Goal: Information Seeking & Learning: Learn about a topic

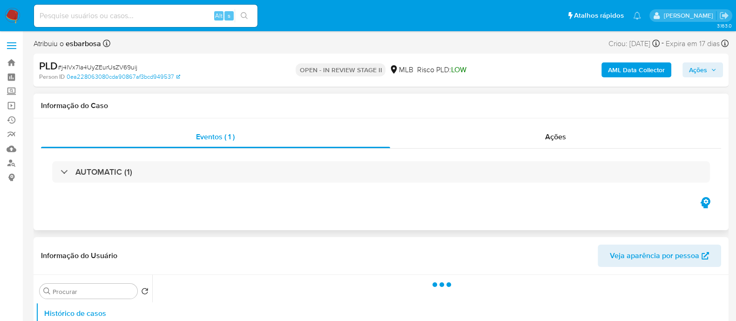
select select "10"
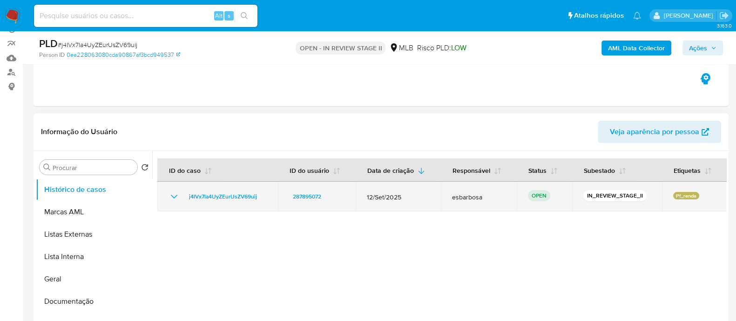
scroll to position [116, 0]
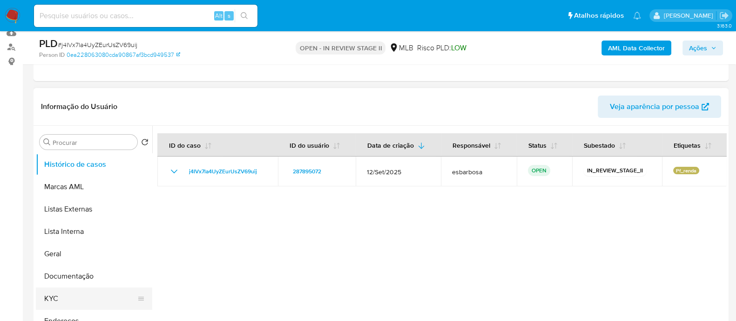
click at [89, 301] on button "KYC" at bounding box center [90, 298] width 109 height 22
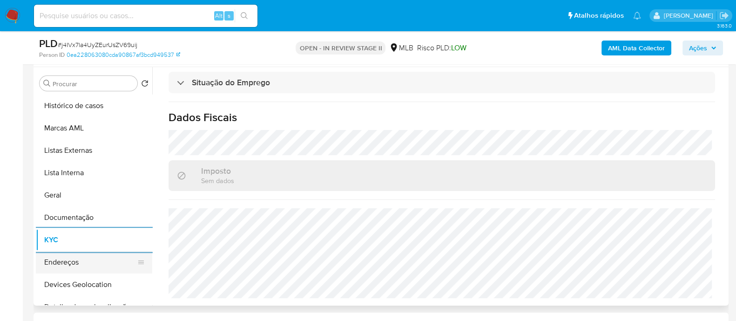
scroll to position [58, 0]
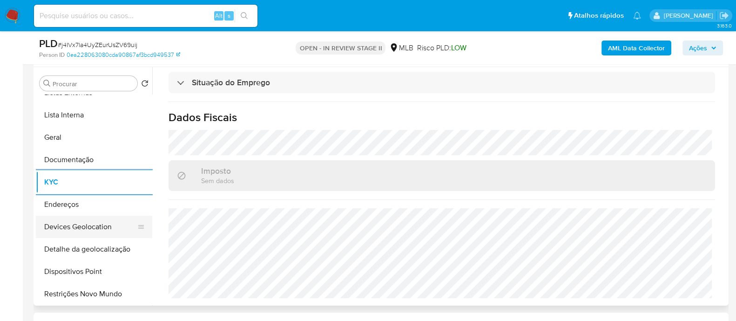
click at [97, 229] on button "Devices Geolocation" at bounding box center [90, 227] width 109 height 22
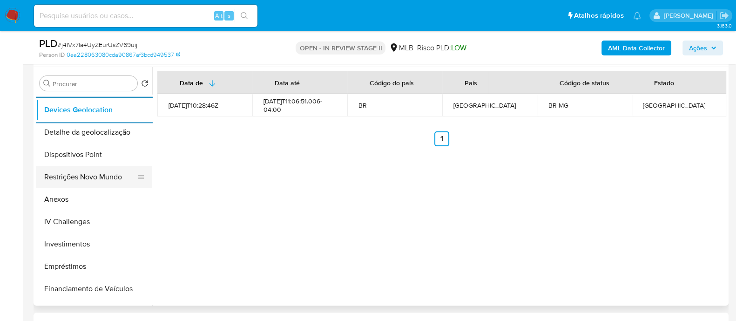
scroll to position [174, 0]
click at [101, 180] on button "Restrições Novo Mundo" at bounding box center [90, 177] width 109 height 22
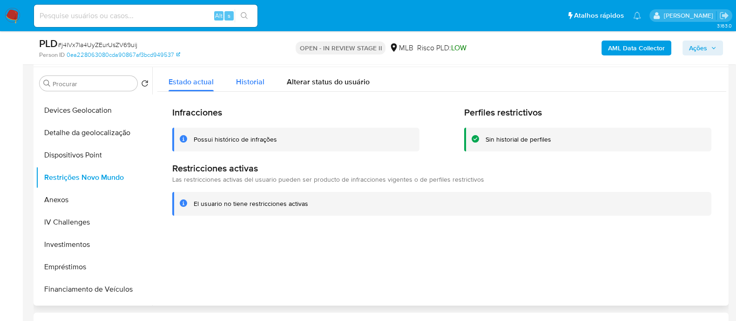
click at [251, 75] on div "Historial" at bounding box center [250, 79] width 28 height 25
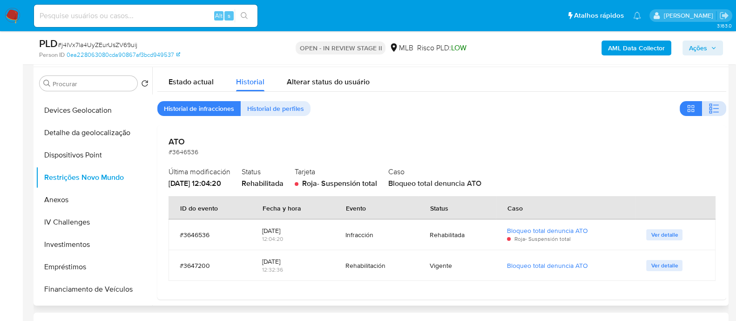
click at [709, 103] on icon "button" at bounding box center [714, 108] width 11 height 11
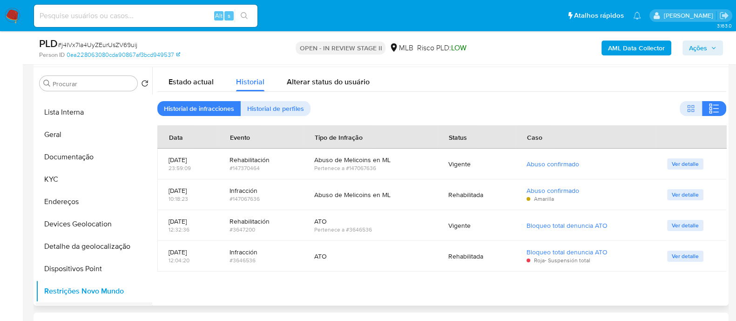
scroll to position [0, 0]
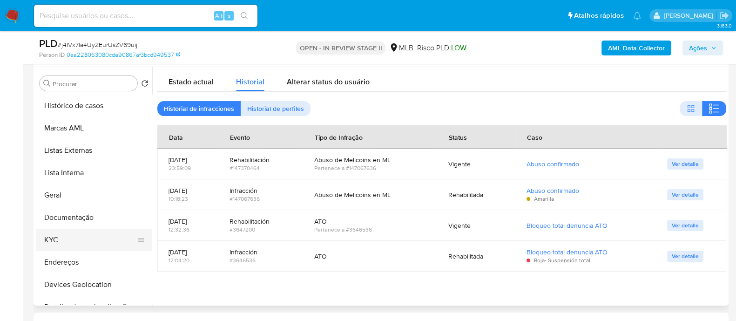
click at [67, 239] on button "KYC" at bounding box center [90, 240] width 109 height 22
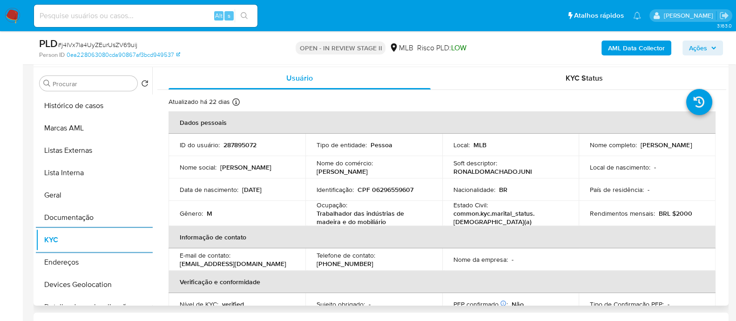
click at [402, 190] on p "CPF 06296559607" at bounding box center [386, 189] width 56 height 8
copy p "06296559607"
click at [629, 46] on b "AML Data Collector" at bounding box center [636, 48] width 57 height 15
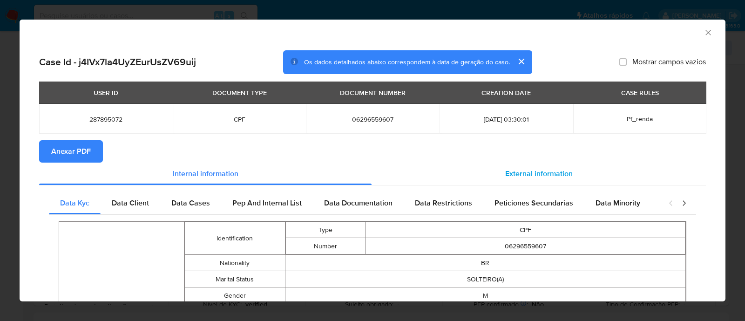
click at [539, 176] on span "External information" at bounding box center [539, 173] width 68 height 11
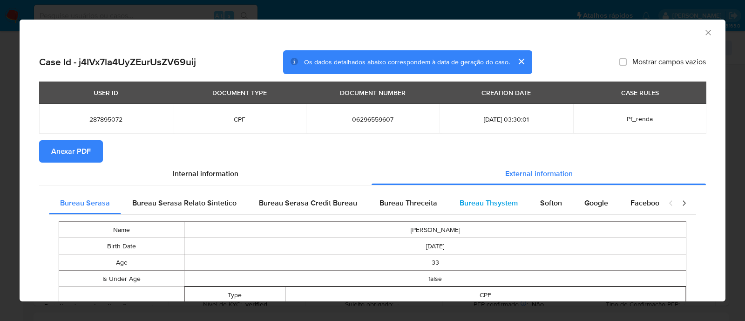
click at [487, 203] on span "Bureau Thsystem" at bounding box center [489, 202] width 58 height 11
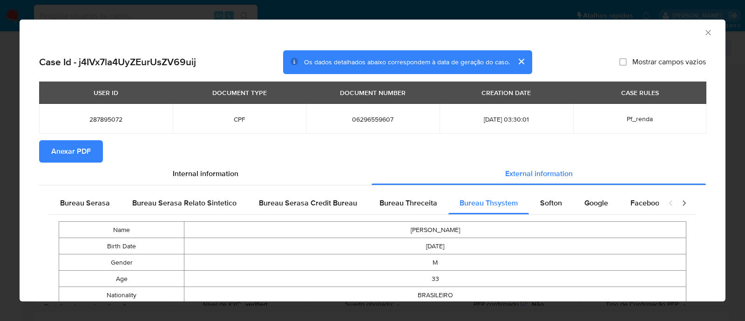
drag, startPoint x: 65, startPoint y: 152, endPoint x: 71, endPoint y: 151, distance: 6.1
click at [66, 152] on span "Anexar PDF" at bounding box center [71, 151] width 40 height 20
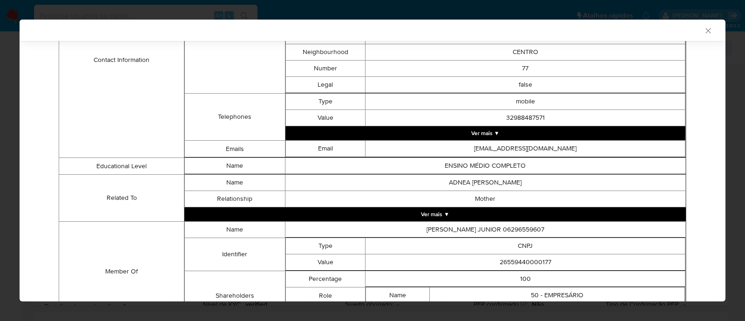
scroll to position [510, 0]
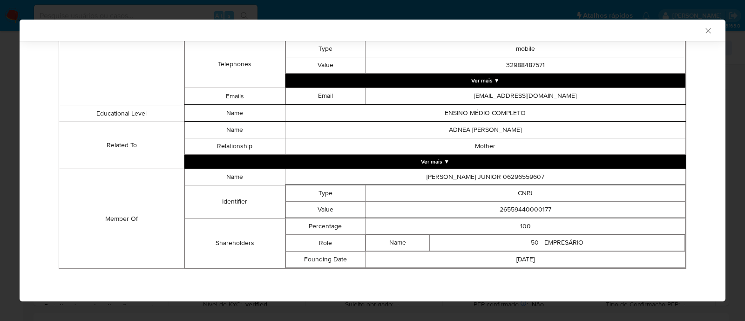
click at [530, 206] on td "26559440000177" at bounding box center [526, 210] width 320 height 16
copy td "26559440000177"
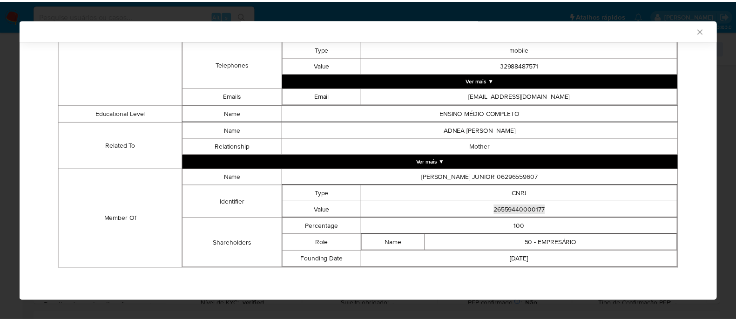
scroll to position [509, 0]
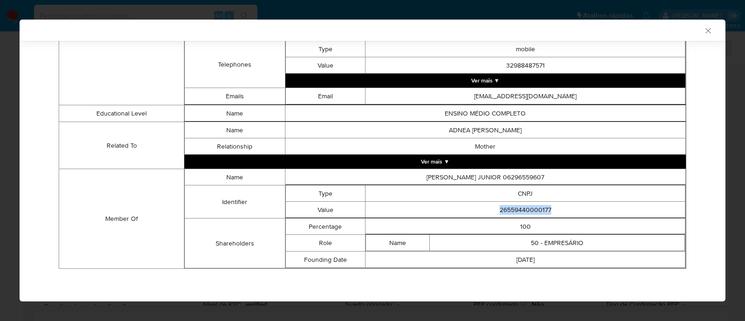
click at [704, 34] on icon "Fechar a janela" at bounding box center [708, 30] width 9 height 9
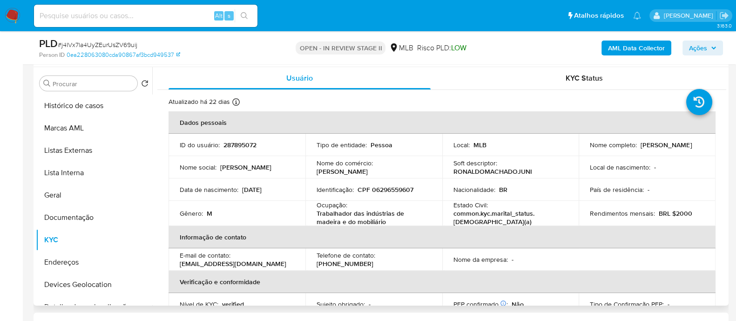
drag, startPoint x: 655, startPoint y: 149, endPoint x: 587, endPoint y: 150, distance: 68.5
click at [587, 150] on td "Nome completo : Ronaldo Machado Junior" at bounding box center [647, 145] width 137 height 22
copy p "Ronaldo Machado Junior"
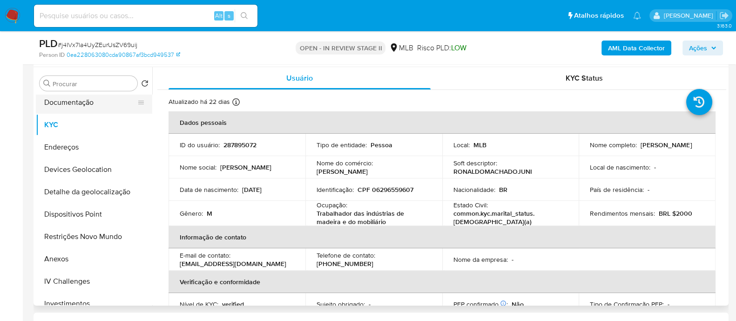
scroll to position [116, 0]
click at [74, 234] on button "Restrições Novo Mundo" at bounding box center [90, 235] width 109 height 22
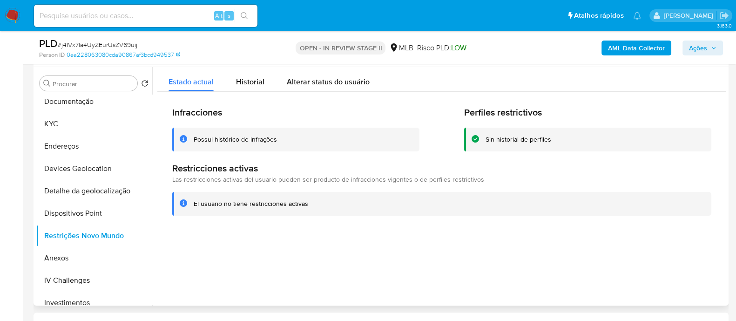
click at [250, 143] on div "Possui histórico de infrações" at bounding box center [235, 139] width 83 height 9
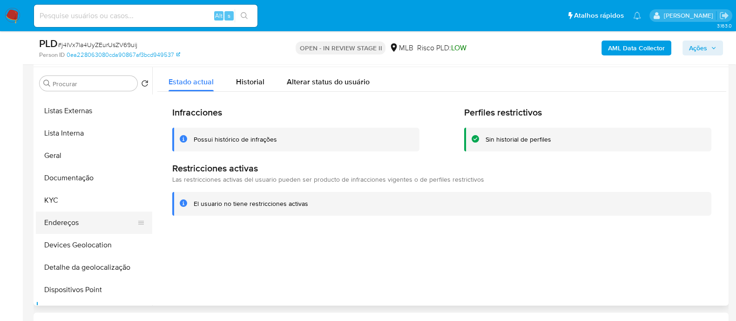
scroll to position [0, 0]
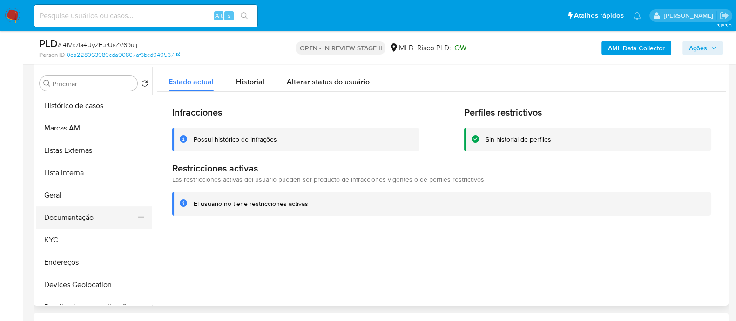
click at [86, 220] on button "Documentação" at bounding box center [90, 217] width 109 height 22
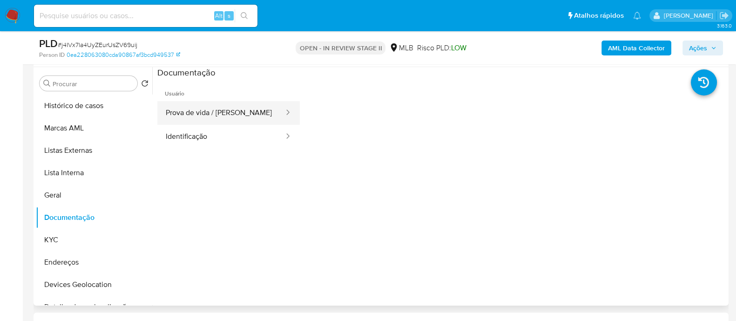
click at [185, 111] on button "Prova de vida / [PERSON_NAME]" at bounding box center [221, 113] width 128 height 24
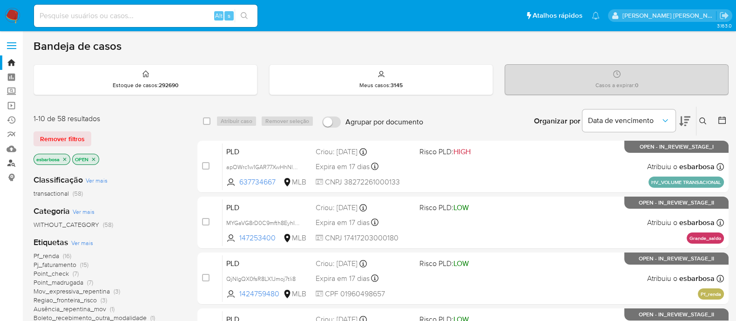
click at [13, 162] on link "Localizador de pessoas" at bounding box center [55, 163] width 111 height 14
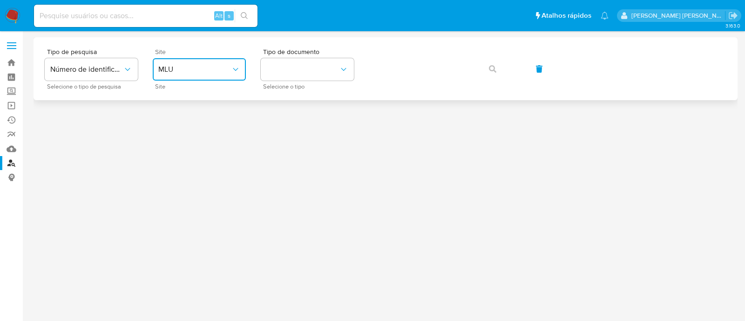
click at [208, 69] on span "MLU" at bounding box center [194, 69] width 73 height 9
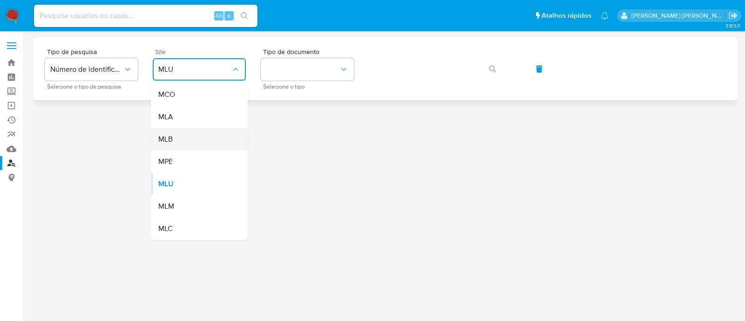
click at [190, 141] on div "MLB" at bounding box center [196, 139] width 76 height 22
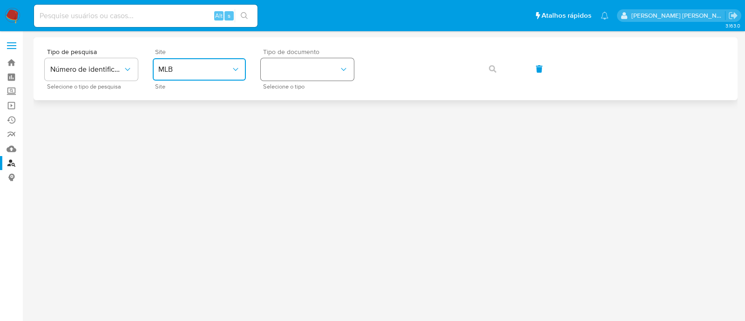
click at [321, 77] on button "identificationType" at bounding box center [307, 69] width 93 height 22
click at [313, 130] on div "CPF CPF" at bounding box center [304, 131] width 76 height 32
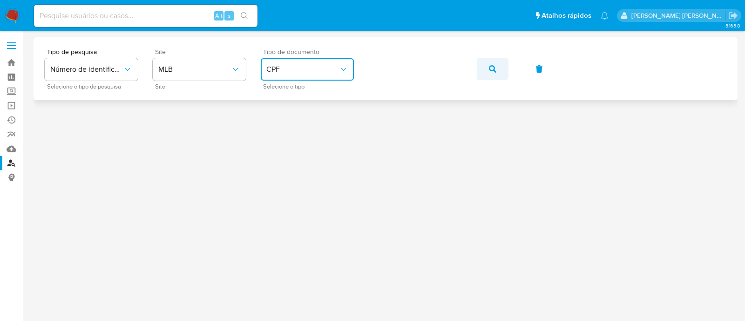
click at [494, 68] on icon "button" at bounding box center [492, 68] width 7 height 7
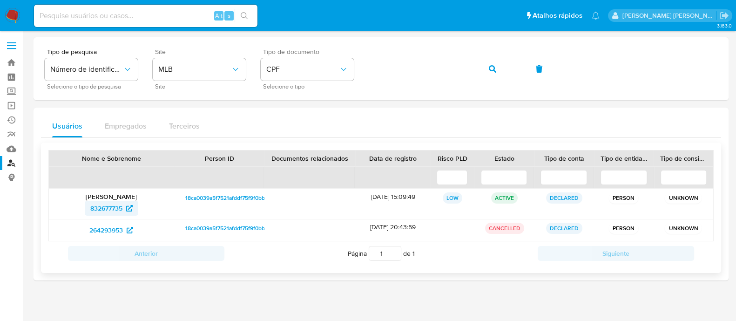
click at [100, 211] on span "832677735" at bounding box center [106, 208] width 32 height 15
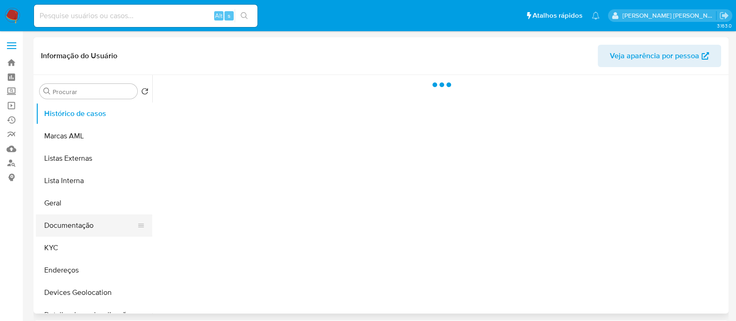
select select "10"
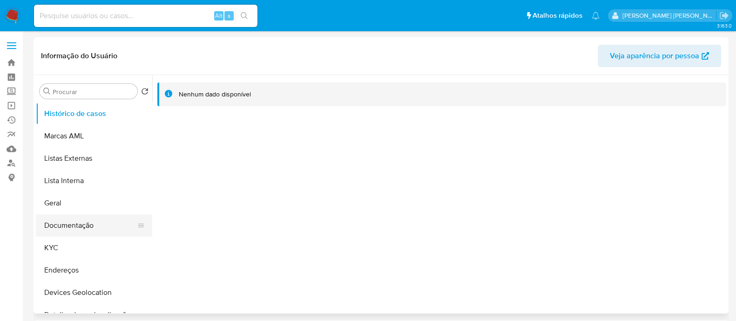
click at [85, 227] on button "Documentação" at bounding box center [90, 225] width 109 height 22
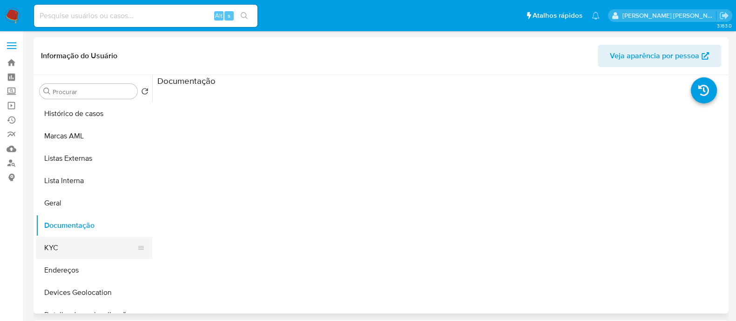
click at [55, 249] on button "KYC" at bounding box center [90, 248] width 109 height 22
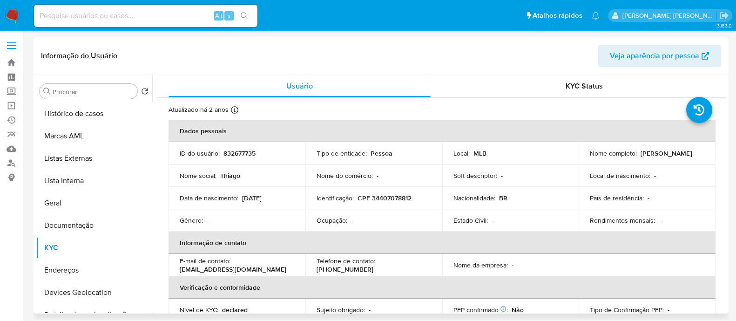
scroll to position [58, 0]
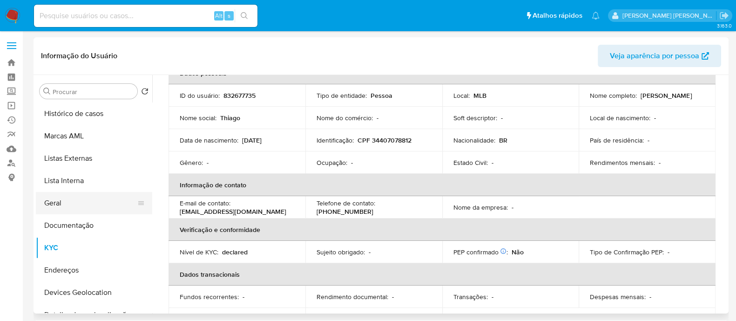
click at [64, 210] on button "Geral" at bounding box center [90, 203] width 109 height 22
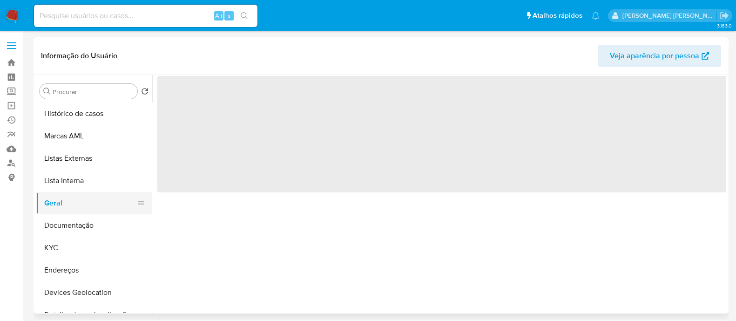
scroll to position [0, 0]
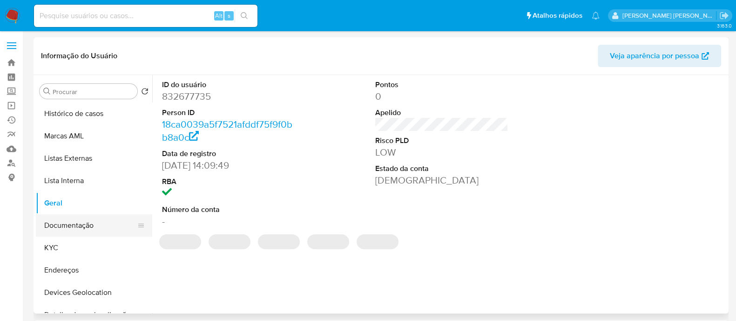
click at [68, 226] on button "Documentação" at bounding box center [90, 225] width 109 height 22
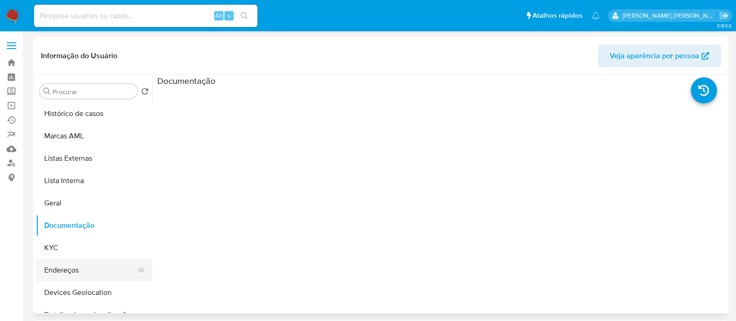
click at [63, 273] on button "Endereços" at bounding box center [90, 270] width 109 height 22
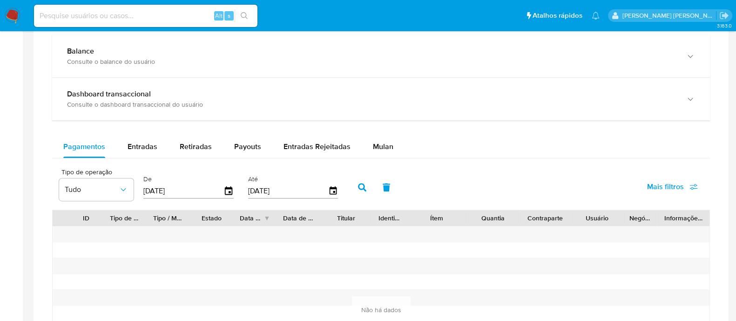
scroll to position [291, 0]
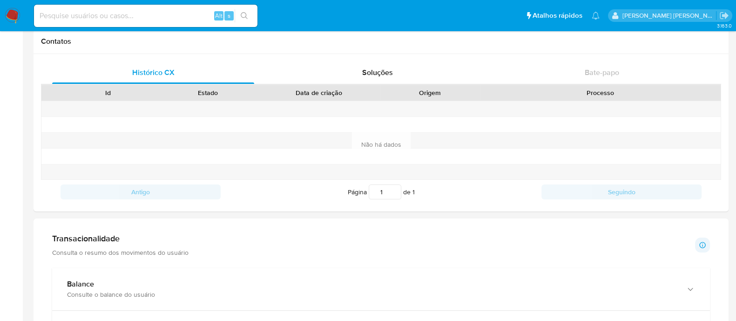
click at [9, 13] on img at bounding box center [13, 16] width 16 height 16
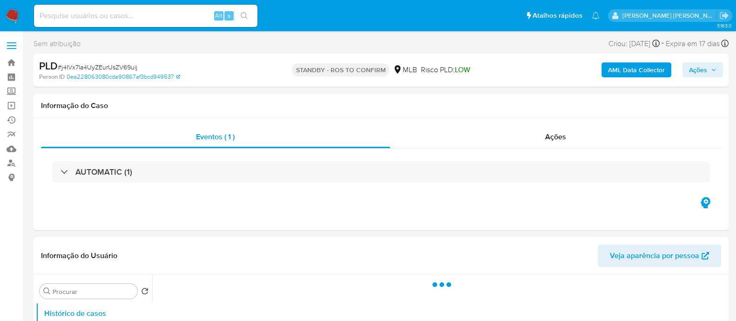
select select "10"
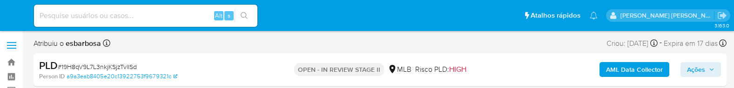
select select "10"
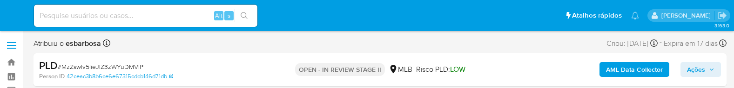
select select "10"
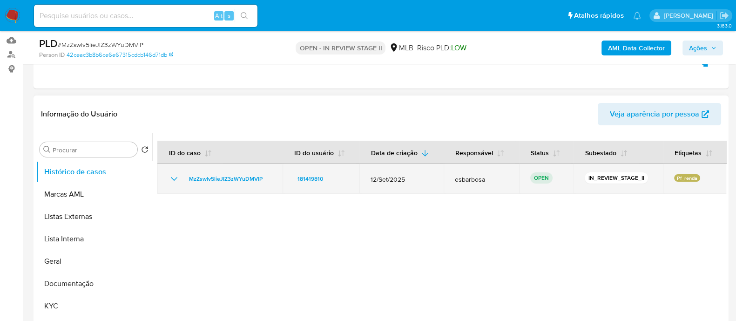
scroll to position [116, 0]
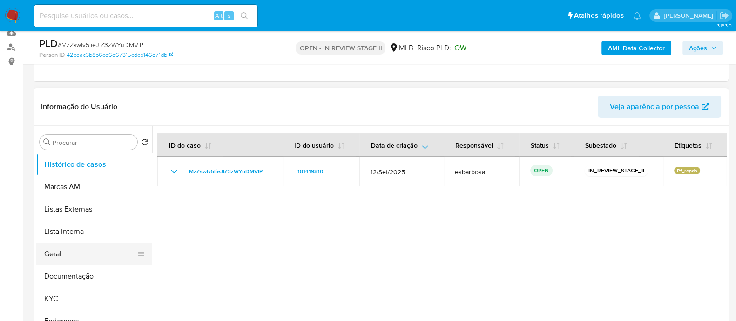
click at [73, 88] on button "Geral" at bounding box center [90, 254] width 109 height 22
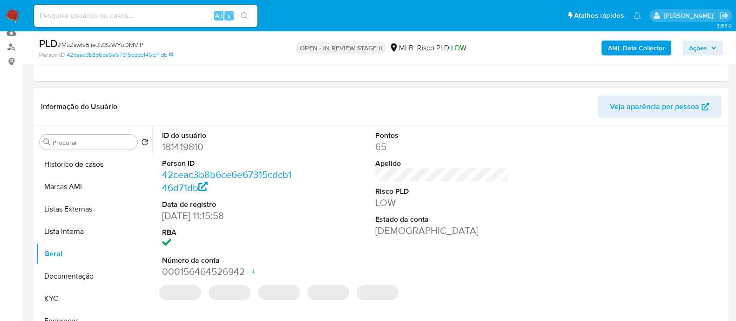
click at [201, 88] on dd "181419810" at bounding box center [228, 146] width 133 height 13
click at [200, 88] on dd "181419810" at bounding box center [228, 146] width 133 height 13
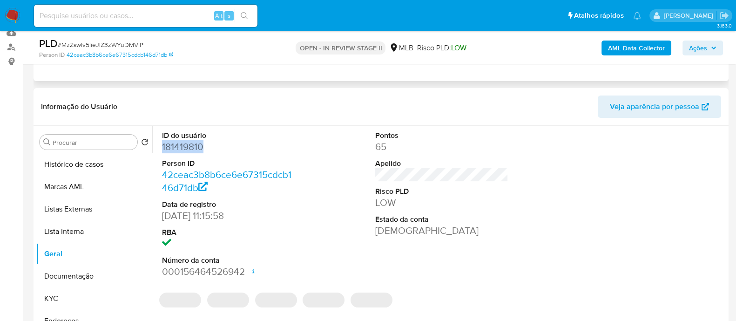
copy dd "181419810"
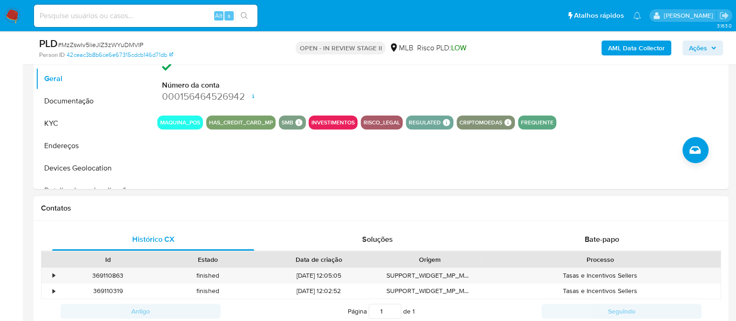
scroll to position [407, 0]
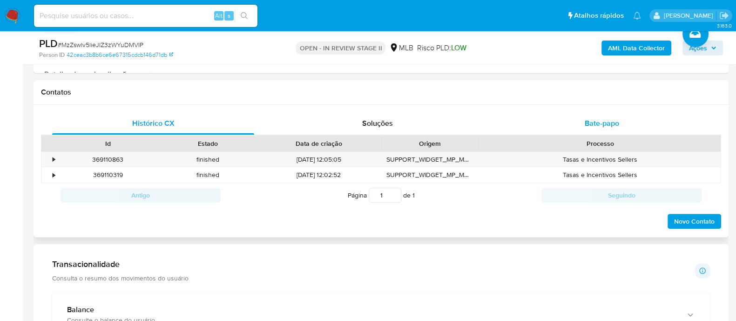
click at [566, 88] on div "Bate-papo" at bounding box center [602, 123] width 202 height 22
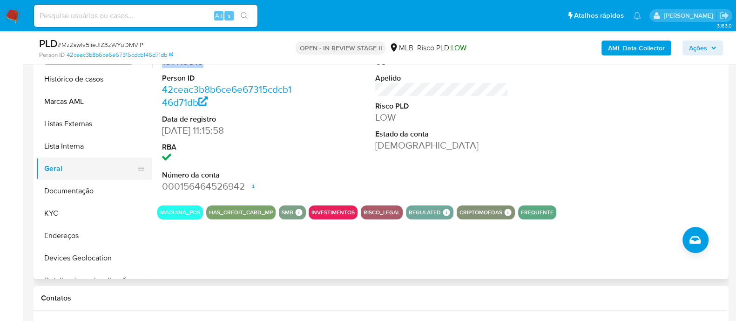
scroll to position [175, 0]
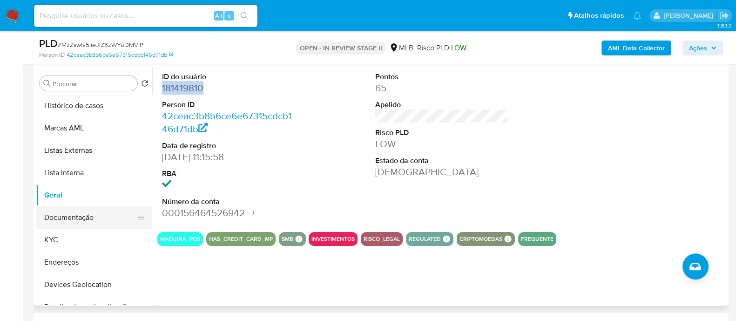
click at [81, 88] on button "Documentação" at bounding box center [90, 217] width 109 height 22
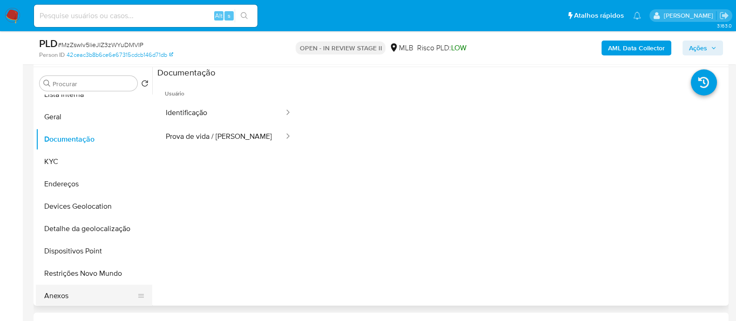
scroll to position [116, 0]
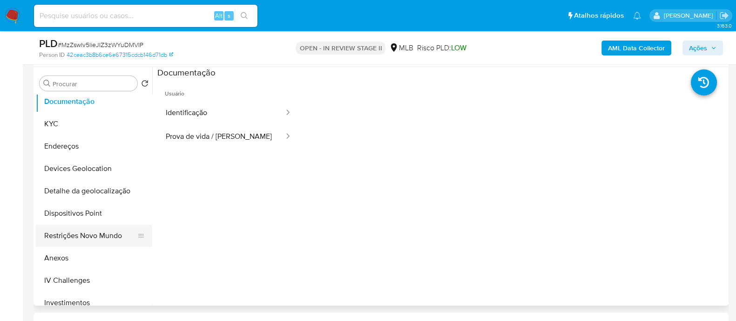
click at [76, 88] on button "Restrições Novo Mundo" at bounding box center [90, 235] width 109 height 22
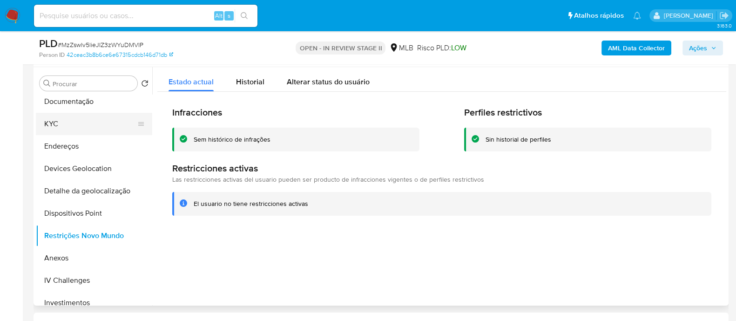
click at [73, 88] on button "KYC" at bounding box center [90, 124] width 109 height 22
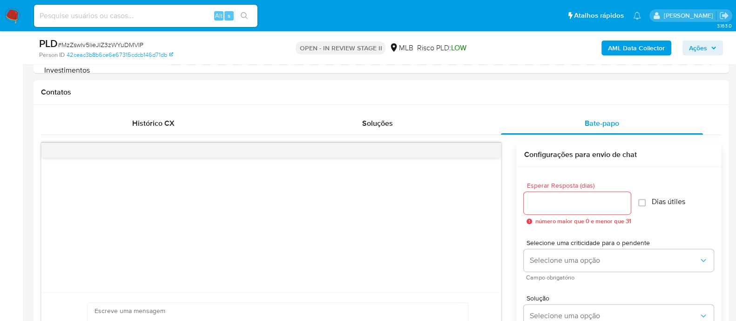
scroll to position [407, 0]
click at [545, 88] on input "Esperar Resposta (dias)" at bounding box center [577, 203] width 107 height 12
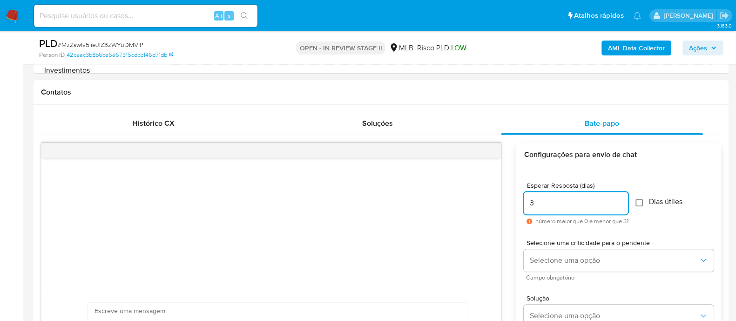
type input "3"
click at [643, 88] on input "Dias útiles" at bounding box center [639, 202] width 7 height 7
checkbox input "true"
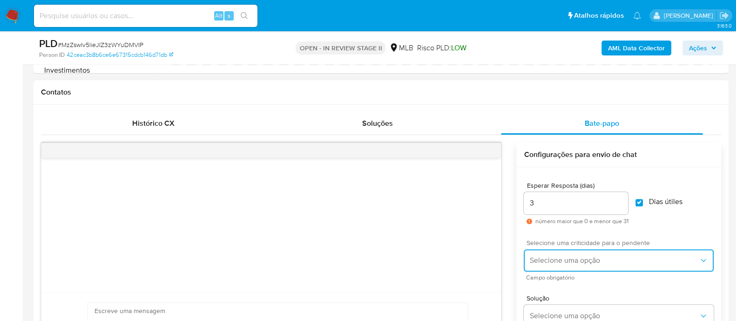
click at [551, 88] on button "Selecione uma opção" at bounding box center [619, 260] width 190 height 22
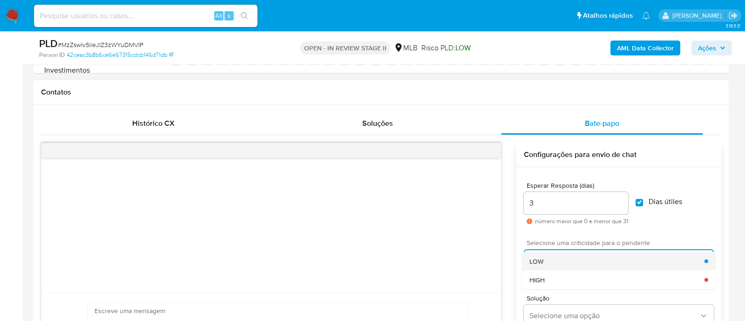
click at [552, 88] on div "LOW" at bounding box center [616, 260] width 175 height 19
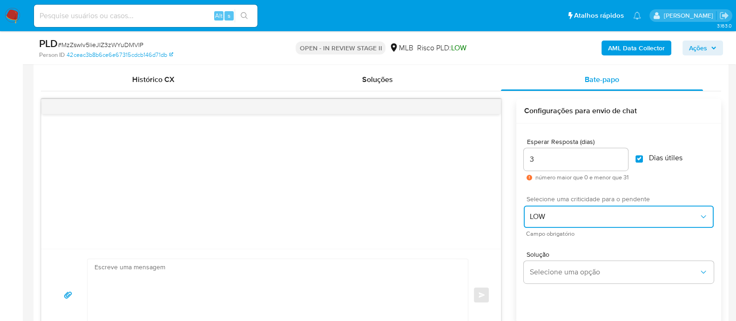
scroll to position [465, 0]
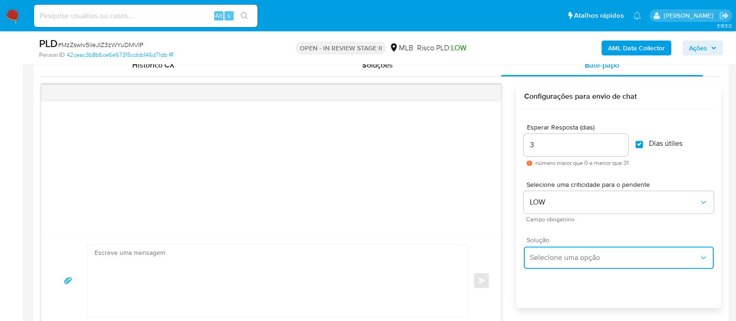
click at [562, 88] on button "Selecione uma opção" at bounding box center [619, 257] width 190 height 22
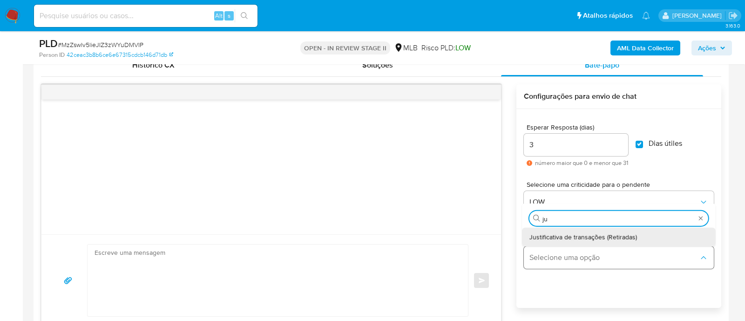
type input "jus"
click at [566, 88] on span "Justificativa de transações (Retiradas)" at bounding box center [583, 236] width 108 height 8
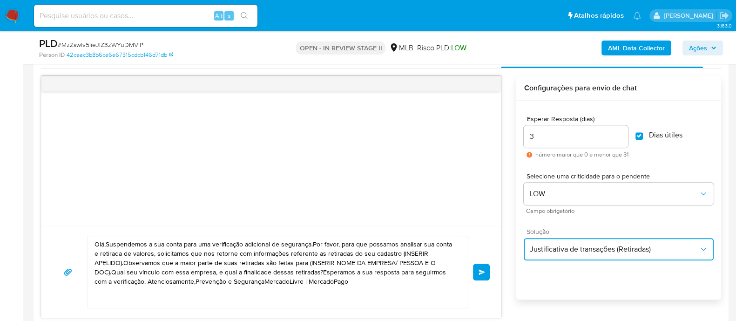
scroll to position [524, 0]
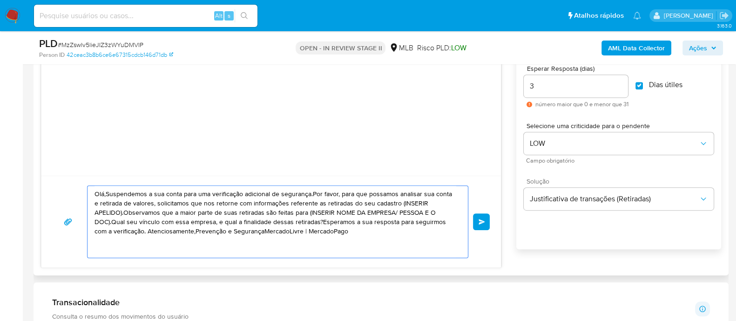
drag, startPoint x: 349, startPoint y: 234, endPoint x: 82, endPoint y: 190, distance: 271.0
click at [82, 88] on div "Olá,Suspendemos a sua conta para uma verificação adicional de segurança.Por fav…" at bounding box center [271, 221] width 437 height 73
paste textarea "! Estamos realizando uma verificação adicional de segurança em contas de usuári…"
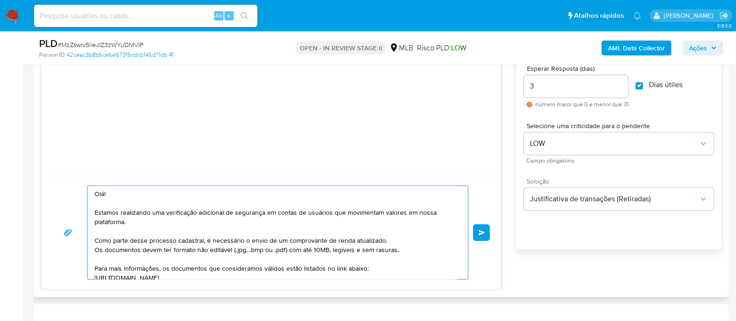
scroll to position [115, 0]
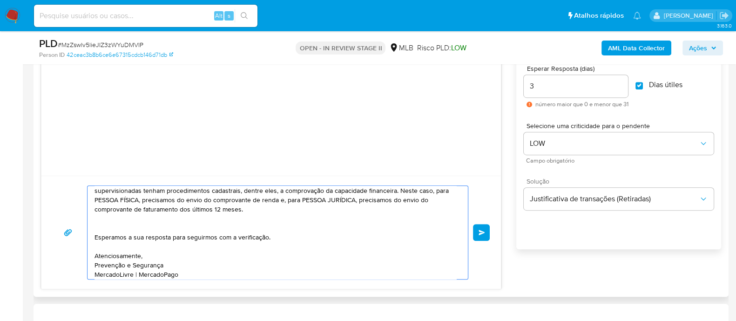
type textarea "Olá! Estamos realizando uma verificação adicional de segurança em contas de usu…"
click at [473, 88] on div "Olá! Estamos realizando uma verificação adicional de segurança em contas de usu…" at bounding box center [271, 232] width 437 height 94
click at [481, 88] on span "common.send" at bounding box center [482, 233] width 7 height 6
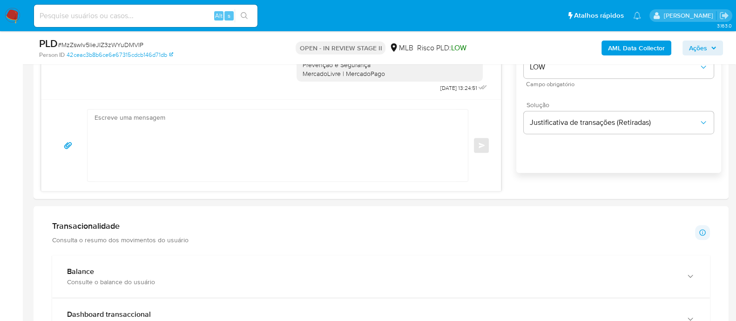
scroll to position [582, 0]
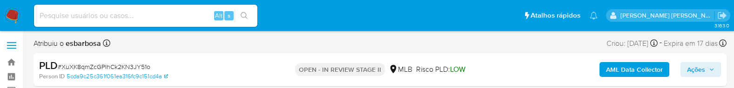
select select "10"
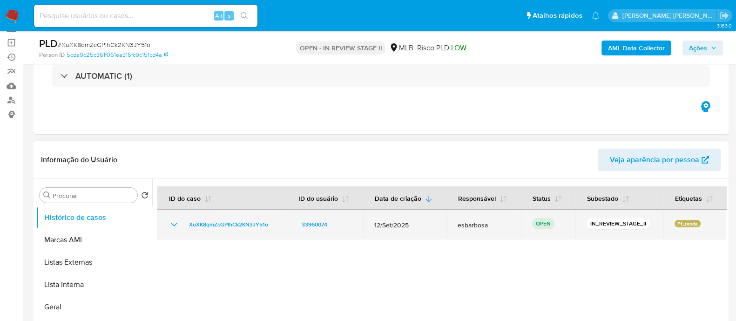
scroll to position [116, 0]
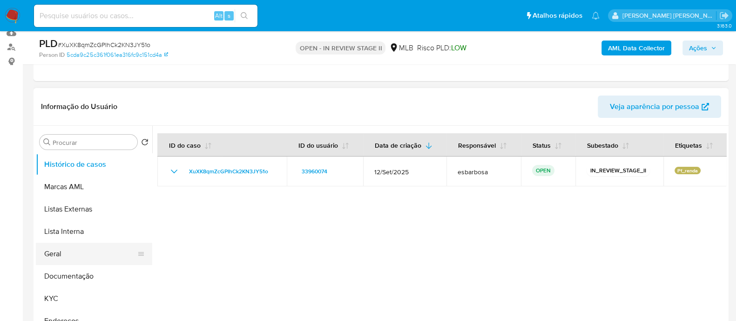
click at [86, 88] on button "Geral" at bounding box center [90, 254] width 109 height 22
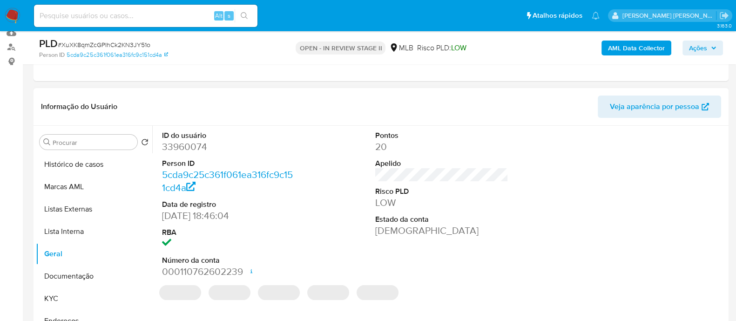
click at [204, 88] on dd "33960074" at bounding box center [228, 146] width 133 height 13
click at [185, 88] on dd "33960074" at bounding box center [228, 146] width 133 height 13
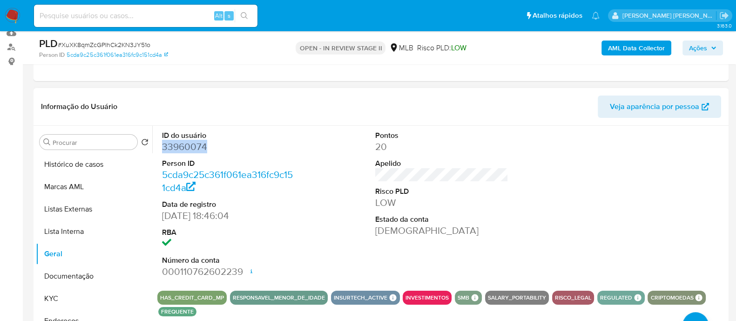
click at [185, 88] on dd "33960074" at bounding box center [228, 146] width 133 height 13
copy dd "33960074"
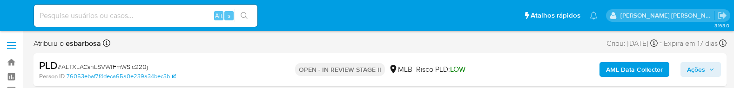
select select "10"
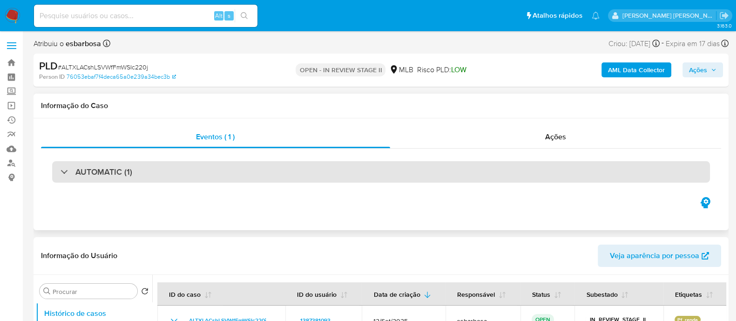
scroll to position [116, 0]
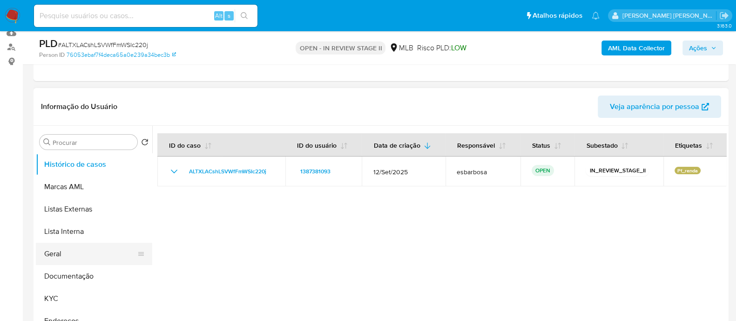
click at [71, 88] on button "Geral" at bounding box center [90, 254] width 109 height 22
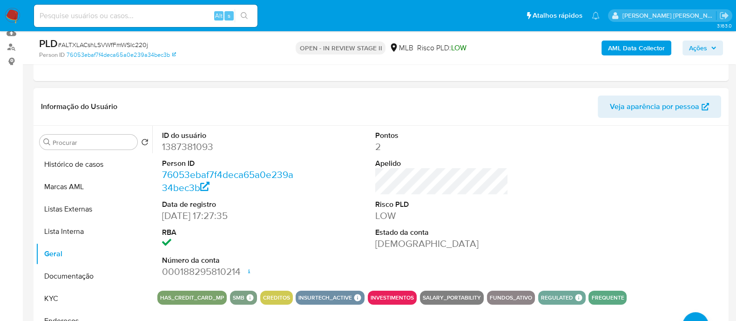
click at [204, 88] on dd "1387381093" at bounding box center [228, 146] width 133 height 13
copy dd "1387381093"
click at [65, 88] on button "KYC" at bounding box center [90, 298] width 109 height 22
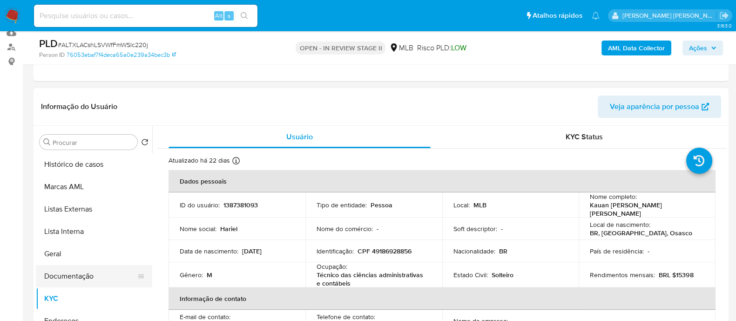
click at [89, 88] on button "Documentação" at bounding box center [90, 276] width 109 height 22
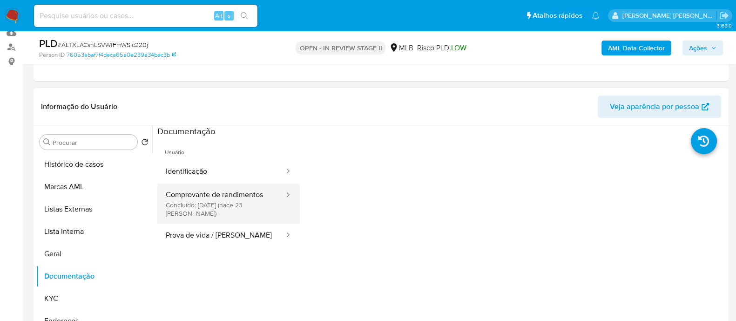
click at [200, 88] on button "Comprovante de rendimentos Concluído: 17/09/2025 (hace 23 días)" at bounding box center [221, 203] width 128 height 40
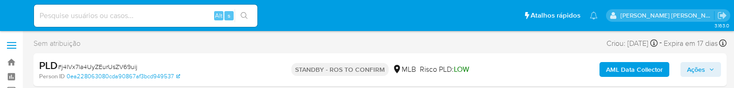
select select "10"
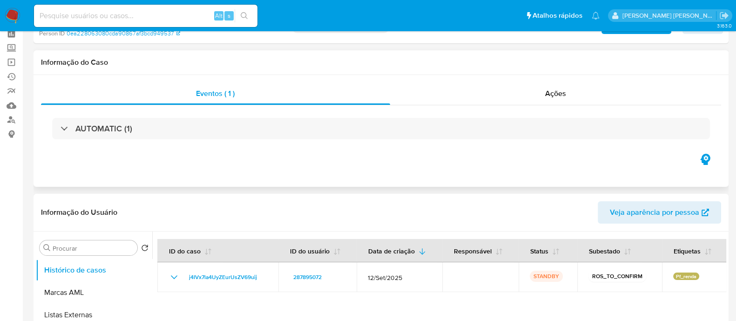
scroll to position [116, 0]
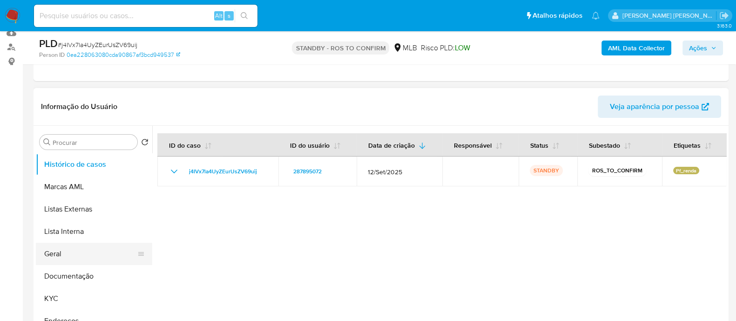
click at [89, 88] on button "Geral" at bounding box center [90, 254] width 109 height 22
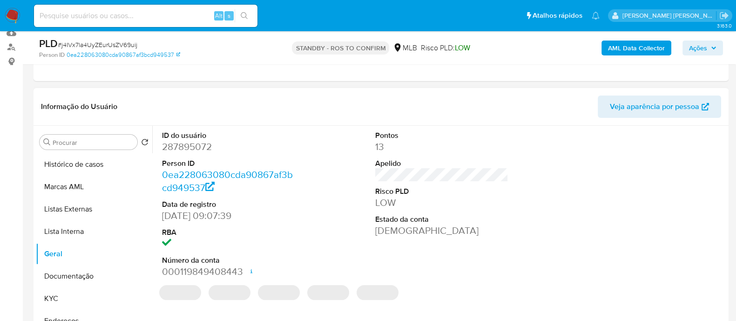
click at [191, 88] on dd "287895072" at bounding box center [228, 146] width 133 height 13
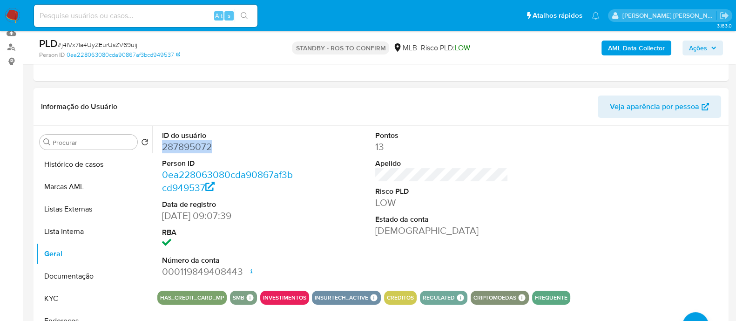
copy dd "287895072"
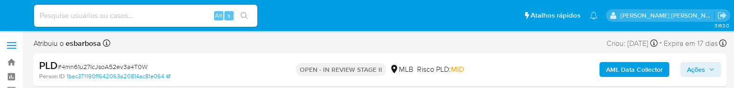
select select "10"
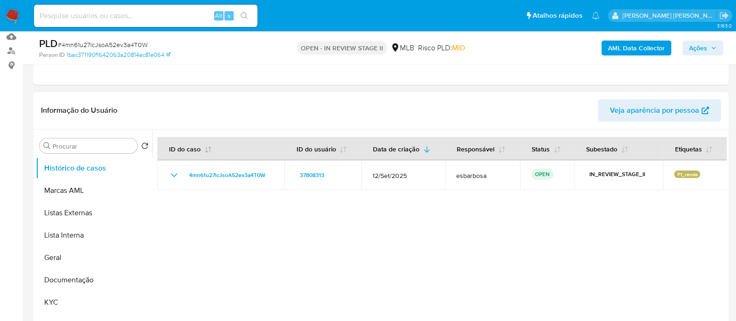
scroll to position [116, 0]
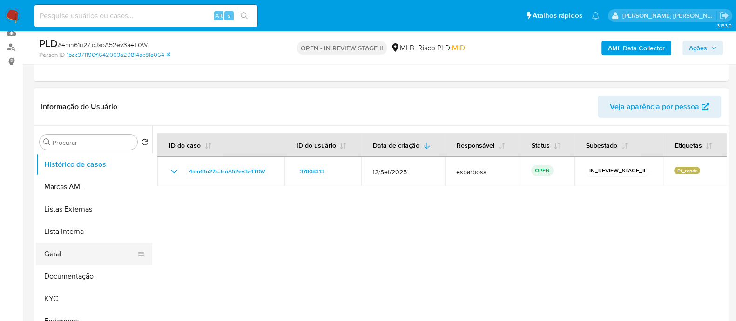
click at [58, 88] on button "Geral" at bounding box center [90, 254] width 109 height 22
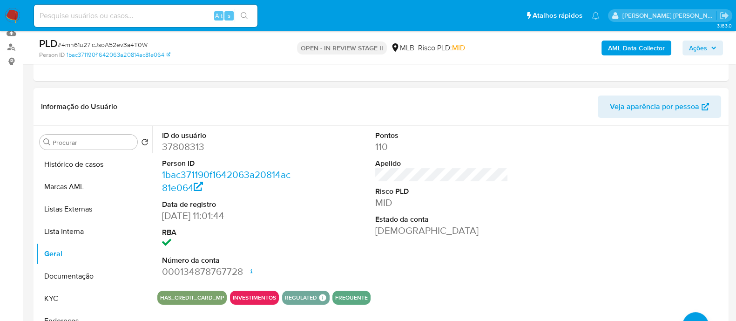
click at [187, 88] on dd "37808313" at bounding box center [228, 146] width 133 height 13
copy dd "37808313"
click at [75, 88] on button "Documentação" at bounding box center [90, 276] width 109 height 22
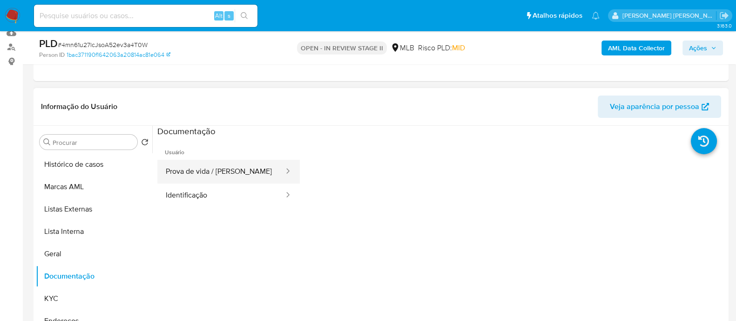
click at [203, 88] on button "Prova de vida / [PERSON_NAME]" at bounding box center [221, 172] width 128 height 24
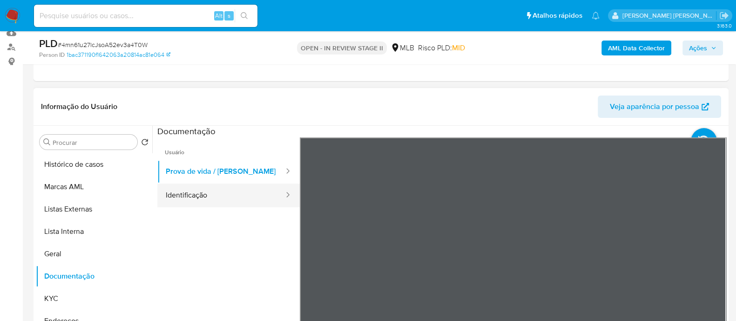
click at [198, 88] on button "Identificação" at bounding box center [221, 195] width 128 height 24
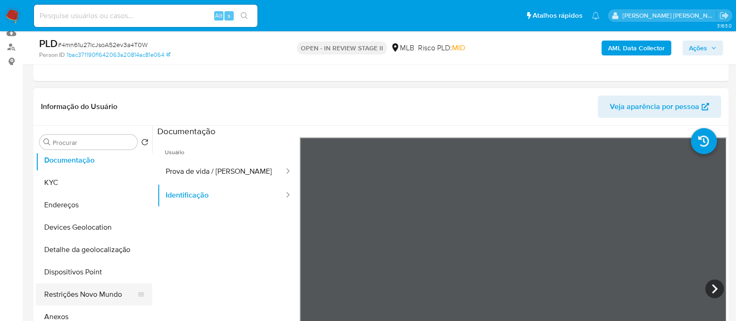
click at [88, 88] on button "Restrições Novo Mundo" at bounding box center [90, 294] width 109 height 22
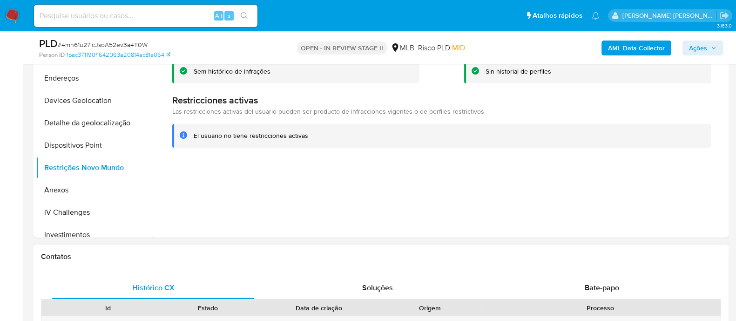
scroll to position [407, 0]
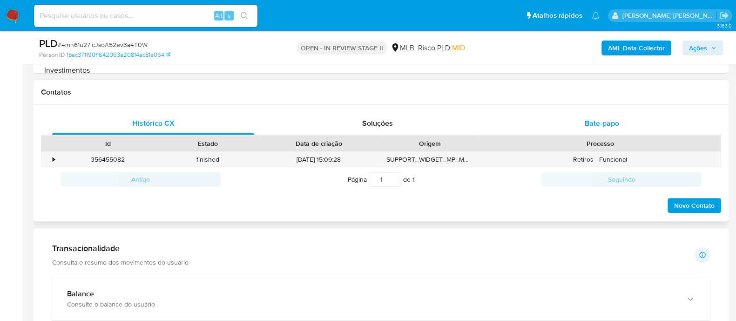
click at [603, 88] on span "Bate-papo" at bounding box center [602, 123] width 34 height 11
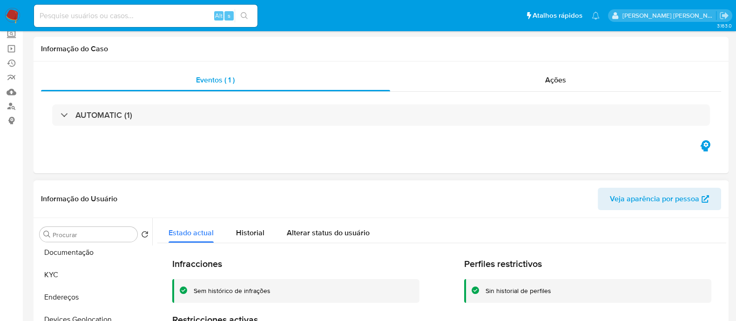
scroll to position [0, 0]
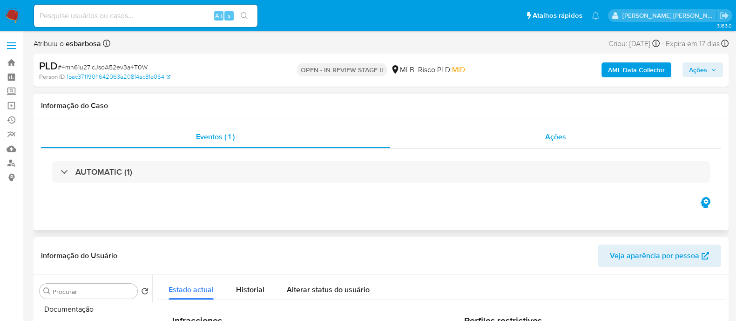
click at [442, 88] on div "Ações" at bounding box center [556, 137] width 332 height 22
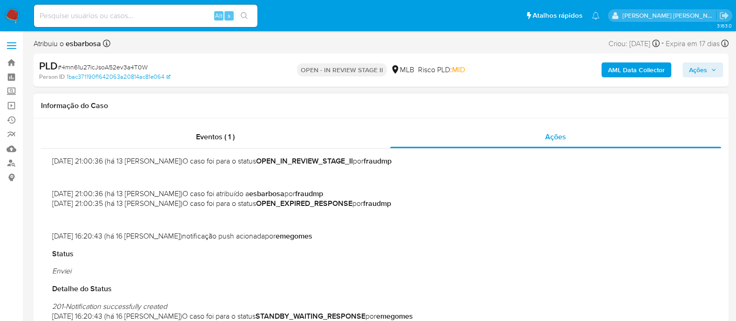
scroll to position [116, 0]
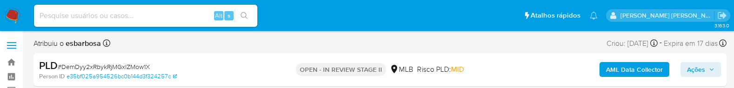
select select "10"
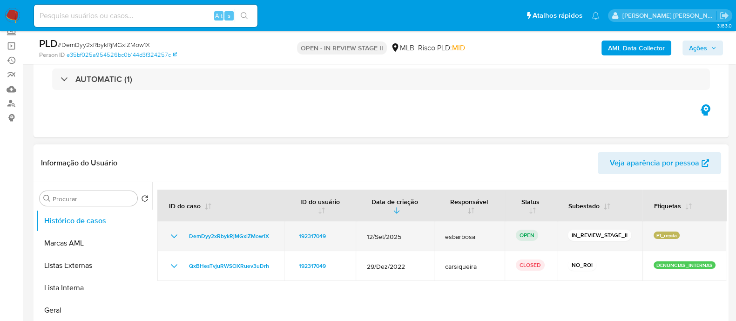
scroll to position [116, 0]
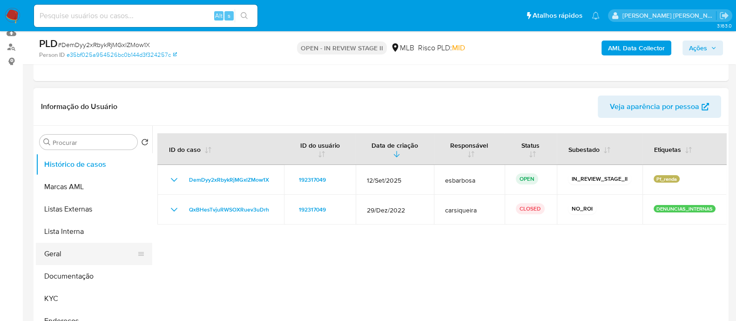
click at [72, 88] on button "Geral" at bounding box center [90, 254] width 109 height 22
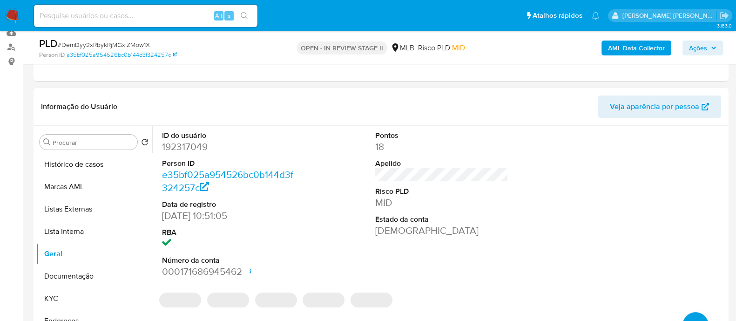
click at [204, 88] on dd "192317049" at bounding box center [228, 146] width 133 height 13
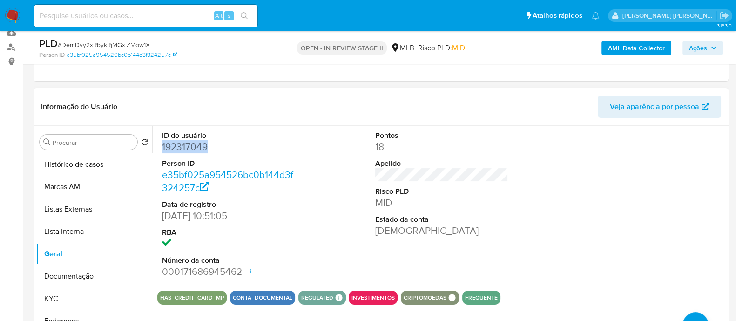
copy dd "192317049"
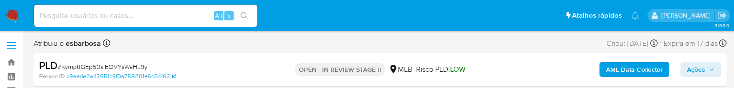
select select "10"
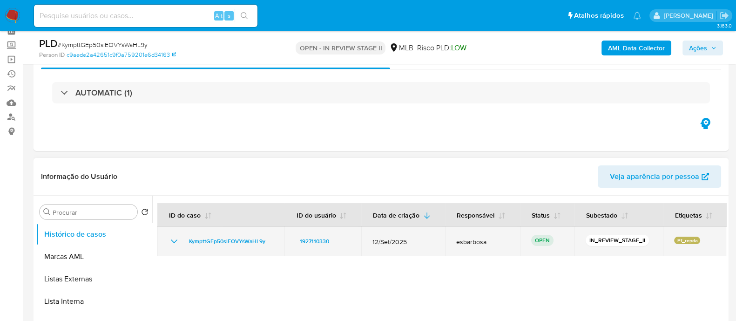
scroll to position [116, 0]
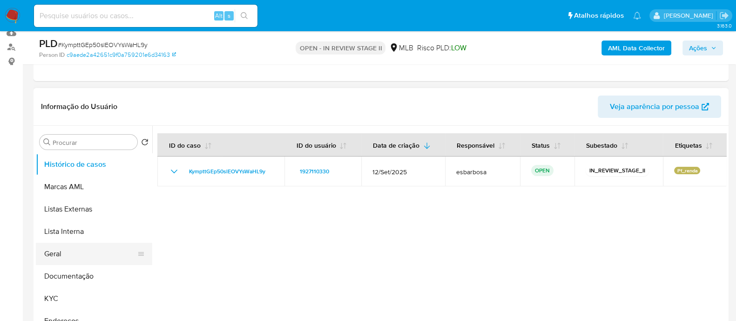
click at [83, 88] on button "Geral" at bounding box center [90, 254] width 109 height 22
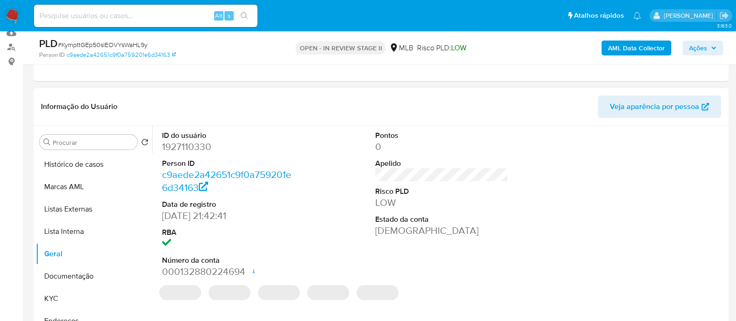
click at [203, 88] on dd "1927110330" at bounding box center [228, 146] width 133 height 13
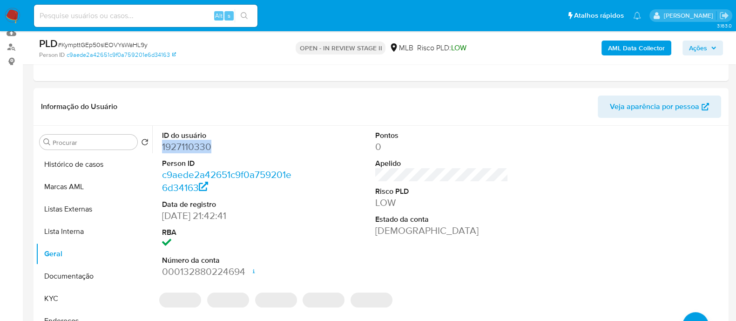
copy dd "1927110330"
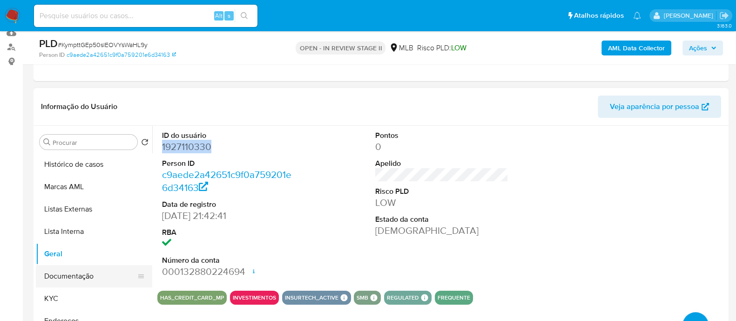
click at [72, 88] on button "Documentação" at bounding box center [90, 276] width 109 height 22
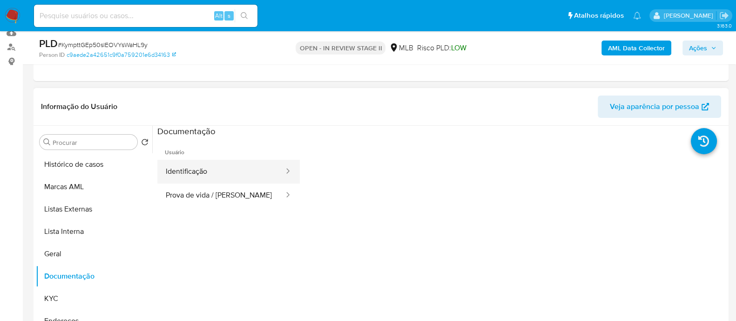
click at [223, 88] on button "Identificação" at bounding box center [221, 172] width 128 height 24
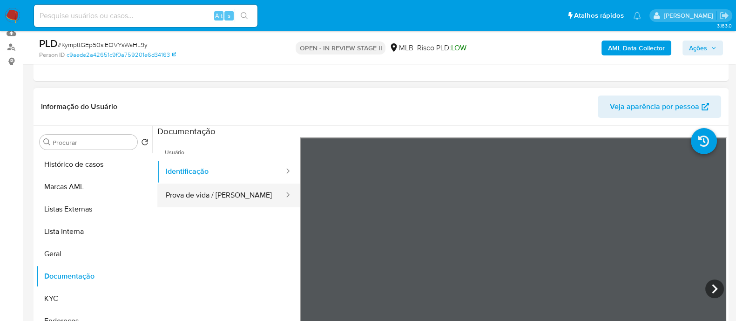
click at [213, 88] on button "Prova de vida / [PERSON_NAME]" at bounding box center [221, 195] width 128 height 24
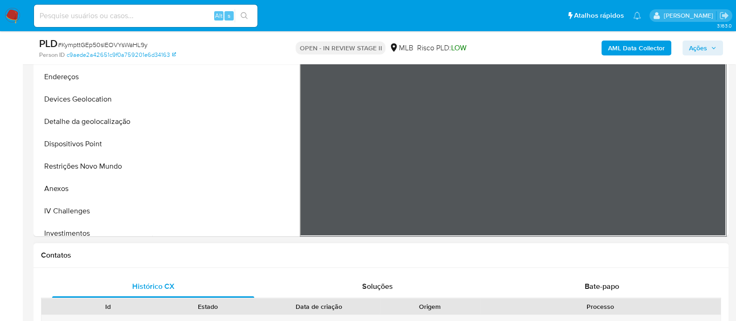
scroll to position [349, 0]
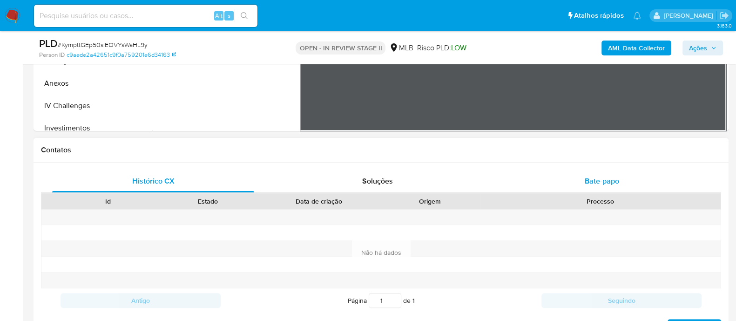
click at [591, 88] on span "Bate-papo" at bounding box center [602, 181] width 34 height 11
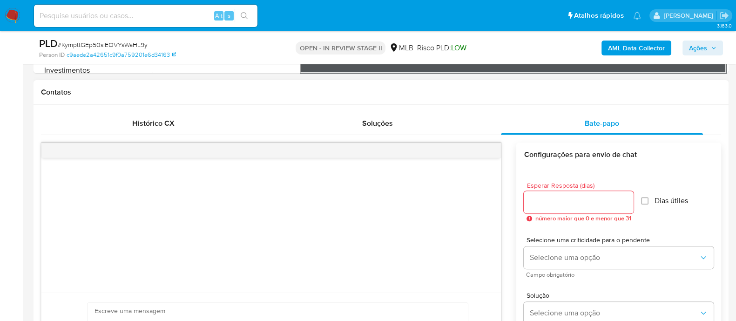
scroll to position [175, 0]
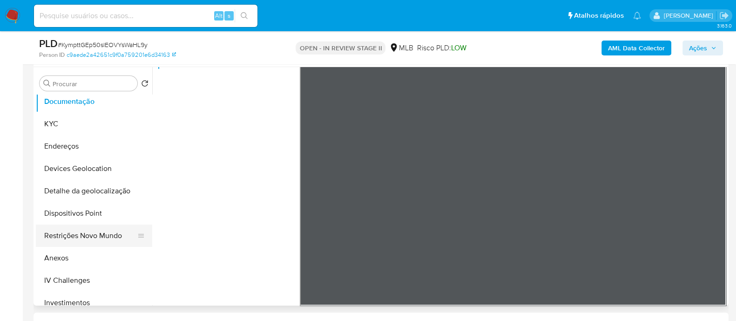
click at [75, 88] on button "Restrições Novo Mundo" at bounding box center [90, 235] width 109 height 22
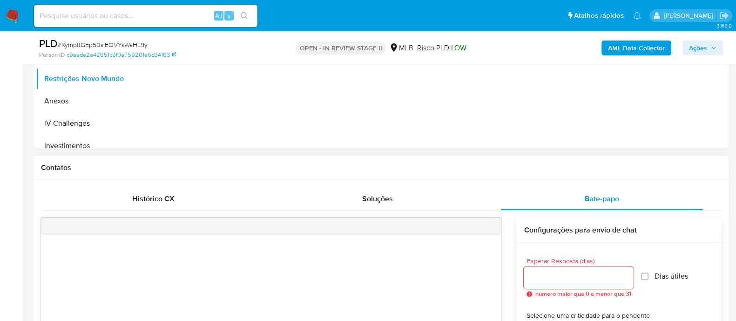
scroll to position [407, 0]
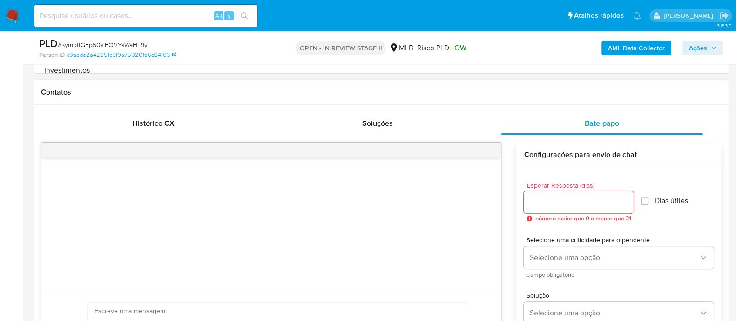
click at [577, 88] on input "Esperar Resposta (dias)" at bounding box center [579, 202] width 110 height 12
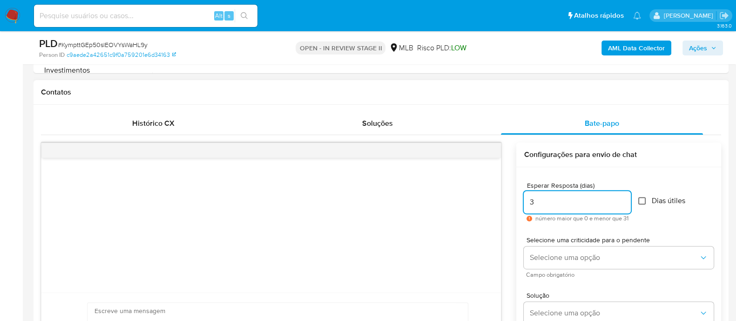
type input "3"
click at [646, 88] on input "Dias útiles" at bounding box center [641, 200] width 7 height 7
checkbox input "true"
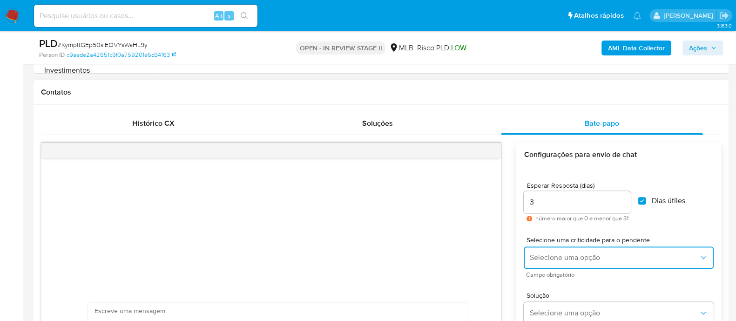
click at [538, 88] on span "Selecione uma opção" at bounding box center [614, 257] width 170 height 9
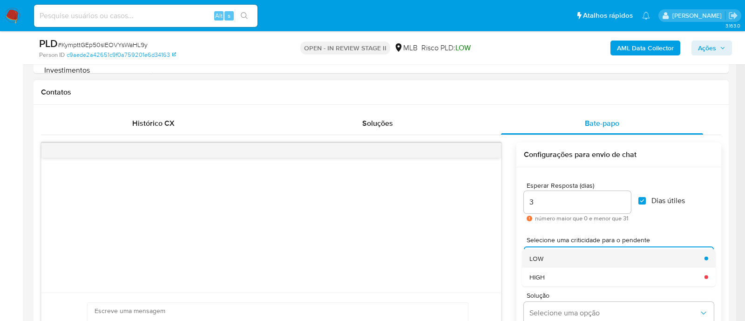
click at [539, 88] on span "LOW" at bounding box center [536, 258] width 14 height 8
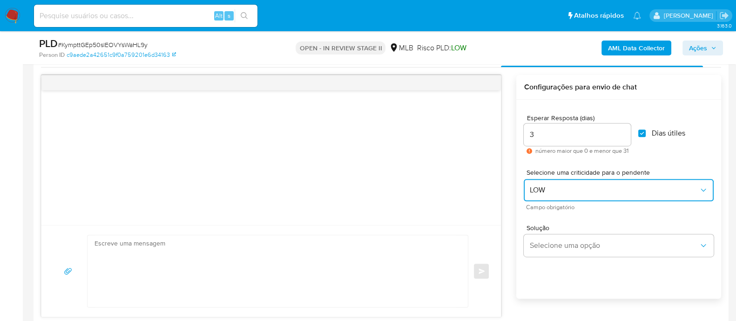
scroll to position [524, 0]
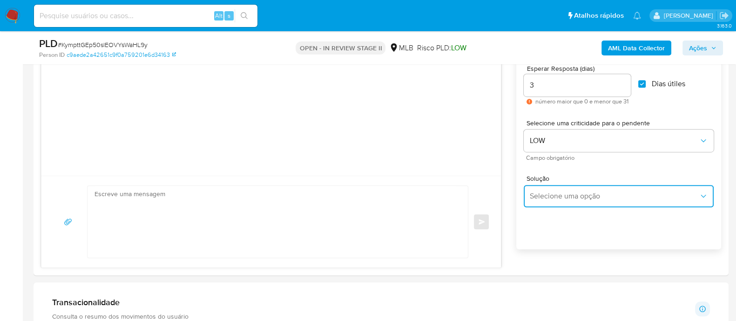
click at [580, 88] on button "Selecione uma opção" at bounding box center [619, 196] width 190 height 22
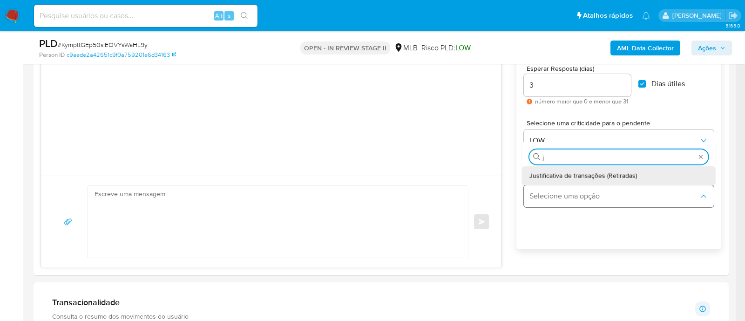
type input "ju"
click at [577, 88] on span "Justificativa de transações (Retiradas)" at bounding box center [583, 175] width 108 height 8
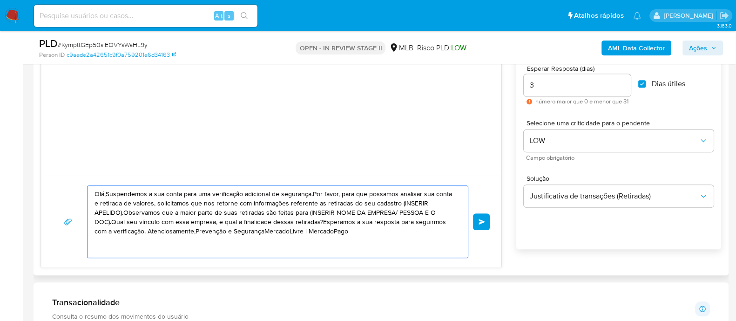
drag, startPoint x: 362, startPoint y: 234, endPoint x: 93, endPoint y: 191, distance: 273.0
click at [93, 88] on div "Olá,Suspendemos a sua conta para uma verificação adicional de segurança.Por fav…" at bounding box center [276, 222] width 376 height 72
paste textarea "! Estamos realizando uma verificação adicional de segurança em contas de usuári…"
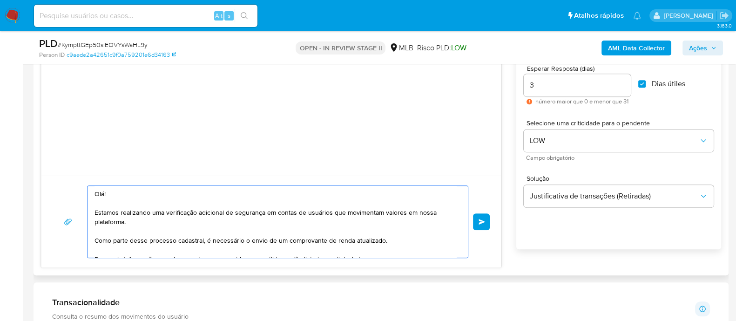
scroll to position [143, 0]
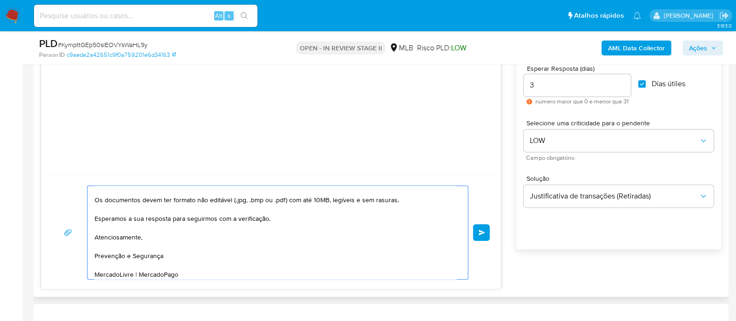
click at [158, 88] on textarea "Olá! Estamos realizando uma verificação adicional de segurança em contas de usu…" at bounding box center [276, 232] width 362 height 93
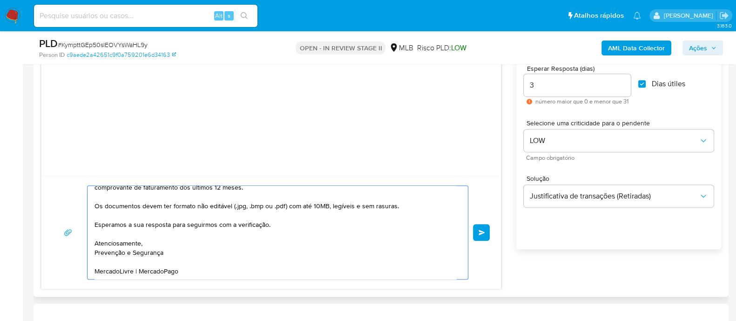
click at [174, 88] on textarea "Olá! Estamos realizando uma verificação adicional de segurança em contas de usu…" at bounding box center [276, 232] width 362 height 93
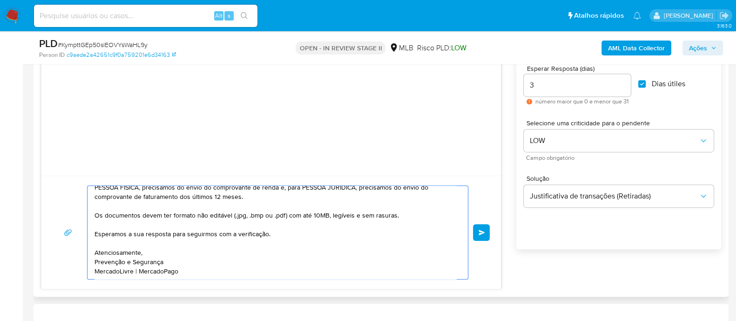
scroll to position [128, 0]
drag, startPoint x: 403, startPoint y: 216, endPoint x: 93, endPoint y: 208, distance: 309.8
click at [93, 88] on div "Olá! Estamos realizando uma verificação adicional de segurança em contas de usu…" at bounding box center [276, 232] width 376 height 93
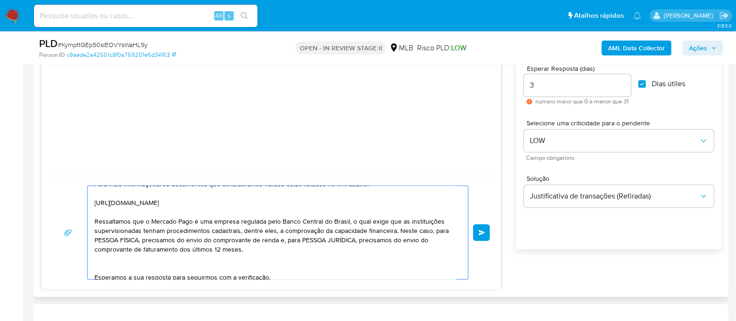
scroll to position [60, 0]
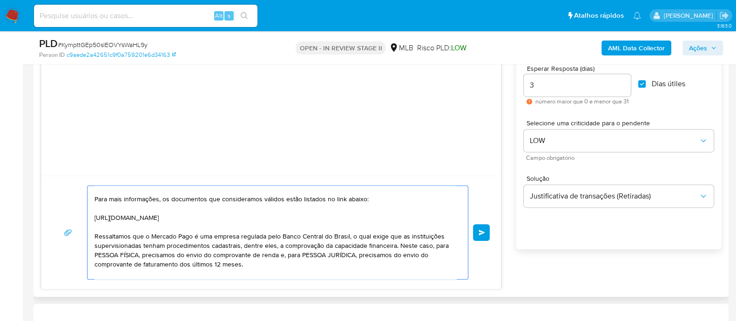
click at [194, 88] on textarea "Olá! Estamos realizando uma verificação adicional de segurança em contas de usu…" at bounding box center [276, 232] width 362 height 93
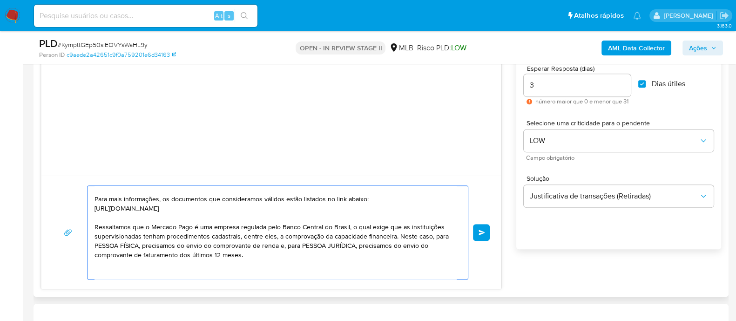
click at [238, 88] on textarea "Olá! Estamos realizando uma verificação adicional de segurança em contas de usu…" at bounding box center [276, 232] width 362 height 93
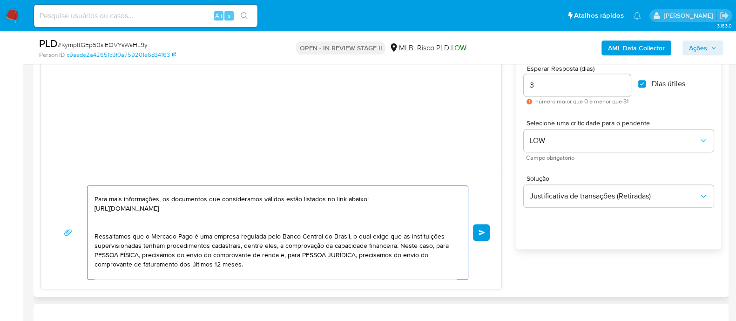
paste textarea "Os documentos devem ter formato não editável (.jpg, .bmp ou .pdf) com até 10MB,…"
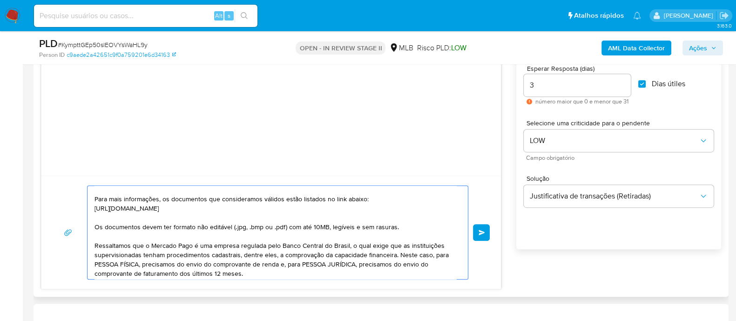
click at [247, 88] on textarea "Olá! Estamos realizando uma verificação adicional de segurança em contas de usu…" at bounding box center [276, 232] width 362 height 93
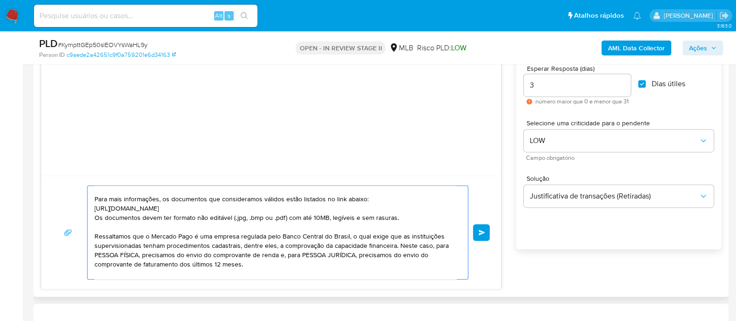
scroll to position [2, 0]
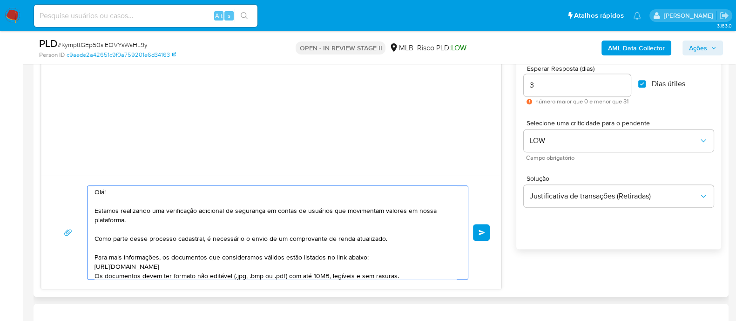
click at [384, 88] on textarea "Olá! Estamos realizando uma verificação adicional de segurança em contas de usu…" at bounding box center [276, 232] width 362 height 93
paste textarea "Os documentos devem ter formato não editável (.jpg, .bmp ou .pdf) com até 10MB,…"
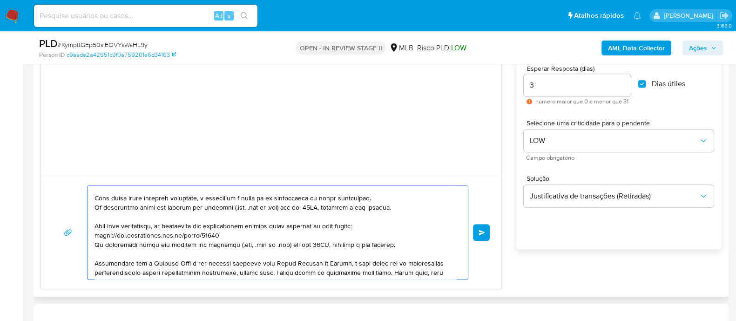
scroll to position [60, 0]
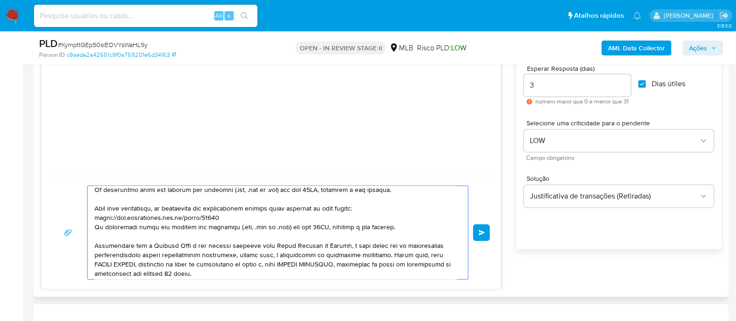
drag, startPoint x: 394, startPoint y: 227, endPoint x: 95, endPoint y: 229, distance: 299.9
click at [95, 88] on textarea at bounding box center [276, 232] width 362 height 93
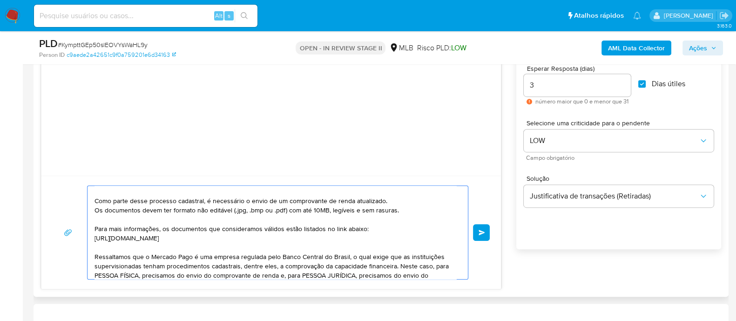
scroll to position [118, 0]
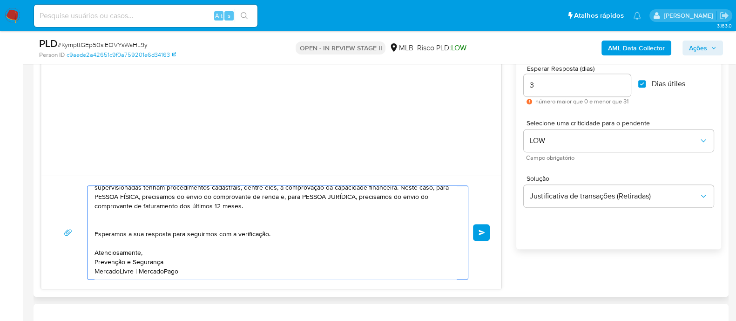
drag, startPoint x: 95, startPoint y: 194, endPoint x: 200, endPoint y: 278, distance: 134.2
click at [200, 88] on div "Olá! Estamos realizando uma verificação adicional de segurança em contas de usu…" at bounding box center [277, 232] width 381 height 94
type textarea "Olá! Estamos realizando uma verificação adicional de segurança em contas de usu…"
click at [484, 88] on span "common.send" at bounding box center [482, 233] width 7 height 6
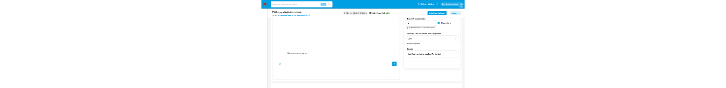
scroll to position [147, 0]
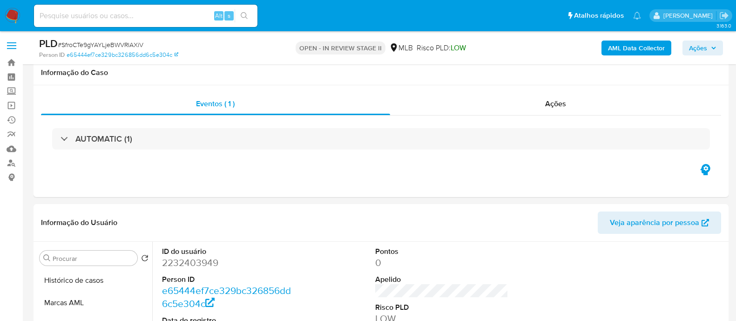
scroll to position [116, 0]
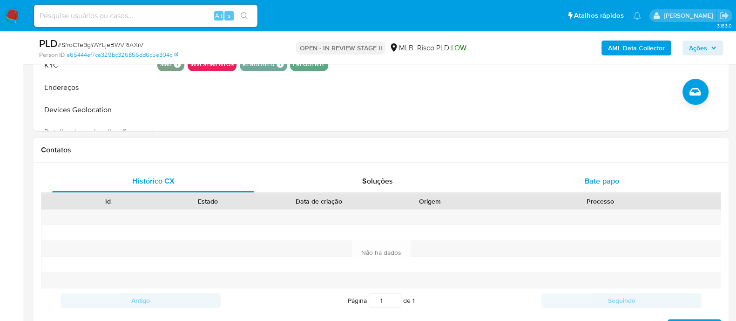
click at [553, 183] on div "Bate-papo" at bounding box center [602, 181] width 202 height 22
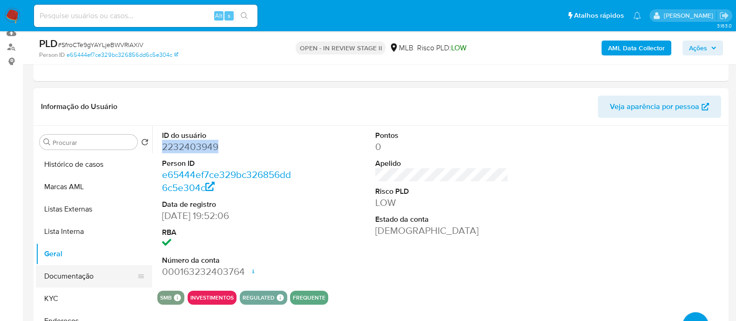
click at [74, 271] on button "Documentação" at bounding box center [90, 276] width 109 height 22
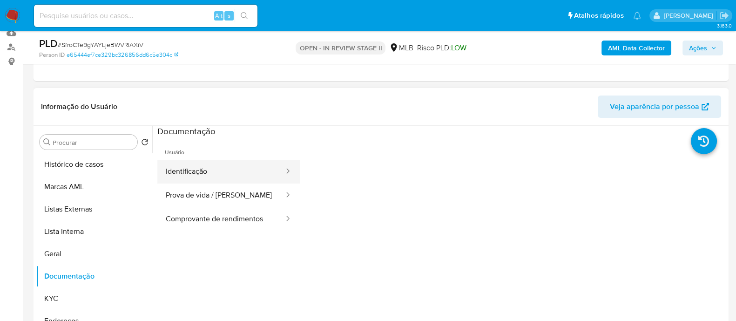
click at [231, 172] on button "Identificação" at bounding box center [221, 172] width 128 height 24
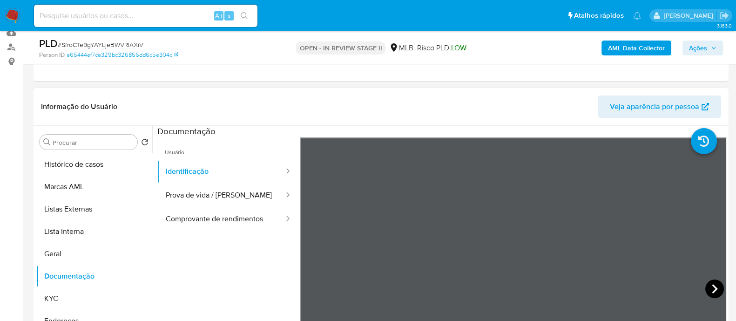
click at [709, 287] on icon at bounding box center [714, 288] width 19 height 19
click at [197, 189] on button "Prova de vida / [PERSON_NAME]" at bounding box center [221, 195] width 128 height 24
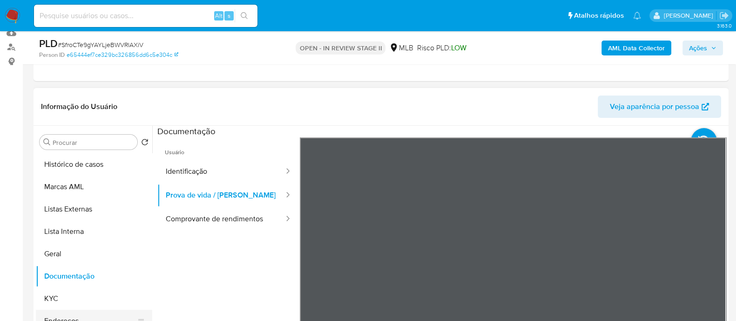
click at [69, 310] on button "Endereços" at bounding box center [90, 321] width 109 height 22
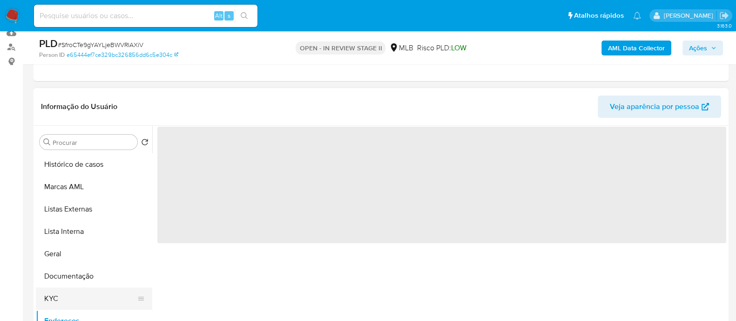
click at [74, 300] on button "KYC" at bounding box center [90, 298] width 109 height 22
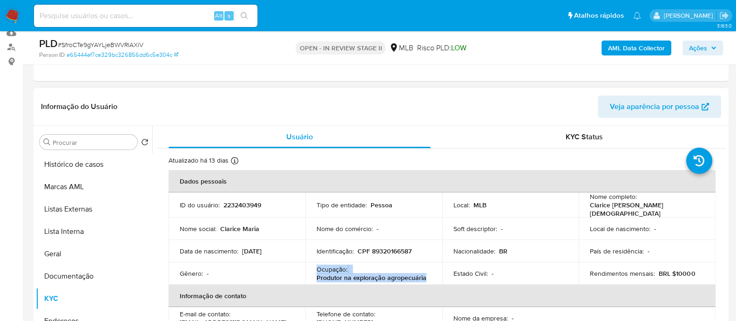
drag, startPoint x: 426, startPoint y: 273, endPoint x: 314, endPoint y: 268, distance: 111.9
click at [314, 268] on td "Ocupação : Produtor na exploração agropecuária" at bounding box center [373, 273] width 137 height 22
copy div "Ocupação : Produtor na exploração agropecuária"
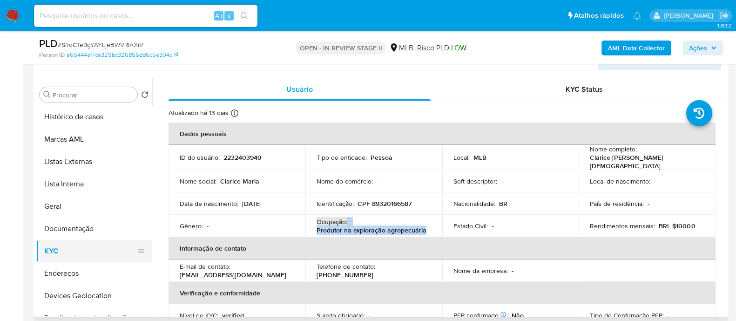
scroll to position [175, 0]
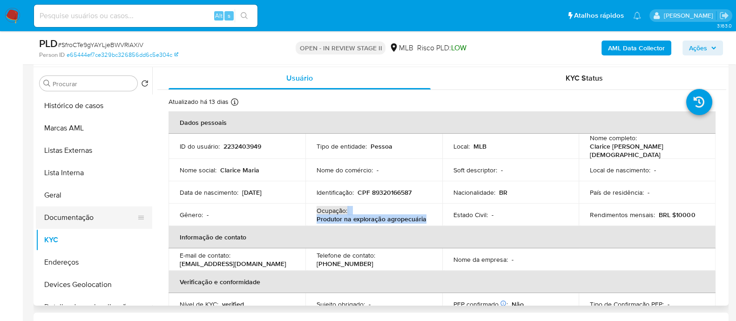
click at [96, 213] on button "Documentação" at bounding box center [90, 217] width 109 height 22
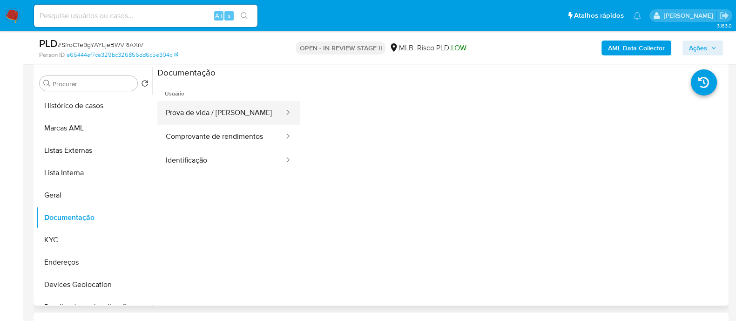
click at [227, 117] on button "Prova de vida / [PERSON_NAME]" at bounding box center [221, 113] width 128 height 24
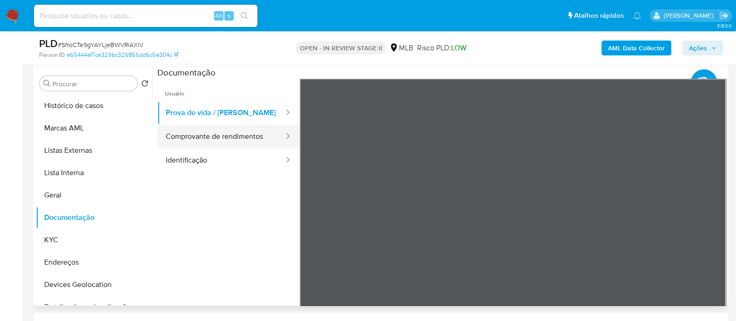
click at [240, 136] on button "Comprovante de rendimentos" at bounding box center [221, 137] width 128 height 24
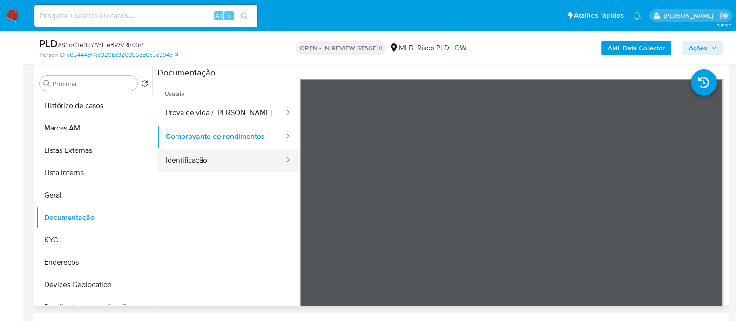
click at [200, 160] on button "Identificação" at bounding box center [221, 161] width 128 height 24
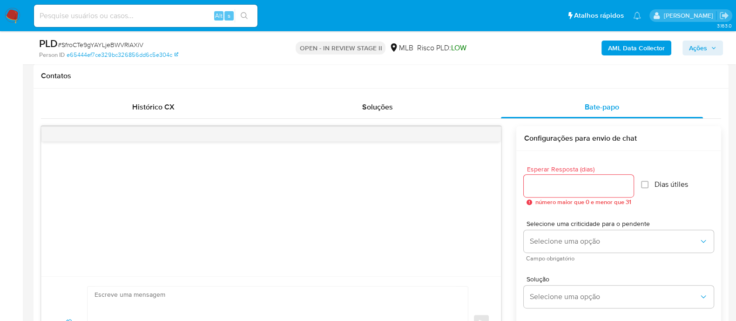
scroll to position [465, 0]
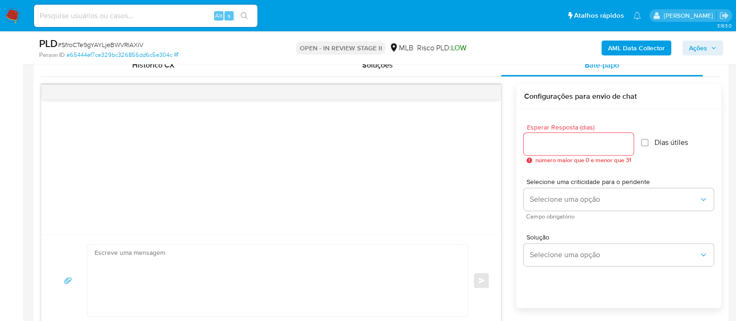
click at [550, 145] on input "Esperar Resposta (dias)" at bounding box center [579, 144] width 110 height 12
type input "3"
click at [645, 143] on input "Dias útiles" at bounding box center [641, 142] width 7 height 7
checkbox input "true"
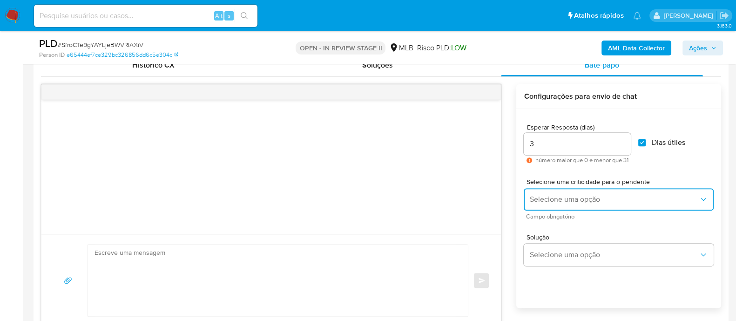
click at [581, 202] on span "Selecione uma opção" at bounding box center [614, 199] width 170 height 9
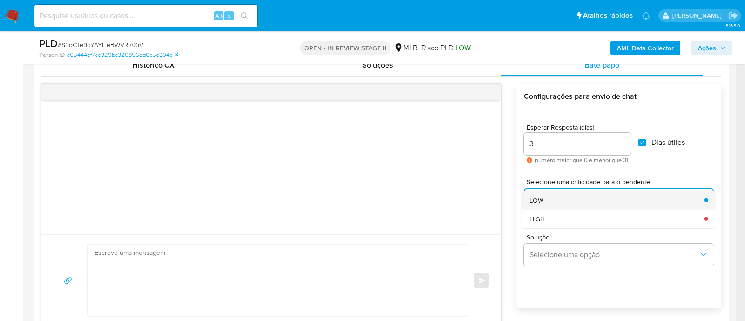
click at [556, 198] on div "LOW" at bounding box center [614, 199] width 170 height 19
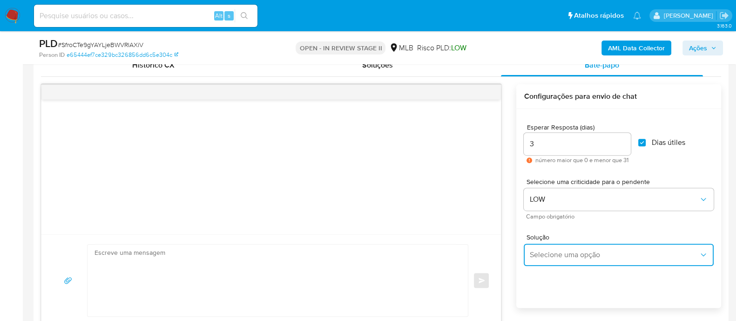
click at [561, 260] on button "Selecione uma opção" at bounding box center [619, 255] width 190 height 22
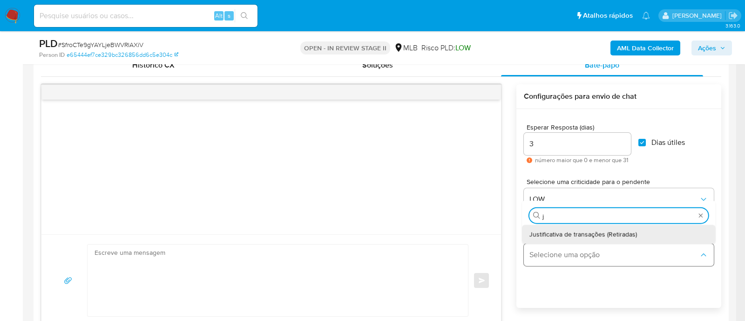
type input "ju"
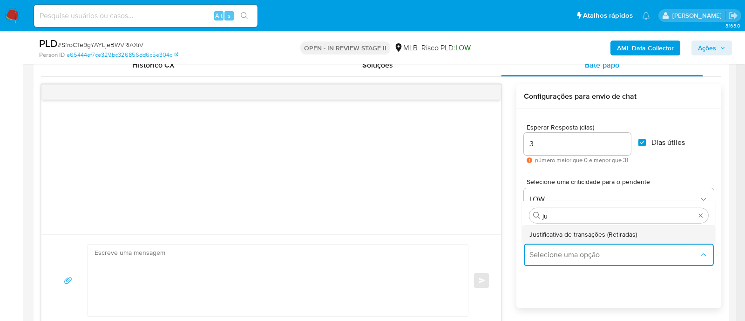
click at [566, 233] on span "Justificativa de transações (Retiradas)" at bounding box center [583, 234] width 108 height 8
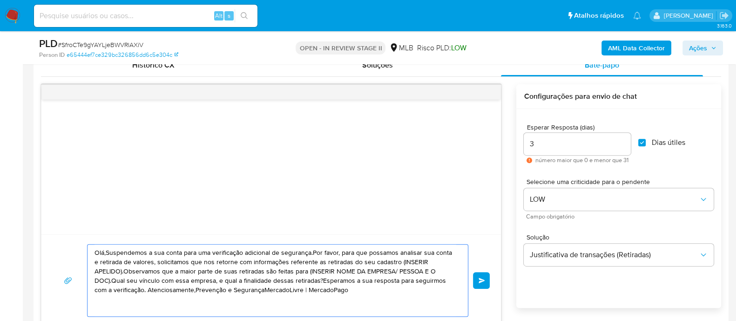
drag, startPoint x: 356, startPoint y: 292, endPoint x: 95, endPoint y: 237, distance: 267.0
click at [95, 237] on div "Olá,Suspendemos a sua conta para uma verificação adicional de segurança.Por fav…" at bounding box center [271, 280] width 460 height 92
paste textarea "! Estamos realizando uma verificação adicional de segurança em contas de usuári…"
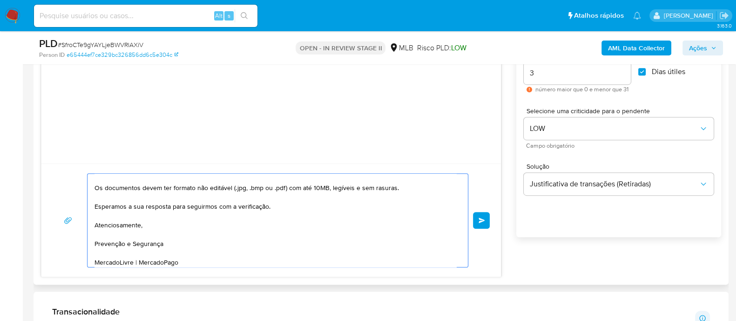
scroll to position [597, 0]
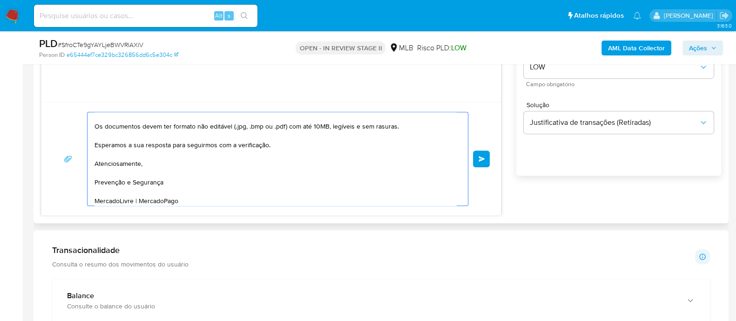
click at [170, 163] on textarea "Olá! Estamos realizando uma verificação adicional de segurança em contas de usu…" at bounding box center [276, 158] width 362 height 93
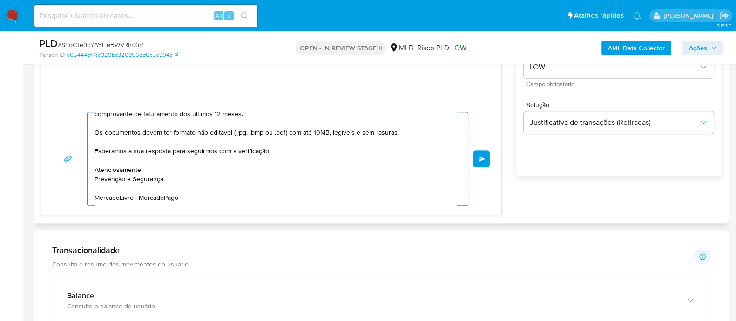
click at [179, 179] on textarea "Olá! Estamos realizando uma verificação adicional de segurança em contas de usu…" at bounding box center [276, 158] width 362 height 93
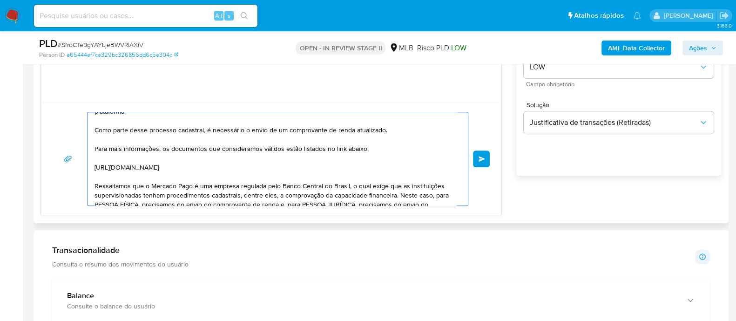
scroll to position [11, 0]
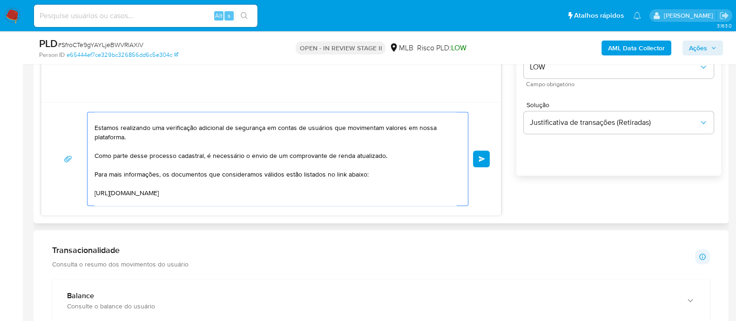
click at [380, 173] on textarea "Olá! Estamos realizando uma verificação adicional de segurança em contas de usu…" at bounding box center [276, 158] width 362 height 93
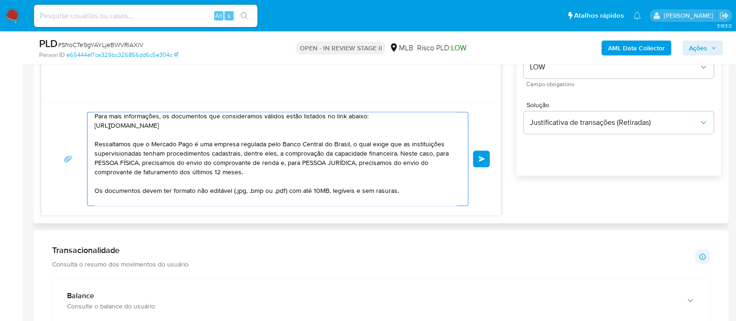
scroll to position [118, 0]
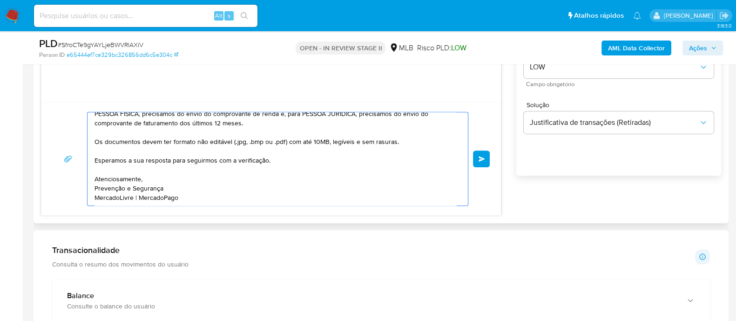
drag, startPoint x: 95, startPoint y: 141, endPoint x: 408, endPoint y: 140, distance: 312.9
click at [408, 140] on textarea "Olá! Estamos realizando uma verificação adicional de segurança em contas de usu…" at bounding box center [276, 158] width 362 height 93
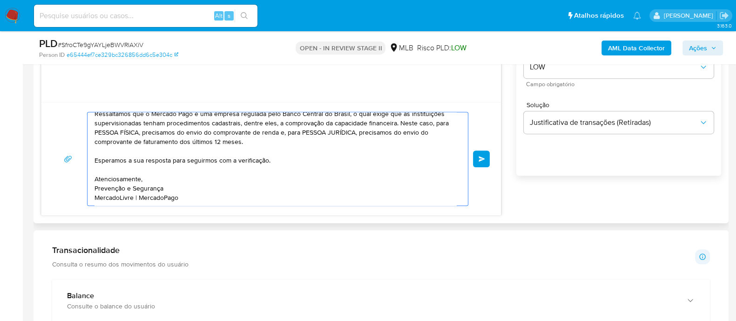
scroll to position [41, 0]
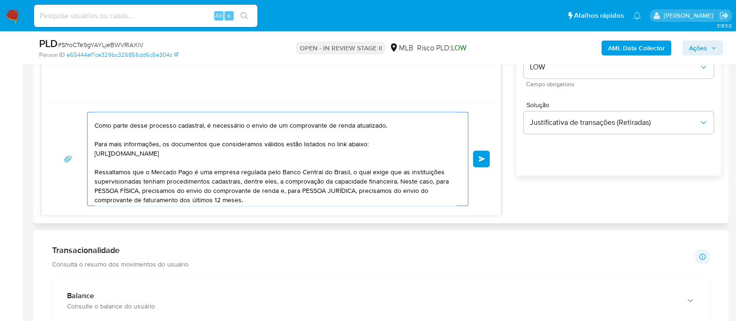
click at [237, 156] on textarea "Olá! Estamos realizando uma verificação adicional de segurança em contas de usu…" at bounding box center [276, 158] width 362 height 93
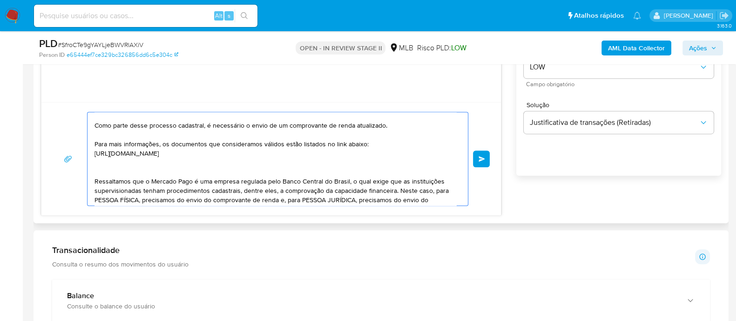
paste textarea "Os documentos devem ter formato não editável (.jpg, .bmp ou .pdf) com até 10MB,…"
type textarea "Olá! Estamos realizando uma verificação adicional de segurança em contas de usu…"
click at [484, 157] on span "common.send" at bounding box center [482, 159] width 7 height 6
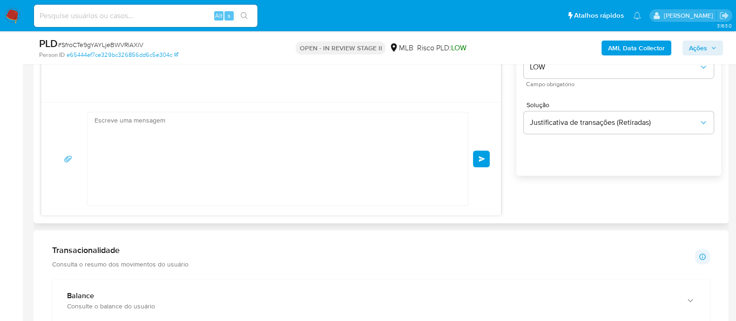
scroll to position [0, 0]
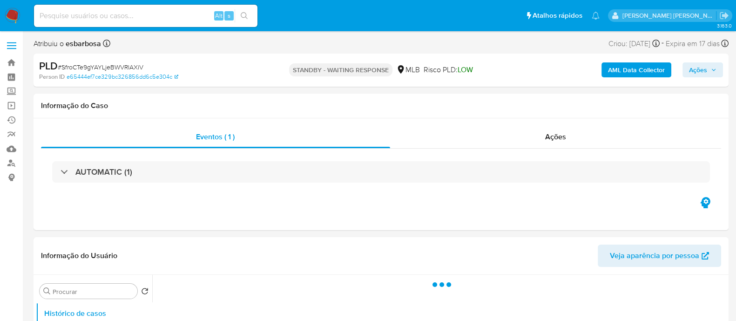
select select "10"
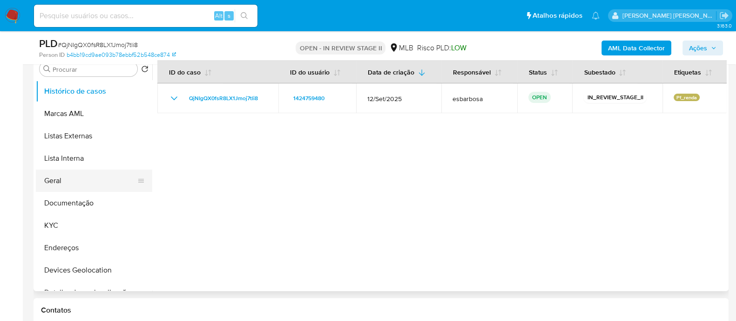
scroll to position [175, 0]
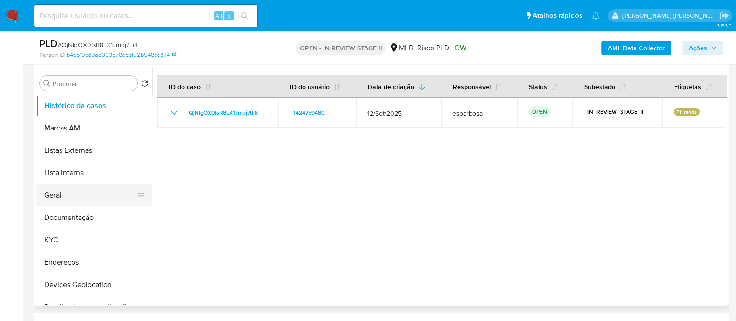
click at [70, 197] on button "Geral" at bounding box center [90, 195] width 109 height 22
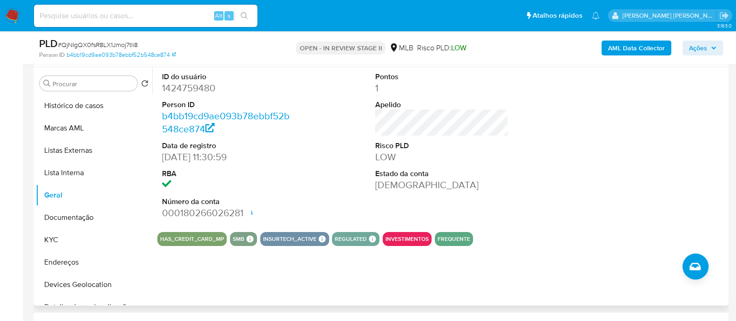
click at [193, 87] on dd "1424759480" at bounding box center [228, 87] width 133 height 13
copy dd "1424759480"
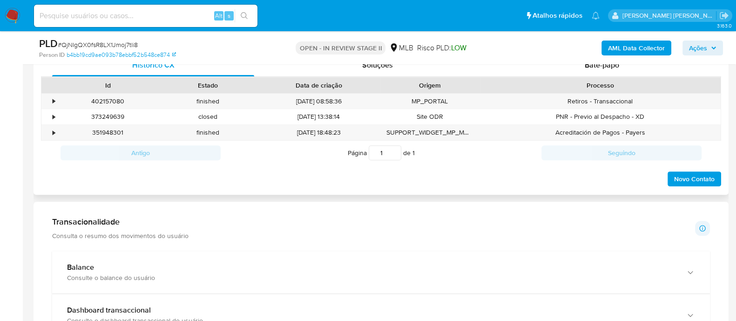
scroll to position [349, 0]
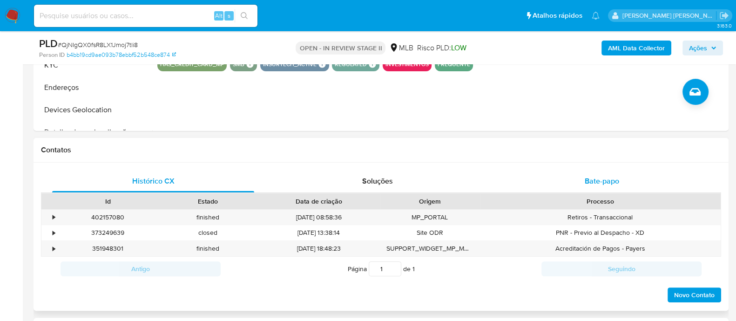
click at [568, 185] on div "Bate-papo" at bounding box center [602, 181] width 202 height 22
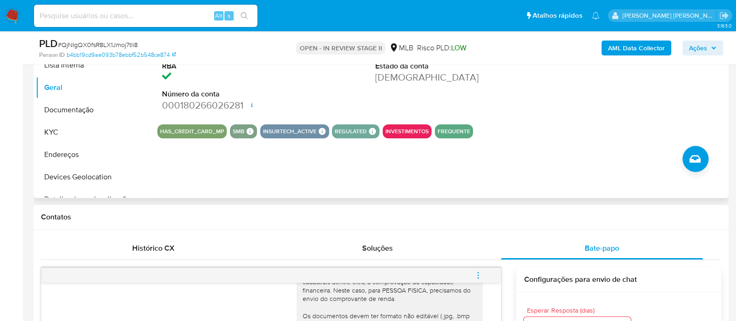
scroll to position [232, 0]
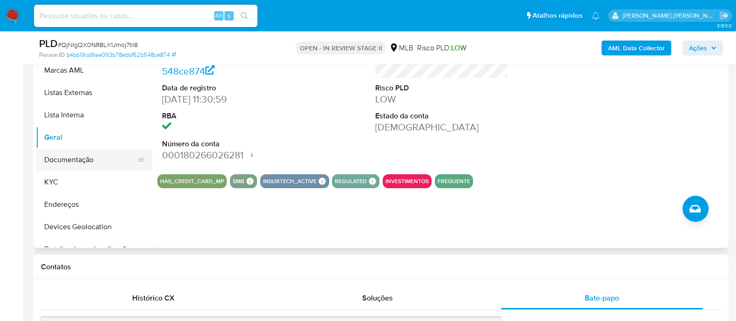
click at [70, 161] on button "Documentação" at bounding box center [90, 160] width 109 height 22
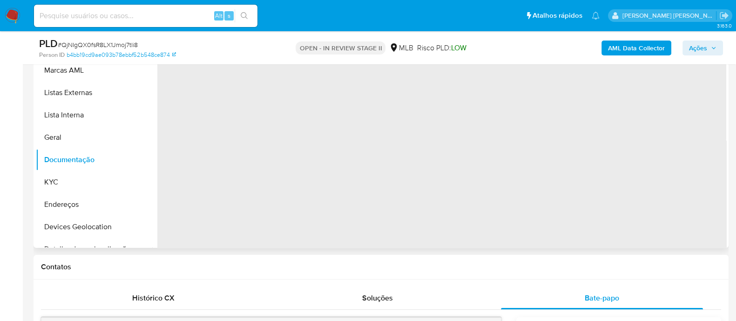
scroll to position [116, 0]
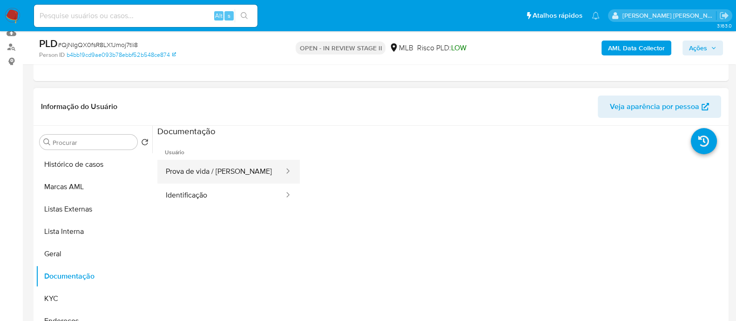
click at [210, 169] on button "Prova de vida / [PERSON_NAME]" at bounding box center [221, 172] width 128 height 24
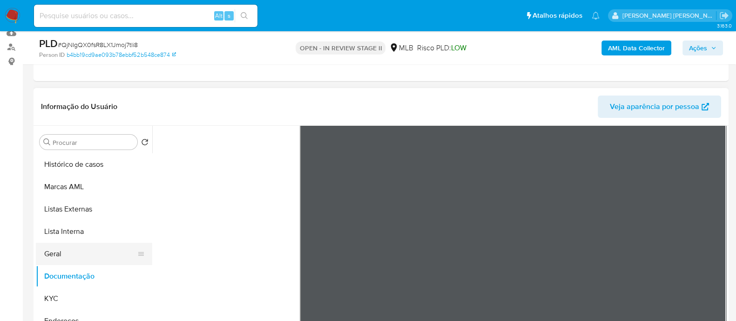
drag, startPoint x: 63, startPoint y: 255, endPoint x: 85, endPoint y: 246, distance: 23.6
click at [63, 255] on button "Geral" at bounding box center [90, 254] width 109 height 22
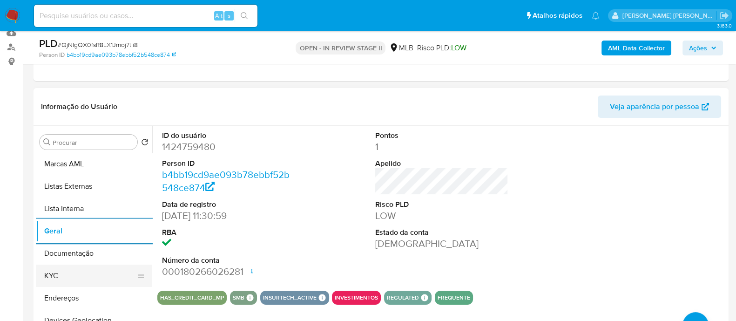
scroll to position [58, 0]
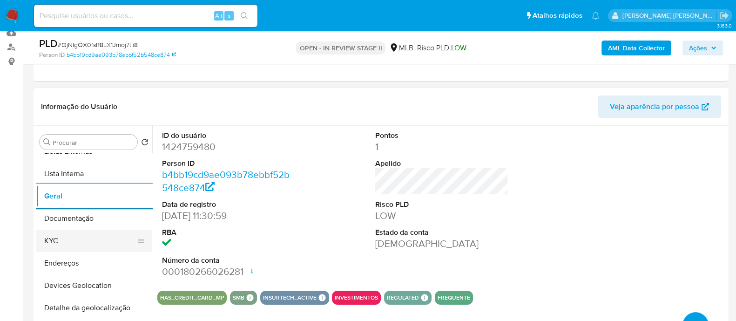
click at [80, 246] on button "KYC" at bounding box center [90, 241] width 109 height 22
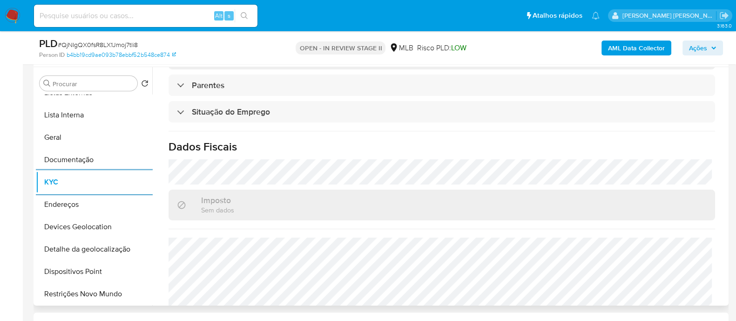
scroll to position [405, 0]
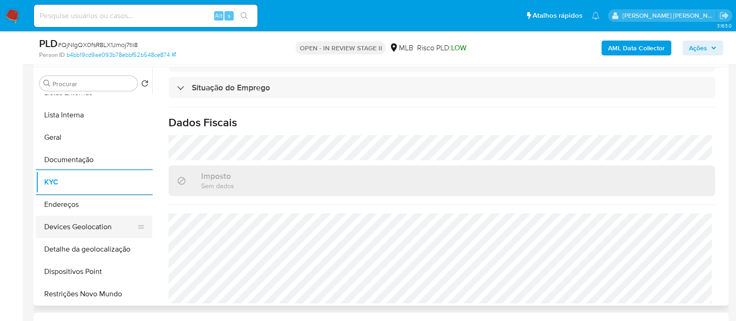
click at [94, 220] on button "Devices Geolocation" at bounding box center [90, 227] width 109 height 22
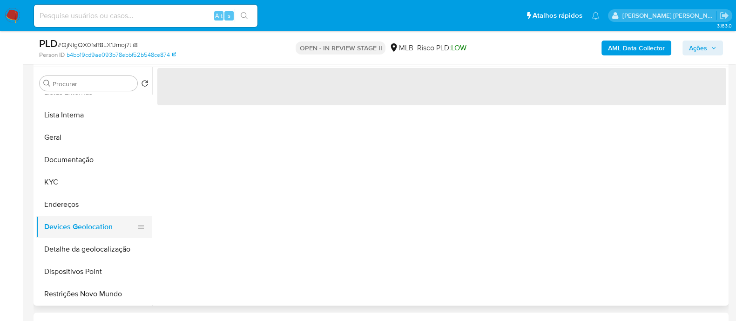
scroll to position [0, 0]
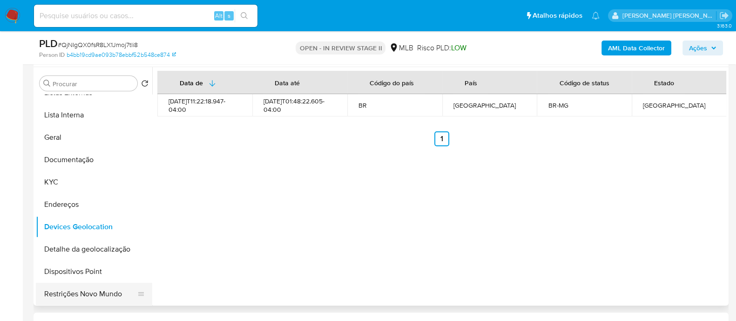
click at [98, 290] on button "Restrições Novo Mundo" at bounding box center [90, 294] width 109 height 22
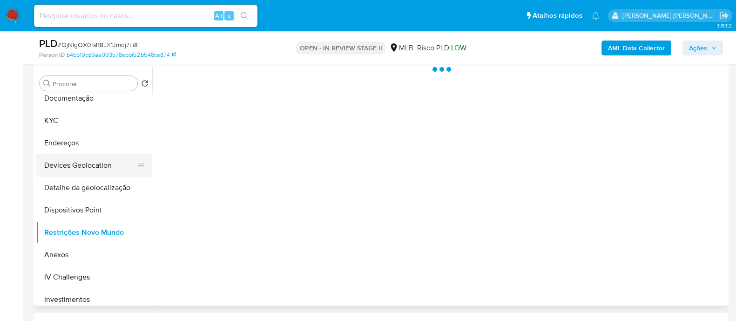
scroll to position [175, 0]
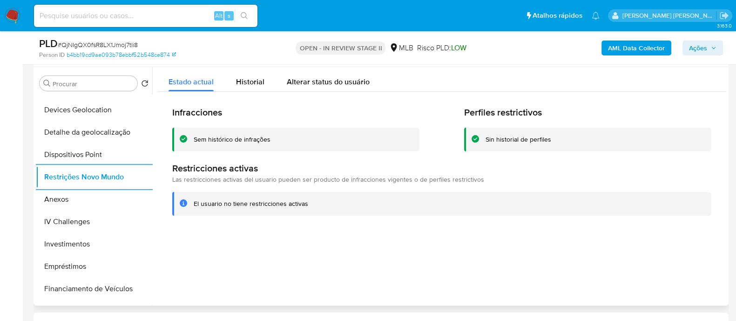
click at [227, 135] on div "Sem histórico de infrações" at bounding box center [232, 139] width 77 height 9
click at [72, 204] on button "Anexos" at bounding box center [90, 199] width 109 height 22
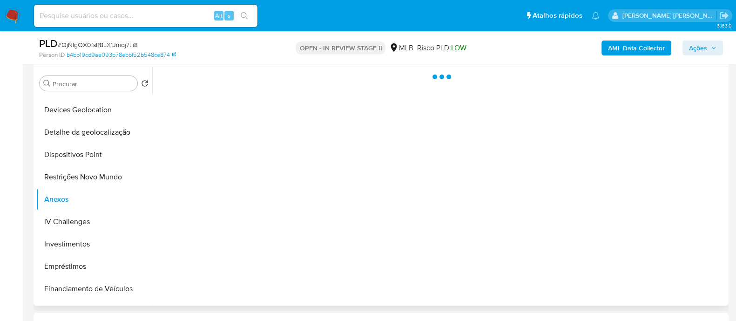
scroll to position [58, 0]
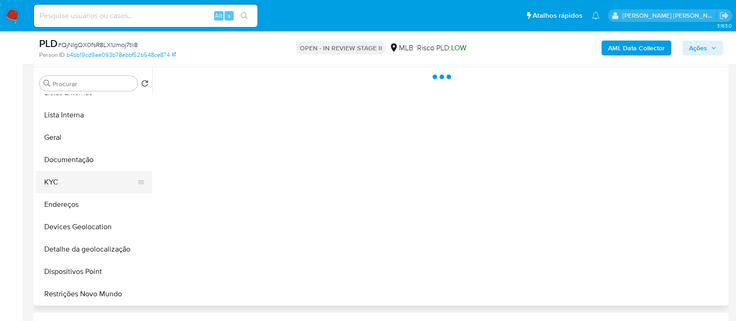
click at [66, 178] on button "KYC" at bounding box center [90, 182] width 109 height 22
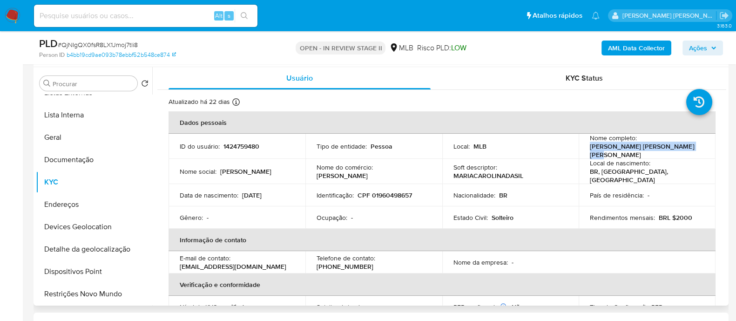
drag, startPoint x: 682, startPoint y: 149, endPoint x: 587, endPoint y: 151, distance: 95.0
click at [590, 151] on div "Nome completo : Maria Carolina da Silva Oliveira" at bounding box center [647, 146] width 115 height 25
copy p "Maria Carolina da Silva Oliveira"
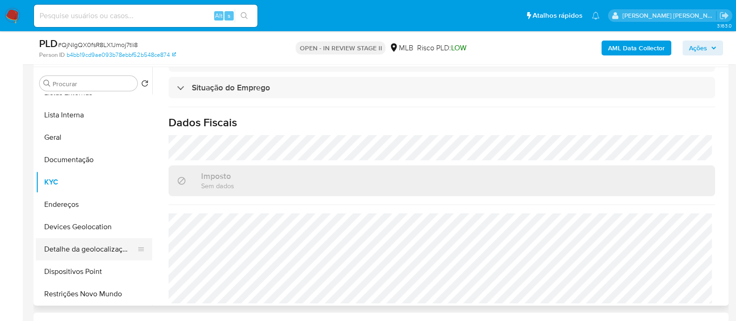
scroll to position [116, 0]
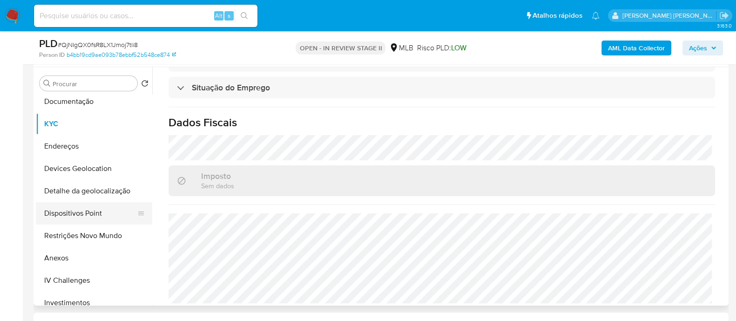
click at [85, 207] on button "Dispositivos Point" at bounding box center [90, 213] width 109 height 22
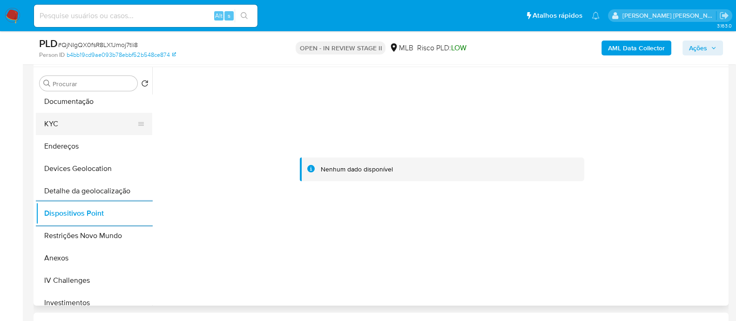
click at [72, 122] on button "KYC" at bounding box center [90, 124] width 109 height 22
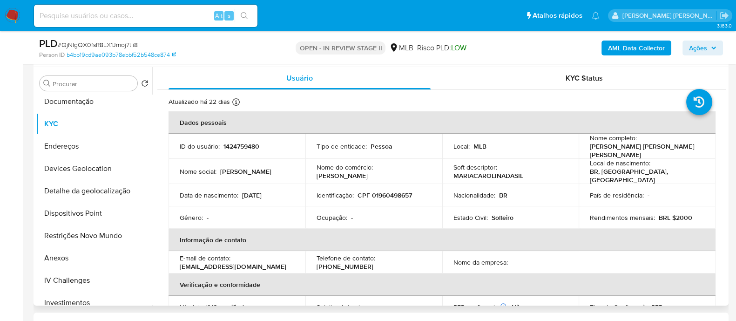
click at [400, 191] on p "CPF 01960498657" at bounding box center [385, 195] width 54 height 8
copy p "01960498657"
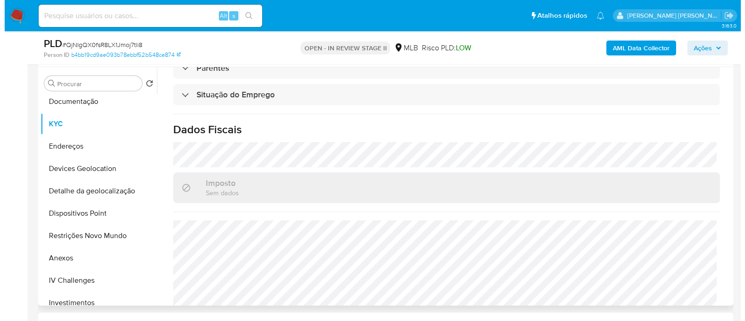
scroll to position [405, 0]
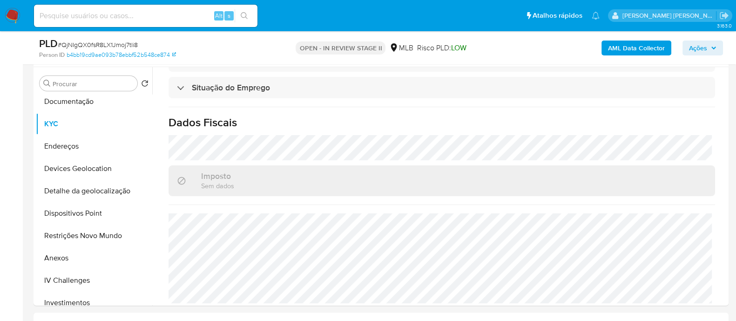
click at [622, 48] on b "AML Data Collector" at bounding box center [636, 48] width 57 height 15
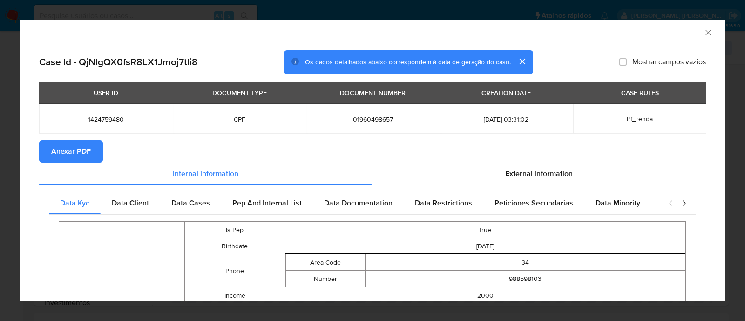
click at [79, 151] on span "Anexar PDF" at bounding box center [71, 151] width 40 height 20
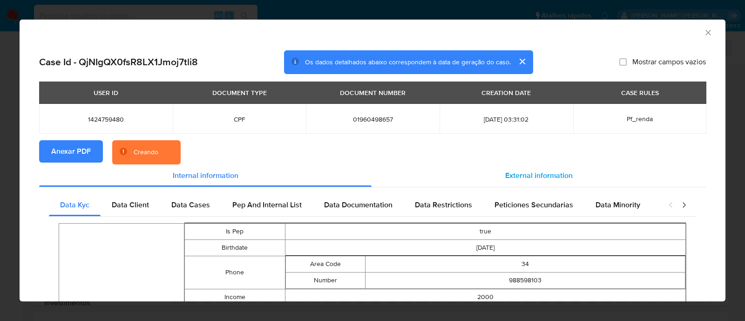
click at [494, 184] on div "External information" at bounding box center [539, 175] width 334 height 22
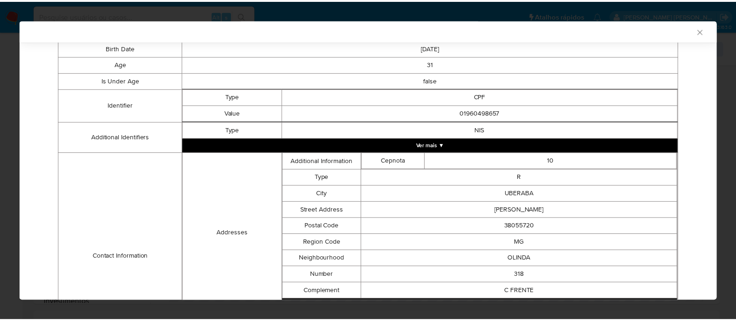
scroll to position [52, 0]
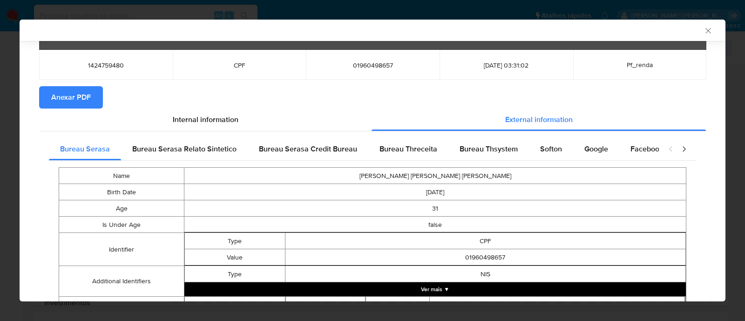
click at [704, 31] on icon "Fechar a janela" at bounding box center [708, 30] width 9 height 9
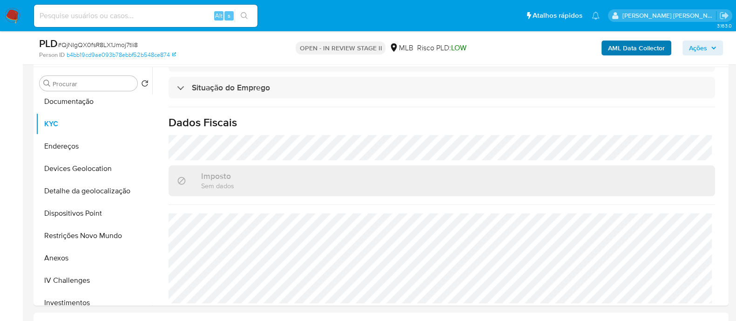
drag, startPoint x: 699, startPoint y: 46, endPoint x: 671, endPoint y: 52, distance: 28.1
click at [699, 46] on span "Ações" at bounding box center [698, 48] width 18 height 15
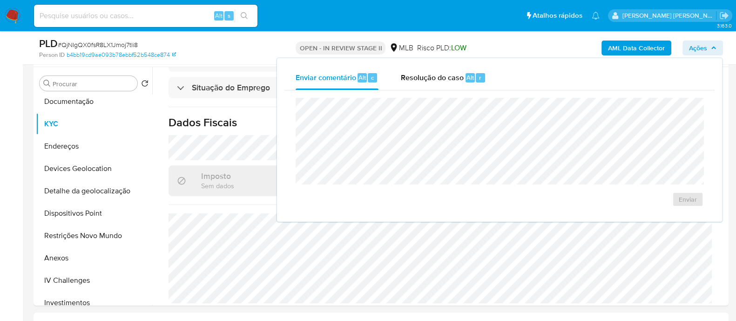
click at [442, 82] on div "Resolução do caso Alt r" at bounding box center [443, 78] width 85 height 24
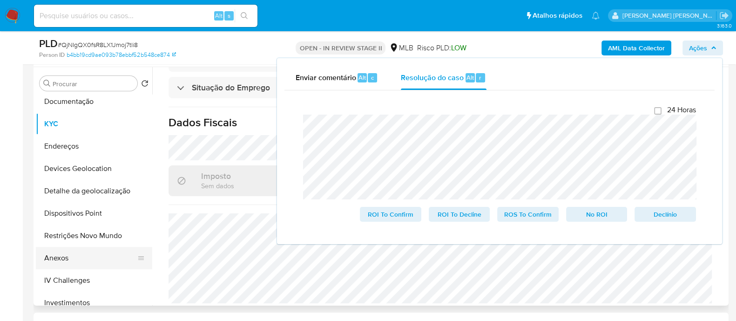
click at [69, 261] on button "Anexos" at bounding box center [90, 258] width 109 height 22
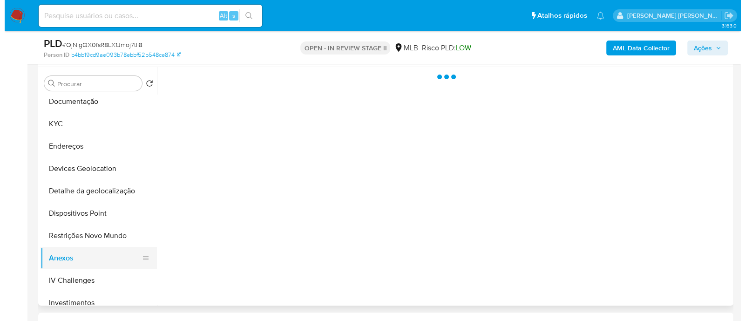
scroll to position [0, 0]
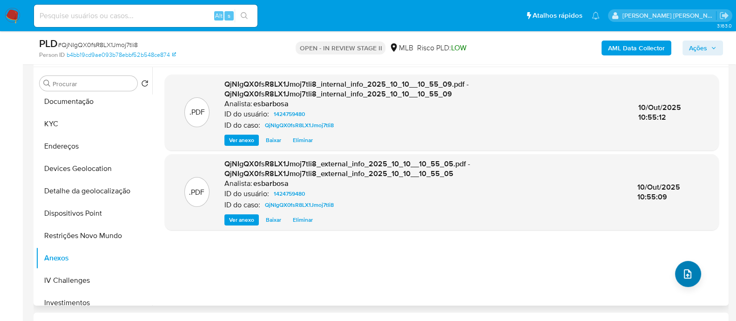
click at [682, 271] on icon "upload-file" at bounding box center [687, 273] width 11 height 11
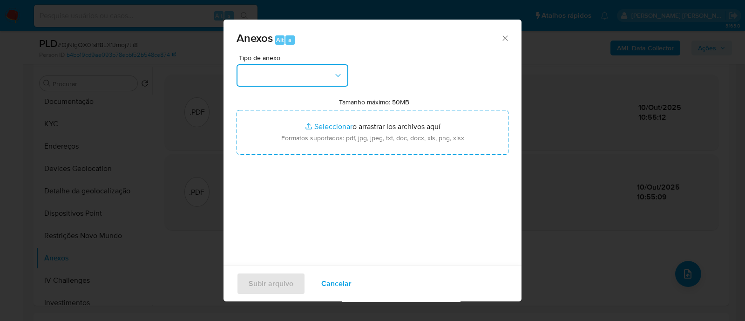
click at [311, 73] on button "button" at bounding box center [293, 75] width 112 height 22
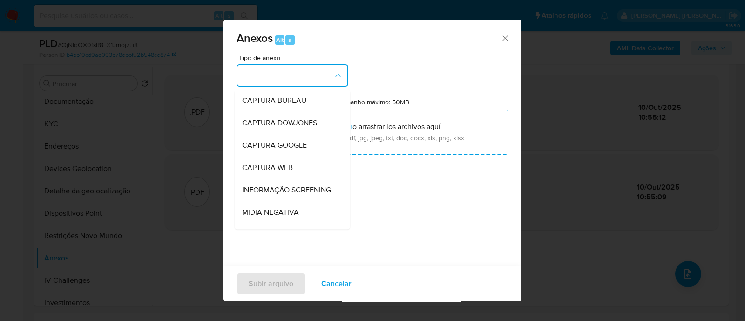
drag, startPoint x: 482, startPoint y: 222, endPoint x: 434, endPoint y: 190, distance: 57.3
click at [482, 222] on div "Tipo de anexo CAPTURA BUREAU CAPTURA DOWJONES CAPTURA GOOGLE CAPTURA WEB INFORM…" at bounding box center [373, 164] width 272 height 220
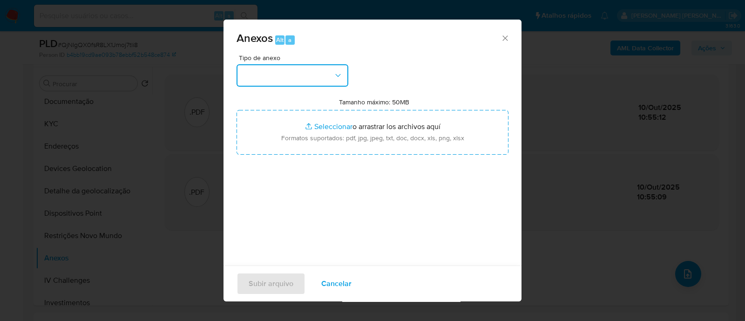
click at [326, 79] on button "button" at bounding box center [293, 75] width 112 height 22
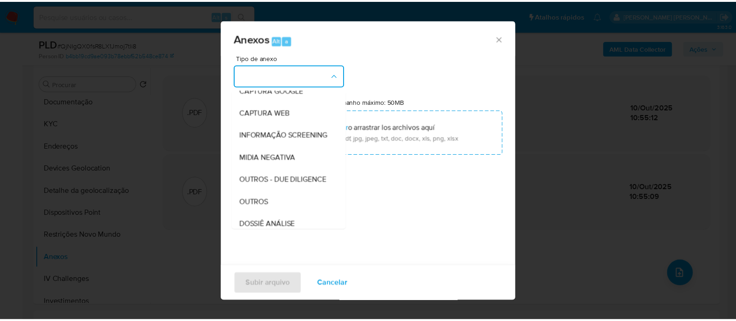
scroll to position [143, 0]
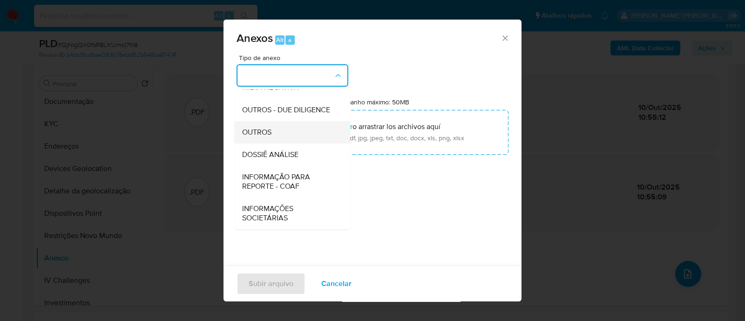
click at [265, 133] on span "OUTROS" at bounding box center [256, 132] width 29 height 9
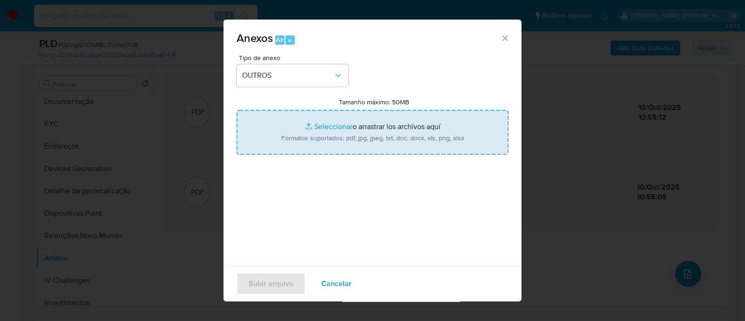
click at [327, 125] on input "Tamanho máximo: 50MB Seleccionar archivos" at bounding box center [373, 132] width 272 height 45
type input "C:\fakepath\Mulan 1424759480_2025_10_09_17_37_24.xlsx"
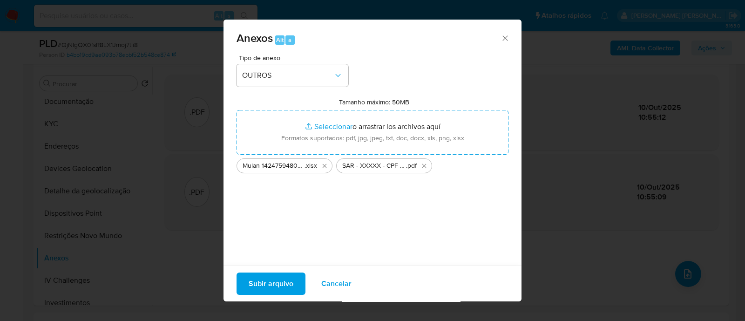
click at [272, 285] on span "Subir arquivo" at bounding box center [271, 283] width 45 height 20
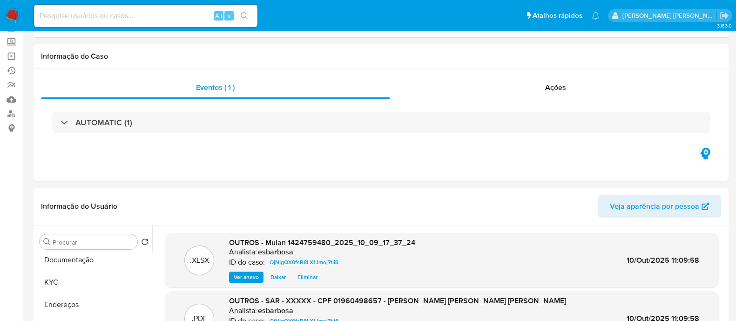
scroll to position [0, 0]
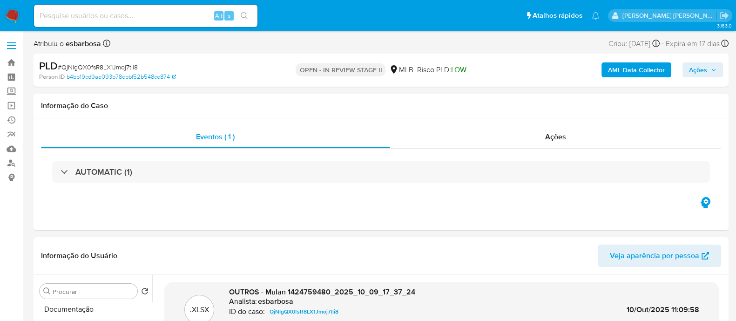
click at [703, 68] on span "Ações" at bounding box center [698, 69] width 18 height 15
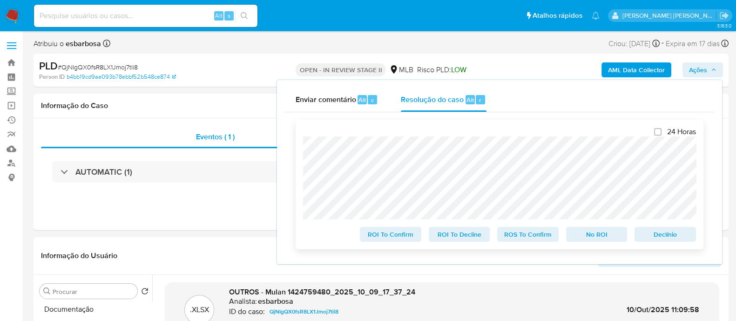
click at [540, 234] on span "ROS To Confirm" at bounding box center [528, 234] width 48 height 13
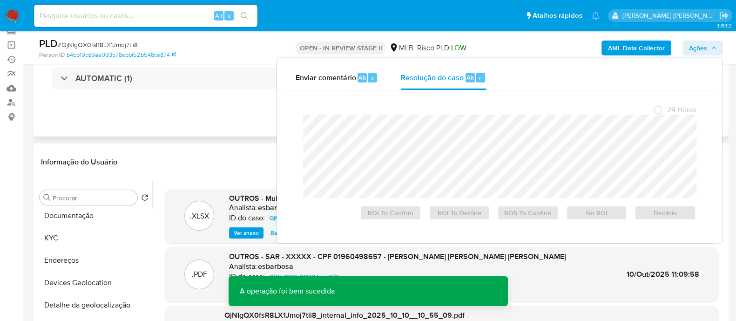
scroll to position [116, 0]
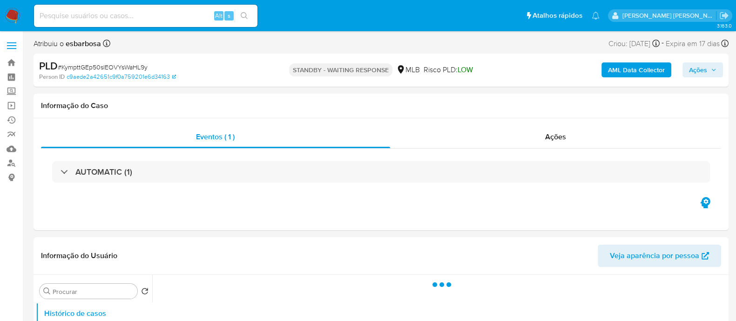
select select "10"
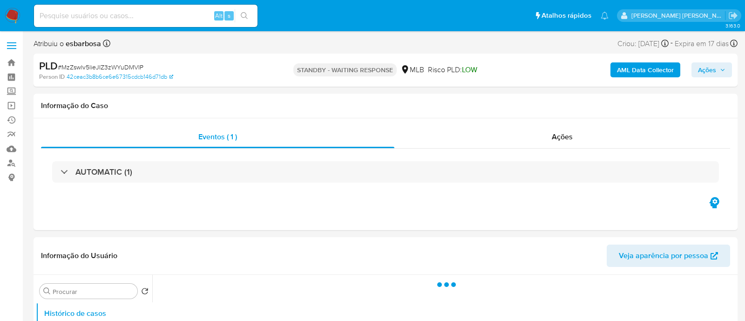
select select "10"
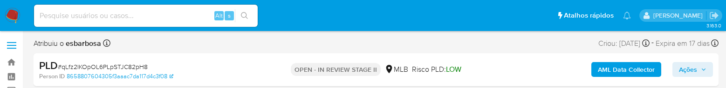
select select "10"
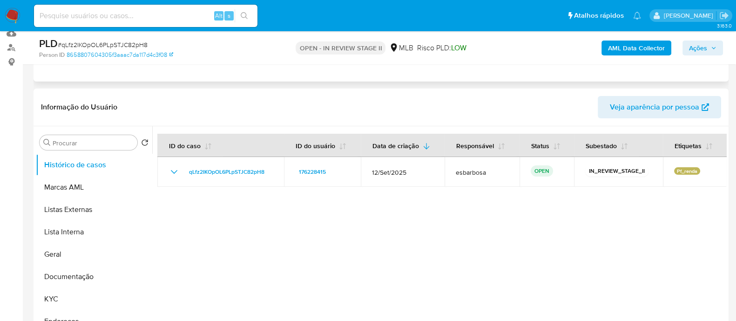
scroll to position [116, 0]
click at [69, 88] on button "Geral" at bounding box center [90, 254] width 109 height 22
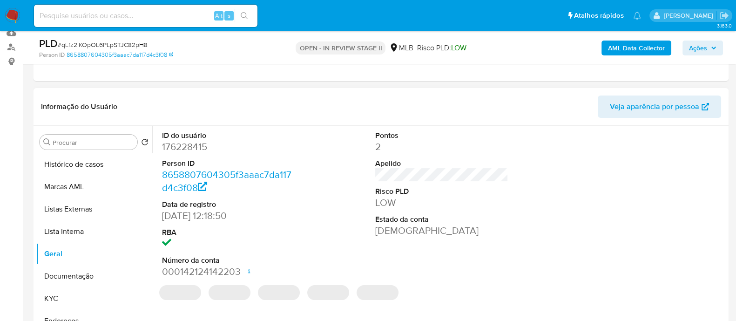
click at [187, 88] on dd "176228415" at bounding box center [228, 146] width 133 height 13
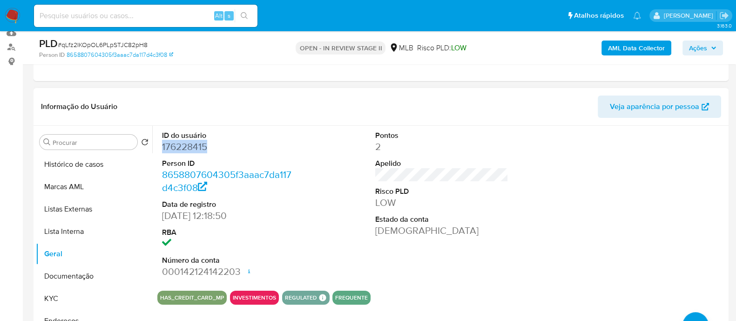
copy dd "176228415"
drag, startPoint x: 74, startPoint y: 278, endPoint x: 79, endPoint y: 274, distance: 6.7
click at [75, 88] on button "Documentação" at bounding box center [90, 276] width 109 height 22
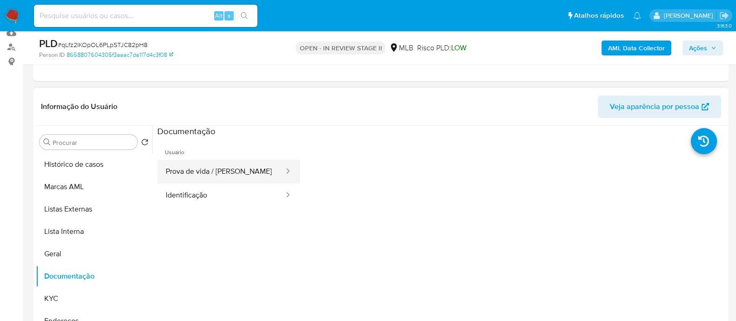
click at [233, 88] on button "Prova de vida / [PERSON_NAME]" at bounding box center [221, 172] width 128 height 24
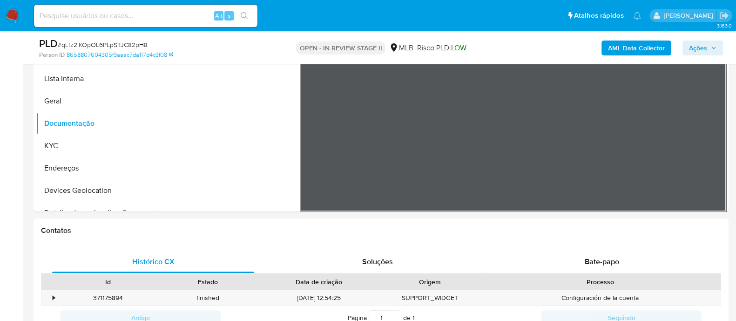
scroll to position [407, 0]
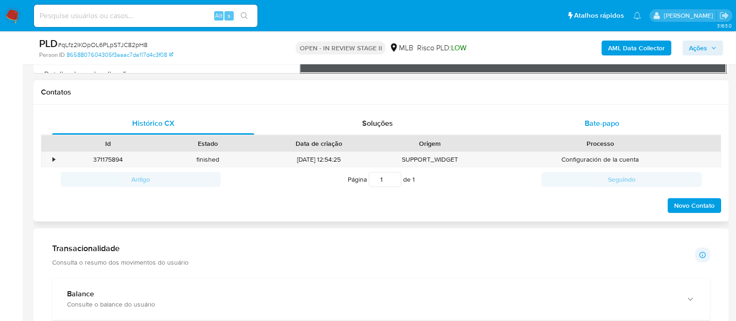
click at [593, 88] on span "Bate-papo" at bounding box center [602, 123] width 34 height 11
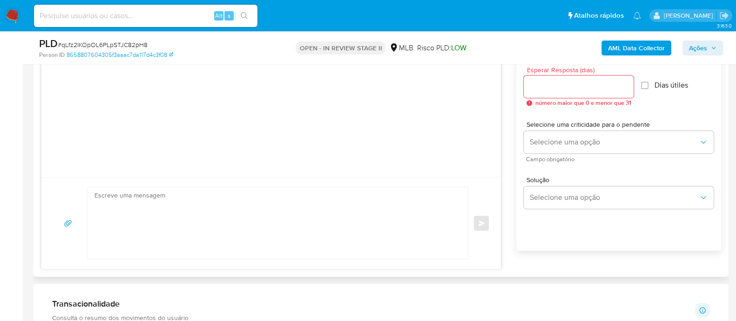
scroll to position [524, 0]
click at [245, 88] on textarea at bounding box center [276, 222] width 362 height 72
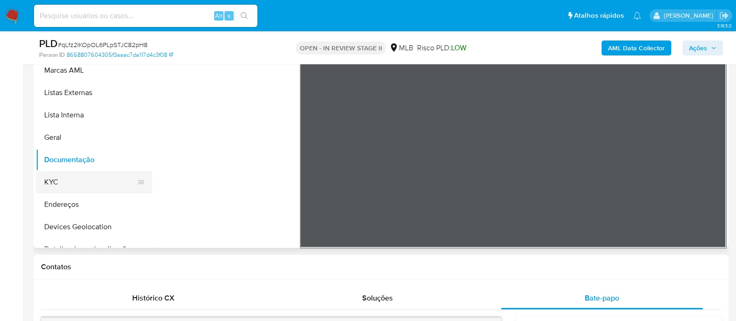
scroll to position [58, 0]
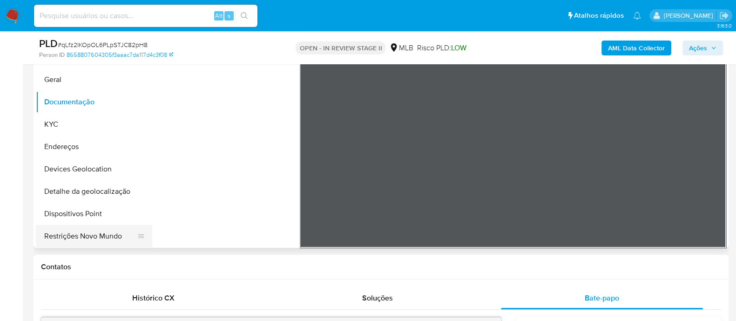
click at [68, 88] on button "Restrições Novo Mundo" at bounding box center [90, 236] width 109 height 22
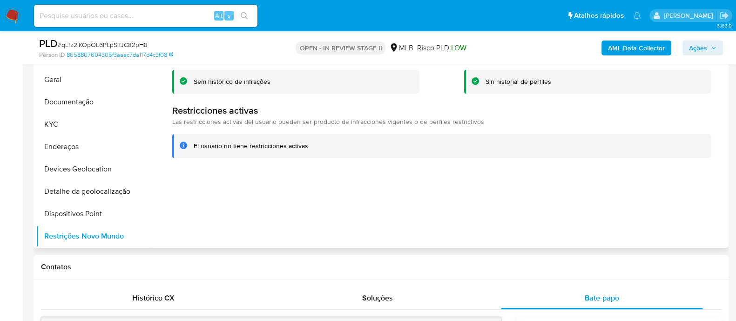
scroll to position [175, 0]
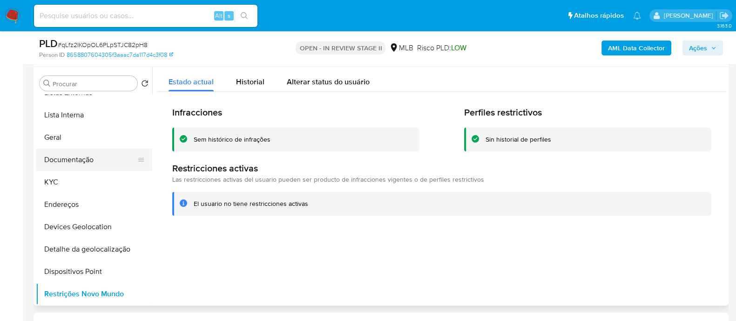
click at [88, 88] on button "Documentação" at bounding box center [90, 160] width 109 height 22
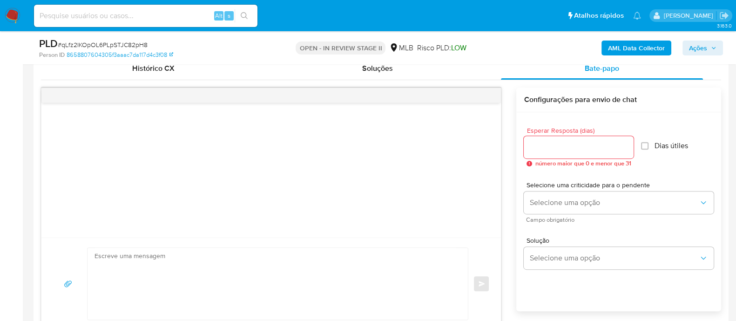
scroll to position [465, 0]
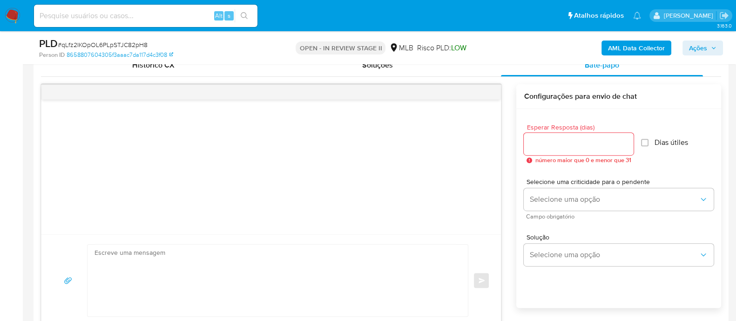
click at [584, 88] on input "Esperar Resposta (dias)" at bounding box center [579, 144] width 110 height 12
type input "3"
click at [646, 88] on input "Dias útiles" at bounding box center [641, 142] width 7 height 7
checkbox input "true"
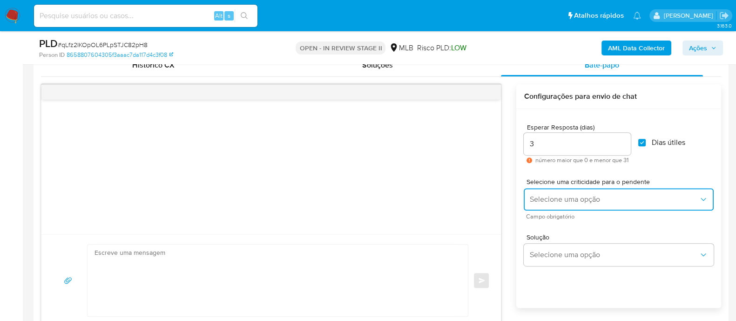
click at [597, 88] on span "Selecione uma opção" at bounding box center [614, 199] width 170 height 9
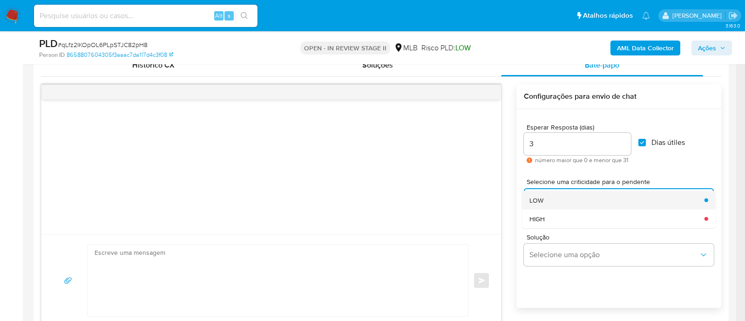
click at [575, 88] on div "LOW" at bounding box center [614, 199] width 170 height 19
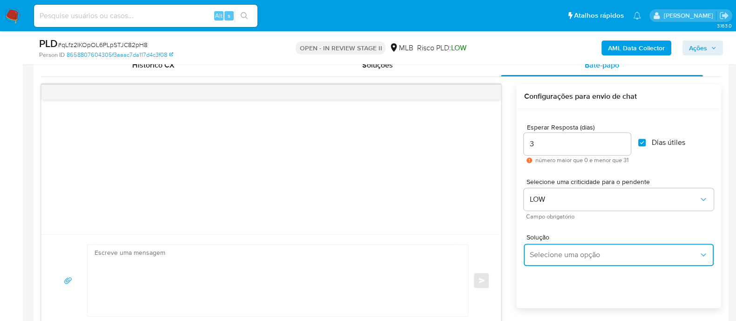
click at [563, 88] on button "Selecione uma opção" at bounding box center [619, 255] width 190 height 22
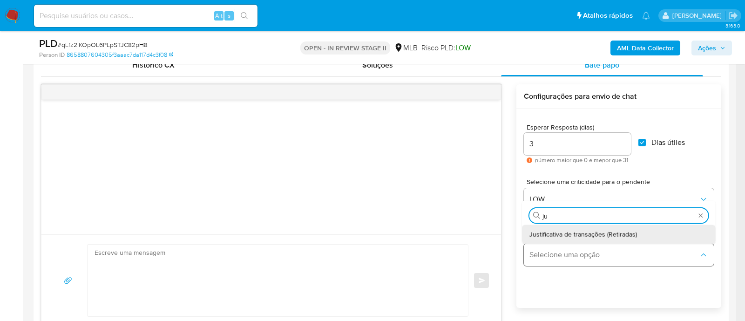
type input "jus"
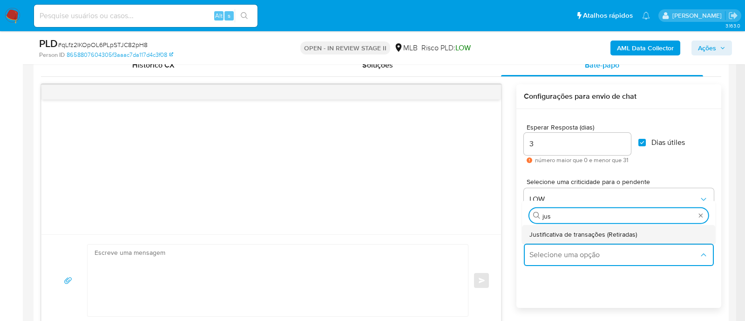
click at [580, 88] on span "Justificativa de transações (Retiradas)" at bounding box center [583, 234] width 108 height 8
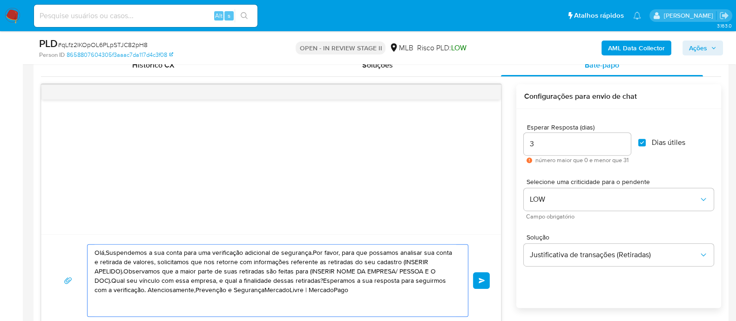
drag, startPoint x: 349, startPoint y: 288, endPoint x: 89, endPoint y: 253, distance: 261.7
click at [89, 88] on div "Olá,Suspendemos a sua conta para uma verificação adicional de segurança.Por fav…" at bounding box center [276, 280] width 376 height 72
paste textarea "! Estamos realizando uma verificação adicional de segurança em contas de usuári…"
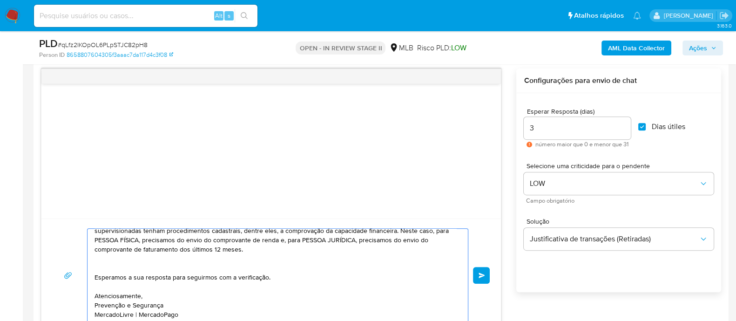
scroll to position [118, 0]
type textarea "Olá! Estamos realizando uma verificação adicional de segurança em contas de usu…"
click at [477, 88] on button "common.send" at bounding box center [481, 275] width 17 height 17
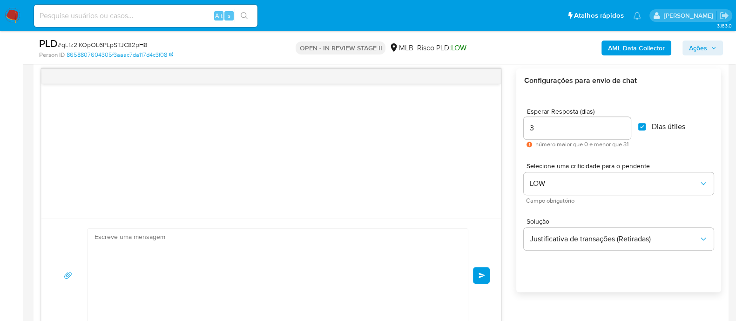
scroll to position [147, 0]
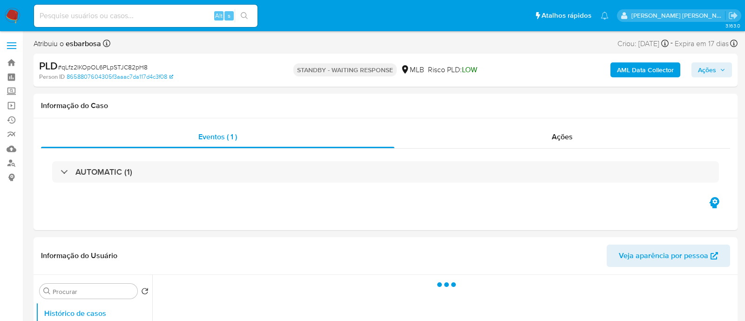
select select "10"
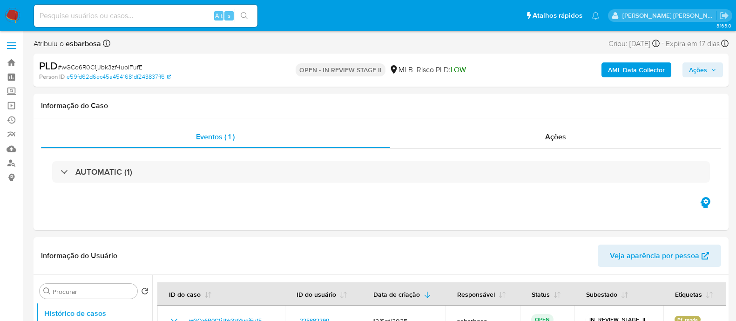
select select "10"
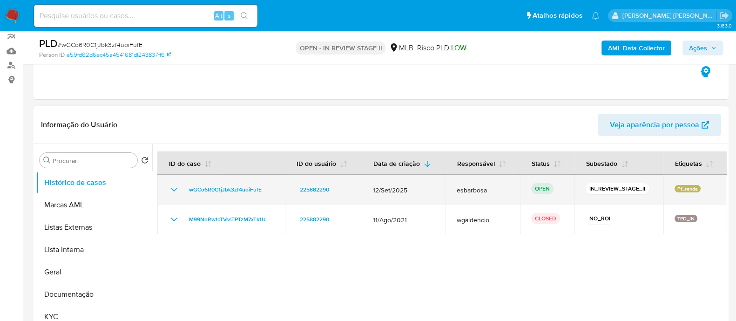
scroll to position [116, 0]
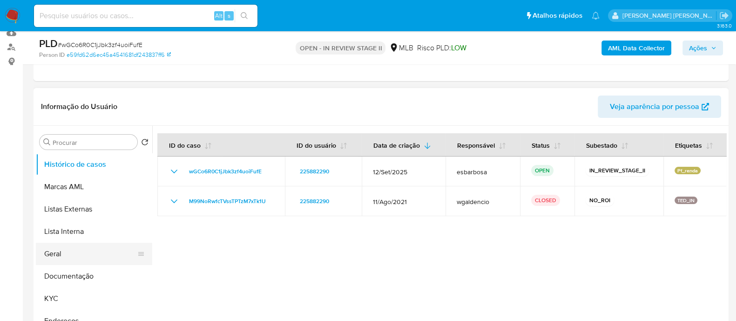
click at [83, 255] on button "Geral" at bounding box center [90, 254] width 109 height 22
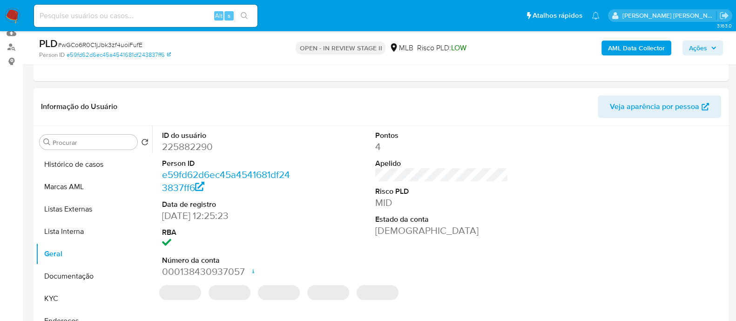
click at [208, 149] on dd "225882290" at bounding box center [228, 146] width 133 height 13
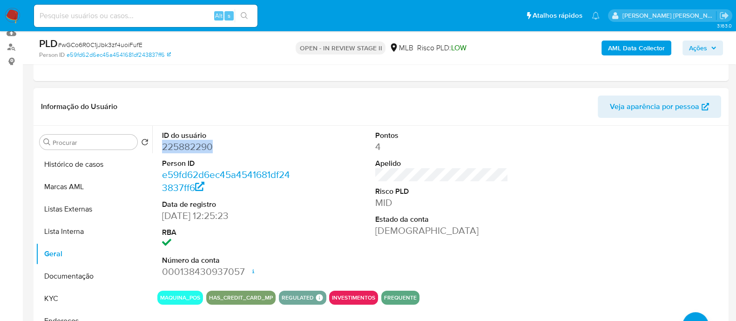
copy dd "225882290"
click at [59, 272] on button "Documentação" at bounding box center [90, 276] width 109 height 22
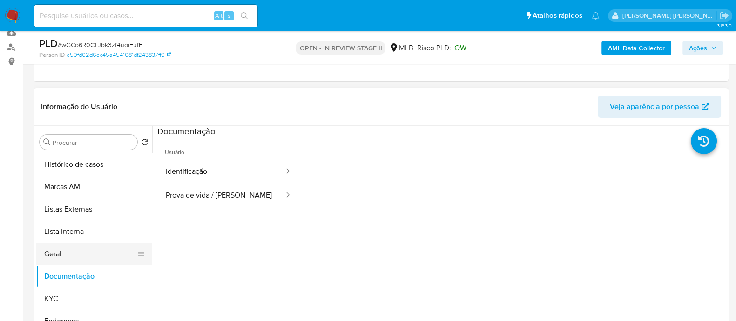
scroll to position [58, 0]
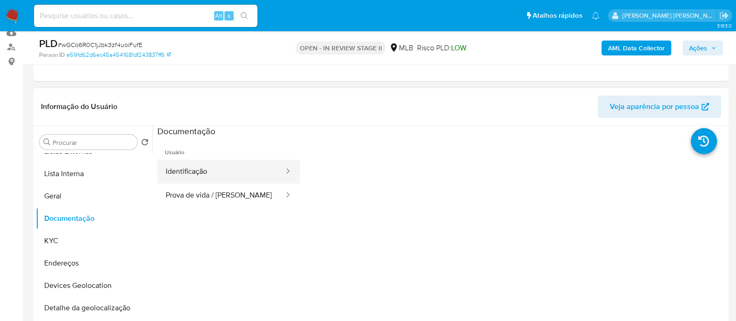
click at [200, 169] on button "Identificação" at bounding box center [221, 172] width 128 height 24
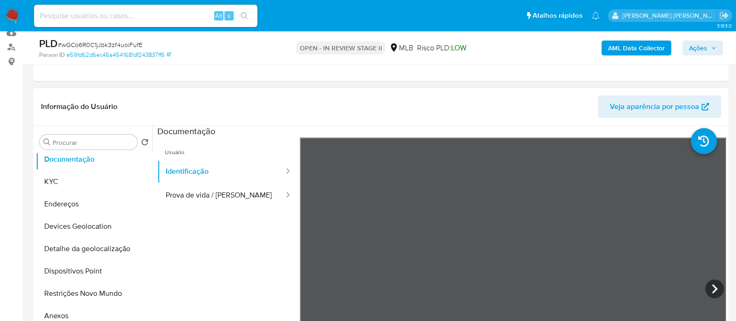
scroll to position [175, 0]
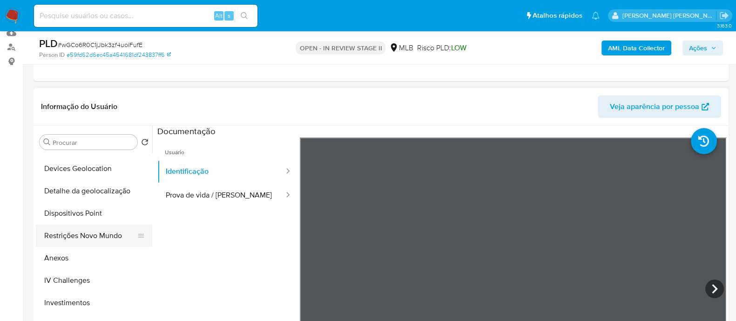
click at [102, 231] on button "Restrições Novo Mundo" at bounding box center [90, 235] width 109 height 22
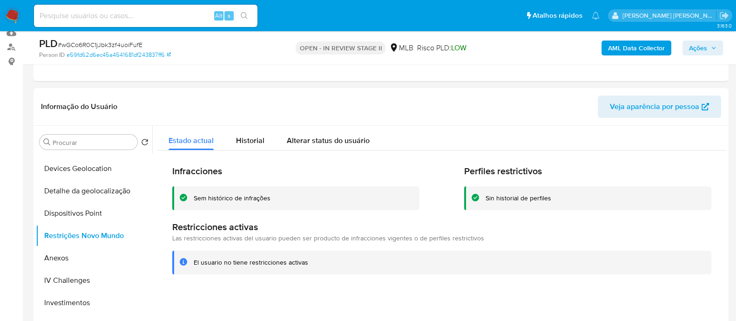
click at [409, 18] on ul "Pausado Ver notificaciones Alt s Atalhos rápidos Presiona las siguientes teclas…" at bounding box center [316, 15] width 575 height 23
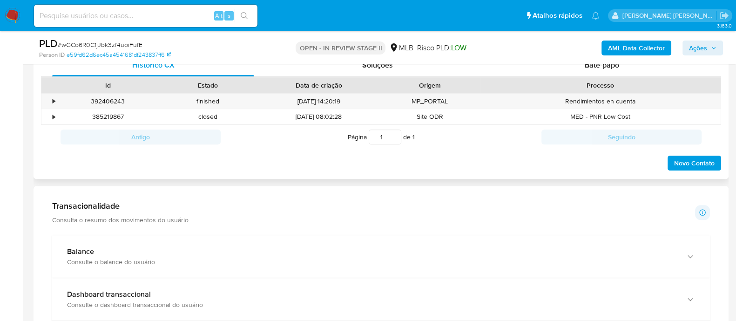
scroll to position [407, 0]
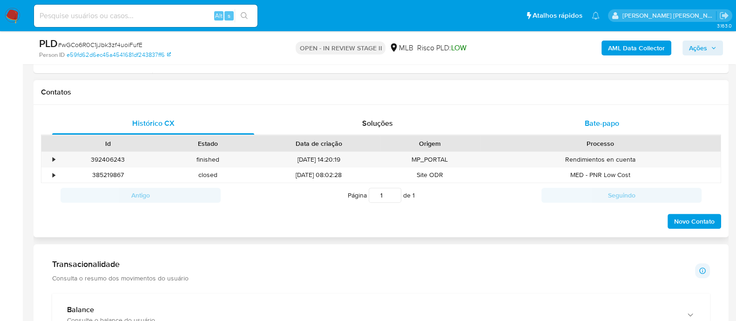
click at [516, 119] on div "Bate-papo" at bounding box center [602, 123] width 202 height 22
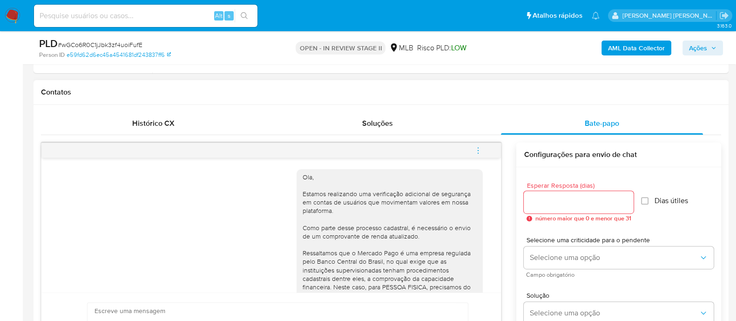
scroll to position [122, 0]
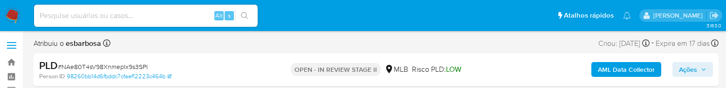
select select "10"
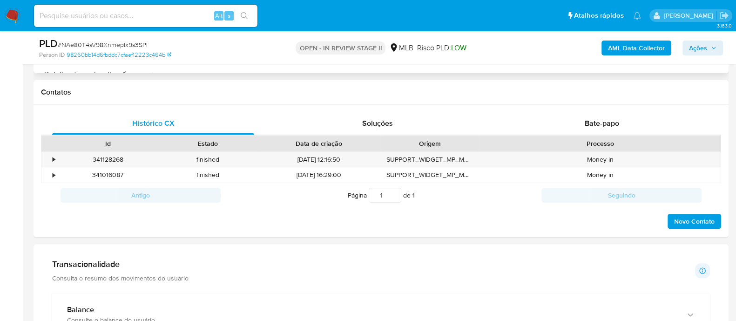
scroll to position [407, 0]
click at [550, 88] on div "Bate-papo" at bounding box center [602, 123] width 202 height 22
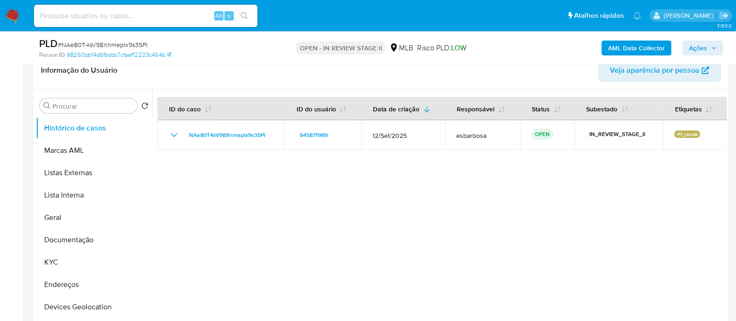
scroll to position [58, 0]
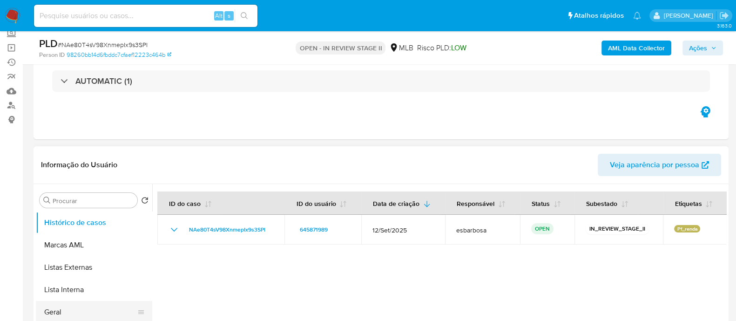
click at [68, 88] on button "Geral" at bounding box center [90, 312] width 109 height 22
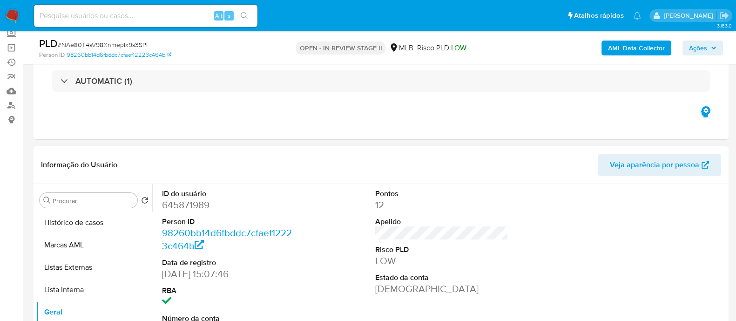
click at [203, 88] on dd "645871989" at bounding box center [228, 204] width 133 height 13
copy dd "645871989"
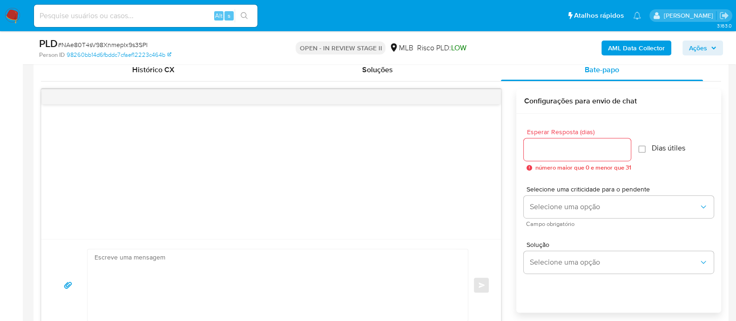
scroll to position [465, 0]
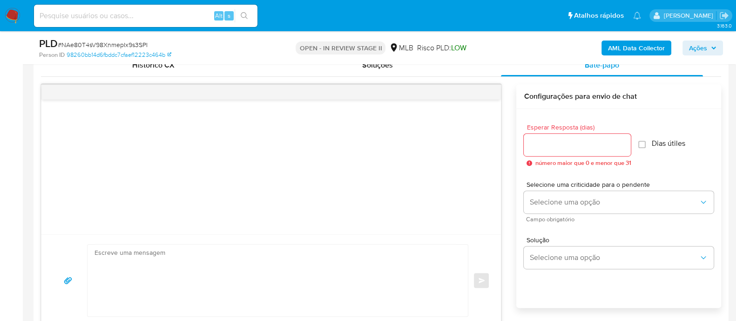
click at [557, 88] on input "Esperar Resposta (dias)" at bounding box center [577, 145] width 107 height 12
type input "3"
click at [643, 88] on input "Dias útiles" at bounding box center [639, 144] width 7 height 7
checkbox input "true"
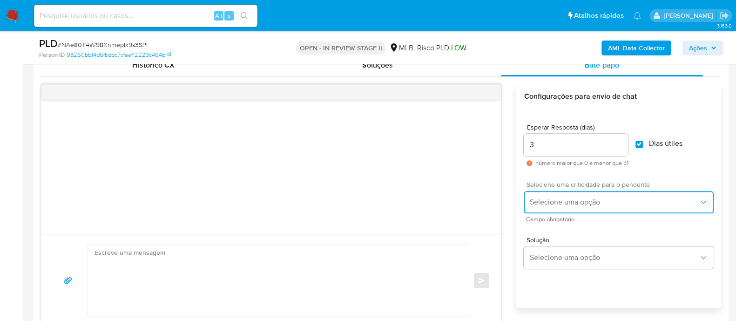
click at [580, 88] on span "Selecione uma opção" at bounding box center [614, 201] width 170 height 9
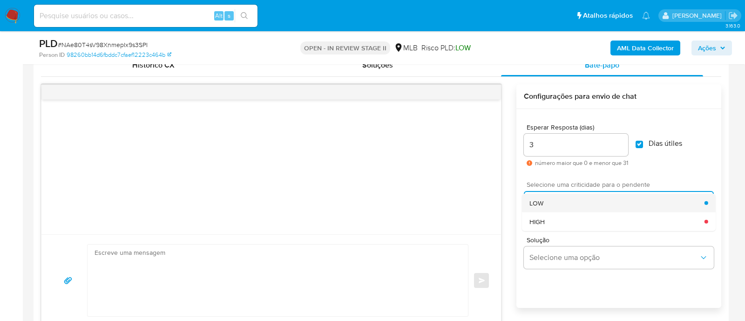
click at [568, 88] on div "LOW" at bounding box center [616, 202] width 175 height 19
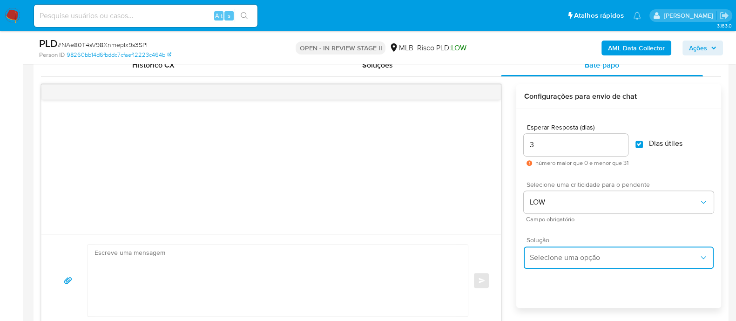
click at [570, 88] on span "Selecione uma opção" at bounding box center [614, 257] width 170 height 9
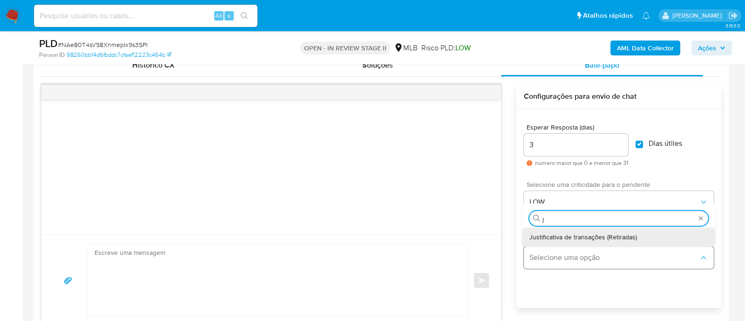
type input "ju"
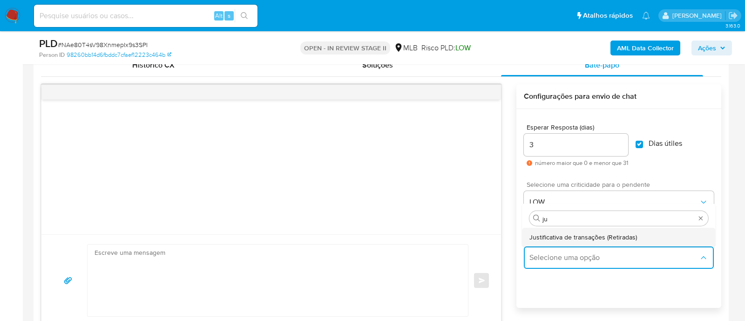
click at [573, 88] on span "Justificativa de transações (Retiradas)" at bounding box center [583, 236] width 108 height 8
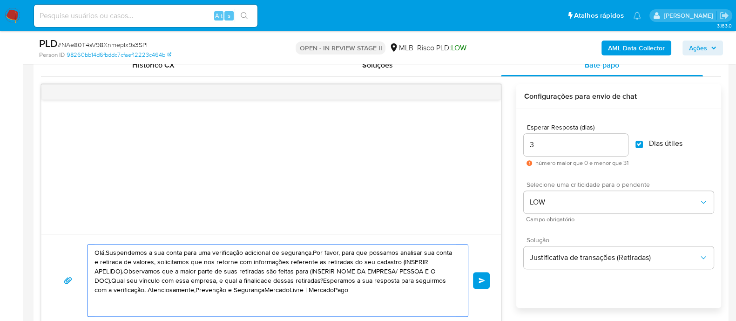
drag, startPoint x: 342, startPoint y: 290, endPoint x: 94, endPoint y: 247, distance: 252.4
click at [94, 88] on div "Olá,Suspendemos a sua conta para uma verificação adicional de segurança.Por fav…" at bounding box center [276, 280] width 376 height 72
paste textarea "! Estamos realizando uma verificação adicional de segurança em contas de usuári…"
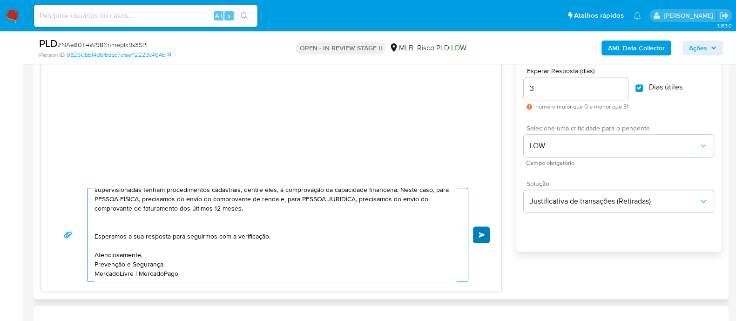
scroll to position [539, 0]
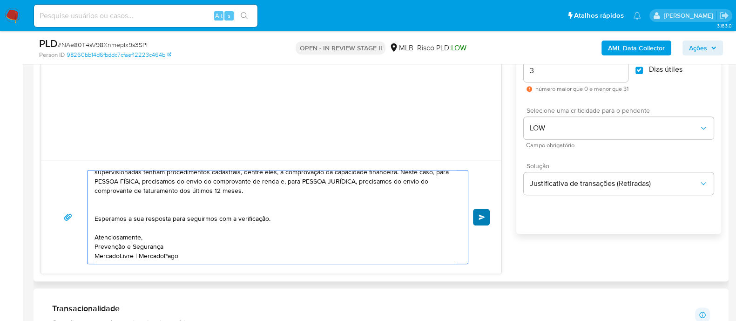
type textarea "Olá! Estamos realizando uma verificação adicional de segurança em contas de usu…"
click at [485, 88] on button "common.send" at bounding box center [481, 217] width 17 height 17
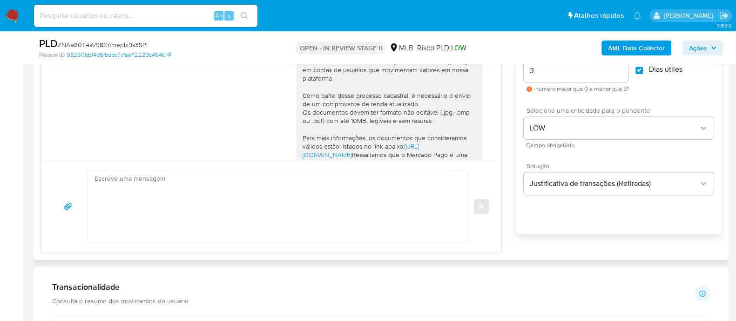
scroll to position [147, 0]
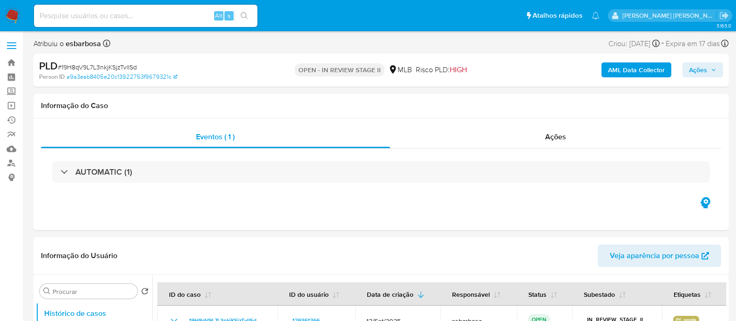
select select "10"
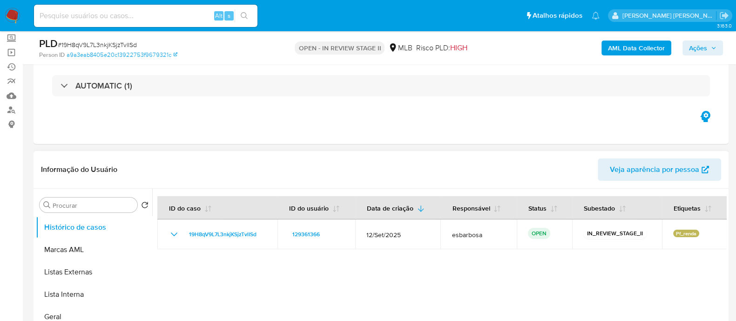
scroll to position [116, 0]
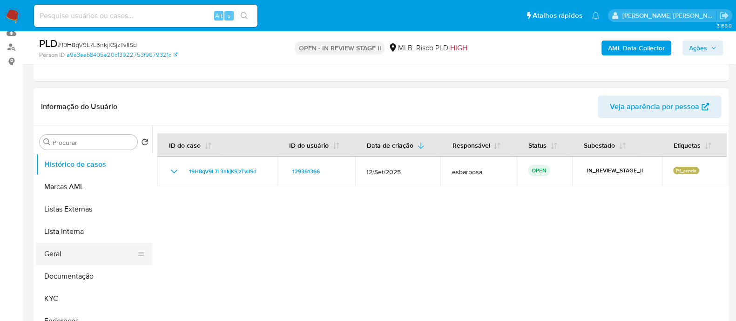
click at [61, 258] on button "Geral" at bounding box center [90, 254] width 109 height 22
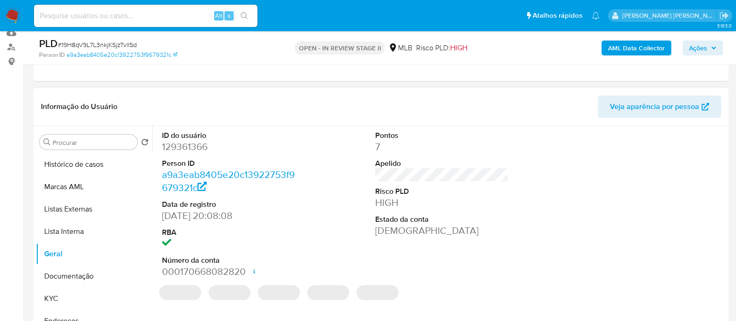
click at [201, 143] on dd "129361366" at bounding box center [228, 146] width 133 height 13
copy dd "129361366"
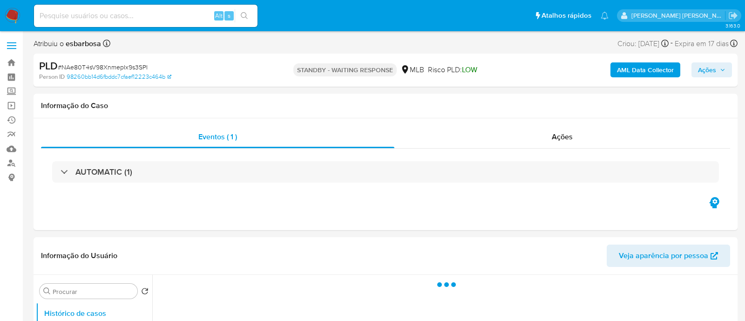
select select "10"
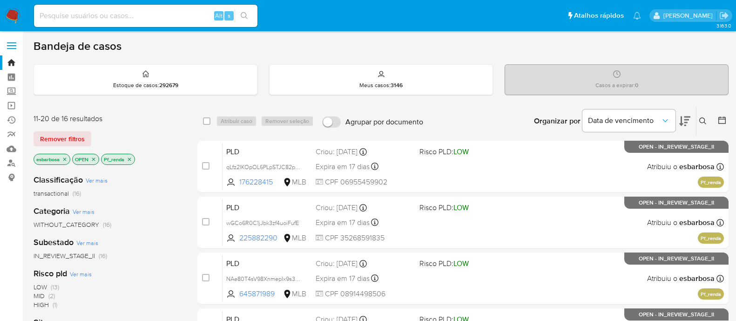
scroll to position [13, 0]
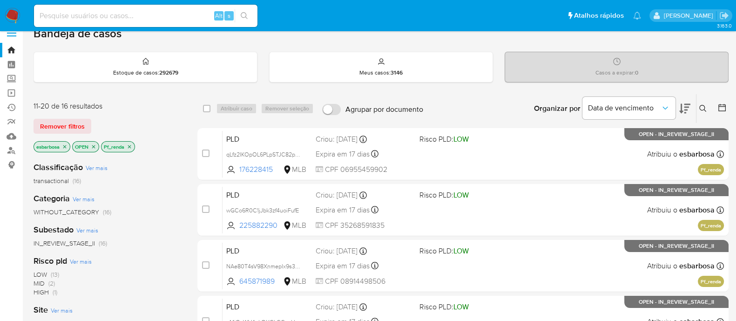
click at [128, 144] on icon "close-filter" at bounding box center [130, 147] width 6 height 6
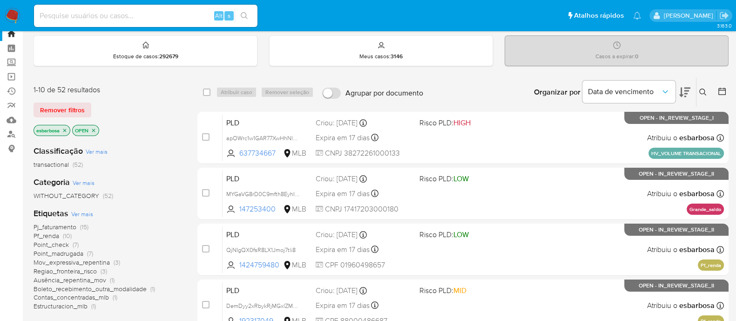
scroll to position [71, 0]
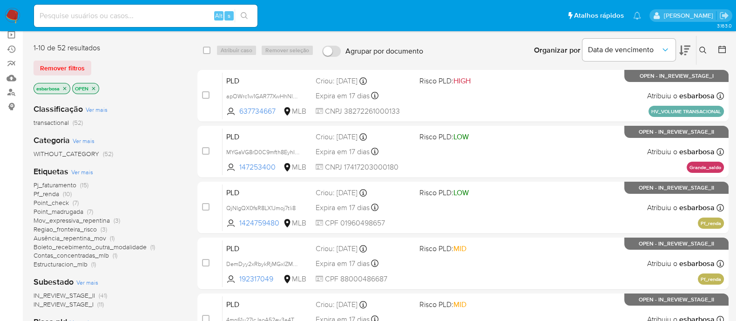
click at [72, 213] on span "Point_madrugada" at bounding box center [59, 211] width 50 height 9
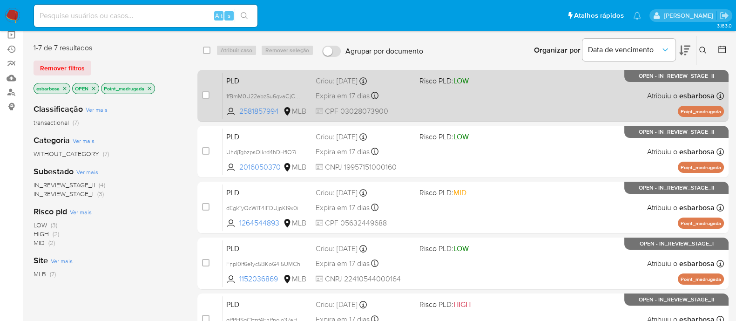
click at [543, 89] on div "PLD 1fBmM0U22ebzSu6qvaCjCONn 2581857994 MLB Risco PLD: LOW Criou: 12/09/2025 Cr…" at bounding box center [474, 95] width 502 height 47
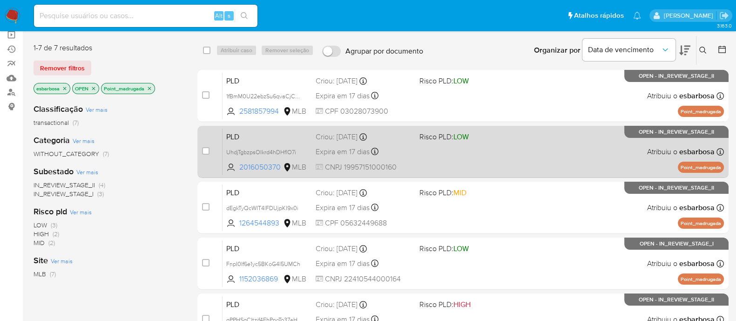
click at [512, 153] on div "PLD UhdjTgbzpsOIkrd4hDHflO7i 2016050370 MLB Risco PLD: LOW Criou: 12/09/2025 Cr…" at bounding box center [474, 151] width 502 height 47
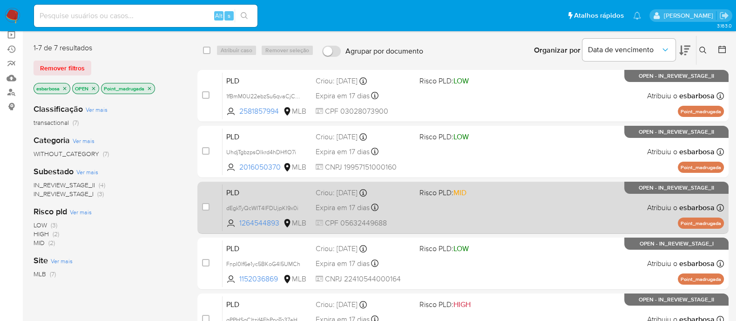
click at [520, 197] on div "PLD dEgkTyQcWIT4lFDUjpKI9x0i 1264544893 MLB Risco PLD: MID Criou: 12/09/2025 Cr…" at bounding box center [474, 207] width 502 height 47
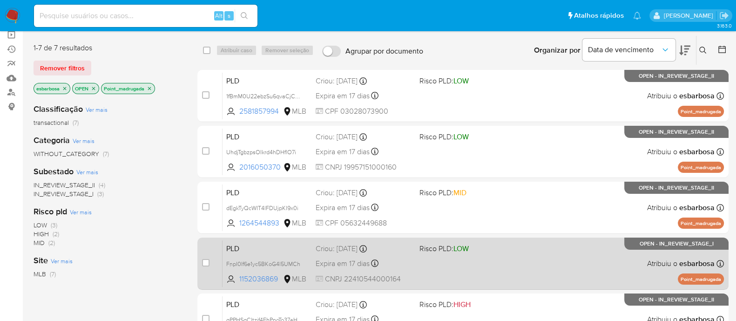
click at [508, 254] on div "PLD FnpI0If6e1yc5BKoG4l5UMCh 1152036869 MLB Risco PLD: LOW Criou: 12/09/2025 Cr…" at bounding box center [474, 263] width 502 height 47
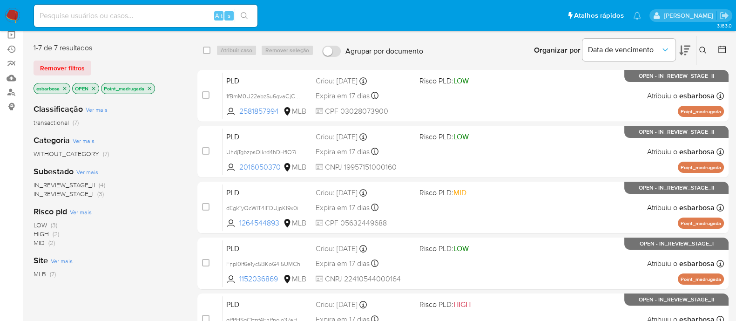
click at [521, 305] on div "PLD qPPHSgCltzjf4EhPnoTo37aH 2052527455 MLB Risco PLD: HIGH Criou: 12/09/2025 C…" at bounding box center [474, 319] width 502 height 47
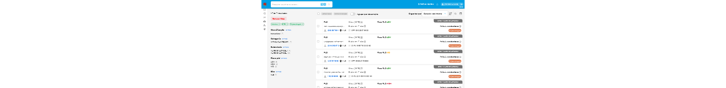
scroll to position [279, 0]
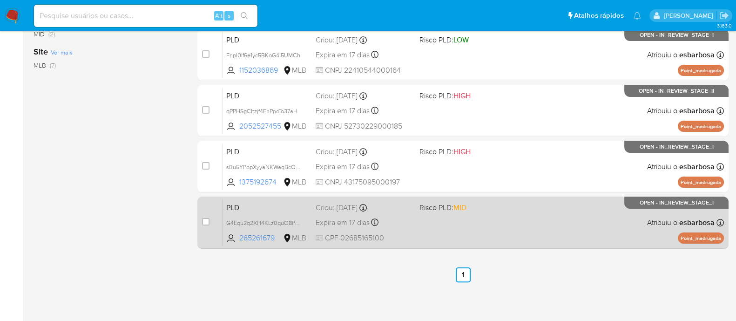
click at [470, 229] on div "PLD G4Equ2q2XH4KLz0quO8PJXPd 265261679 MLB Risco PLD: MID Criou: 12/09/2025 Cri…" at bounding box center [474, 222] width 502 height 47
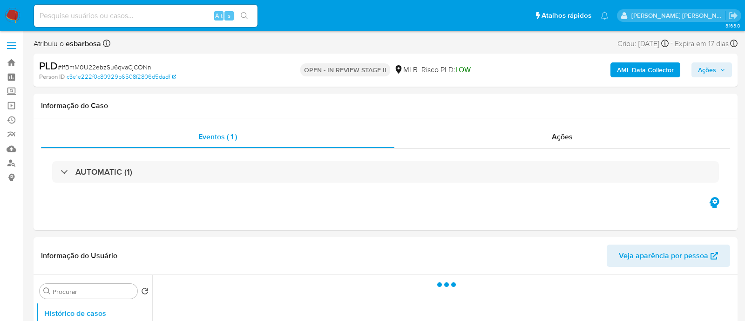
select select "10"
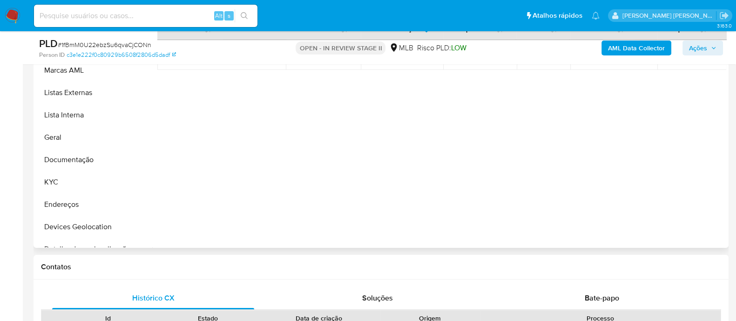
scroll to position [349, 0]
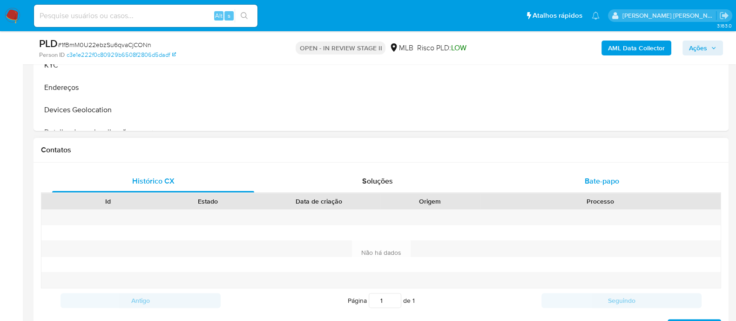
click at [587, 171] on div "Bate-papo" at bounding box center [602, 181] width 202 height 22
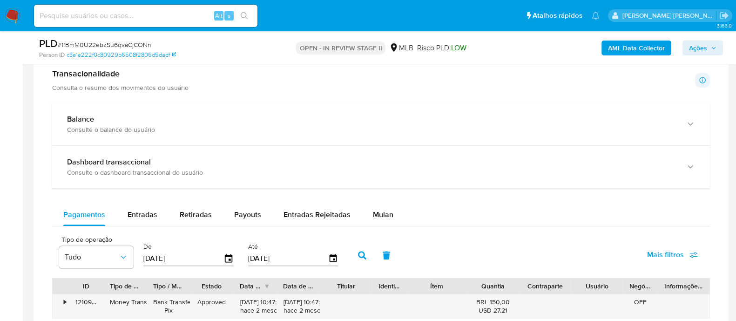
scroll to position [756, 0]
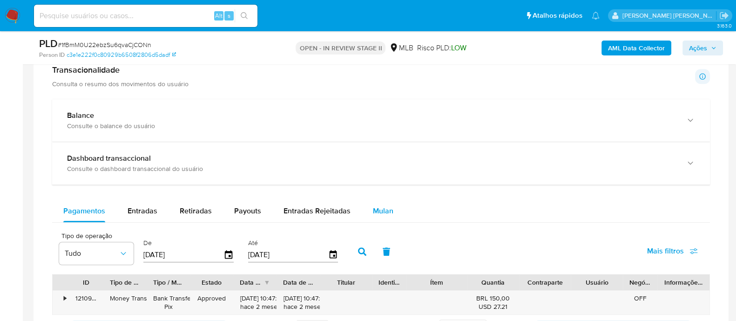
click at [378, 213] on span "Mulan" at bounding box center [383, 210] width 20 height 11
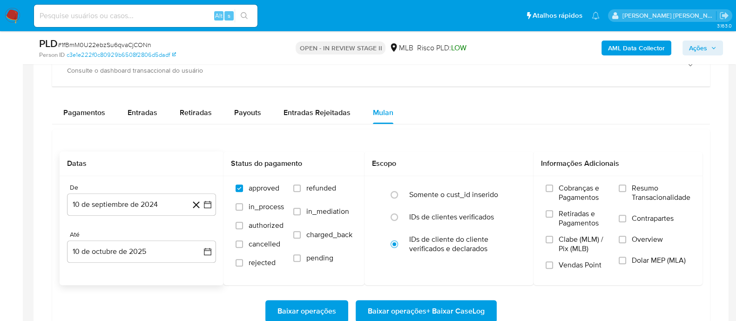
scroll to position [873, 0]
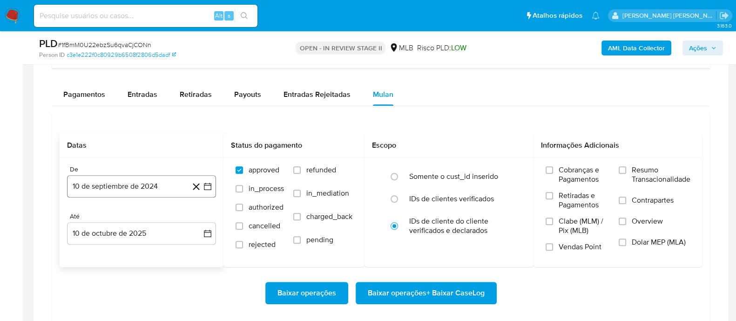
click at [155, 182] on button "10 de septiembre de 2024" at bounding box center [141, 186] width 149 height 22
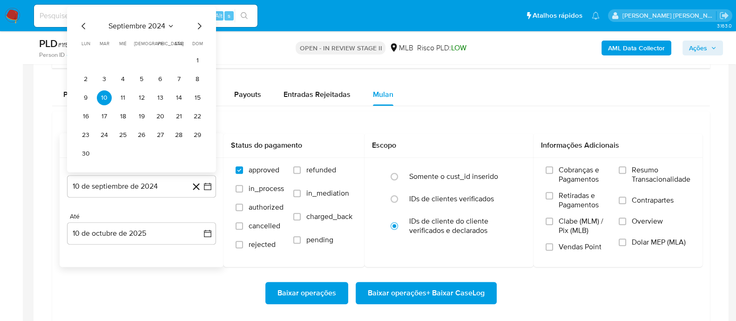
click at [149, 21] on span "septiembre 2024" at bounding box center [137, 25] width 57 height 9
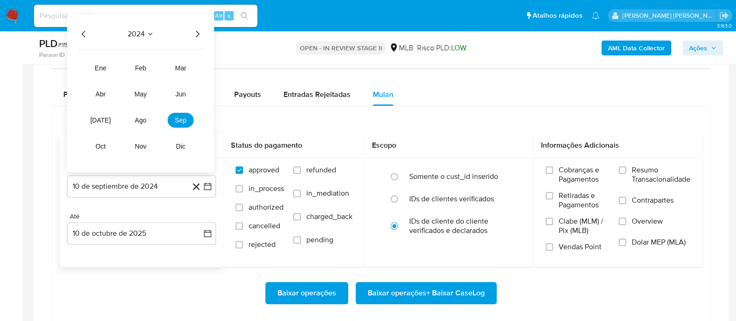
click at [193, 30] on icon "Año siguiente" at bounding box center [197, 33] width 11 height 11
click at [142, 122] on button "ago" at bounding box center [141, 119] width 26 height 15
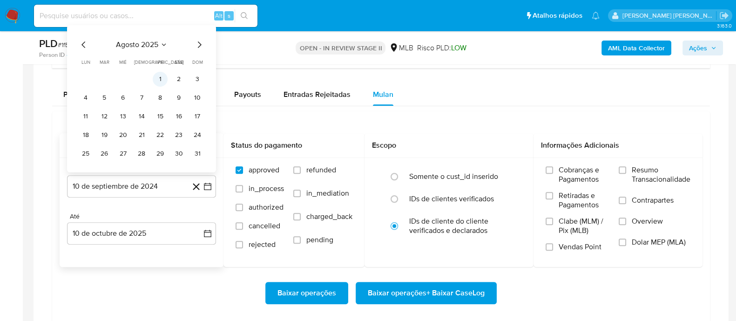
click at [161, 80] on button "1" at bounding box center [160, 78] width 15 height 15
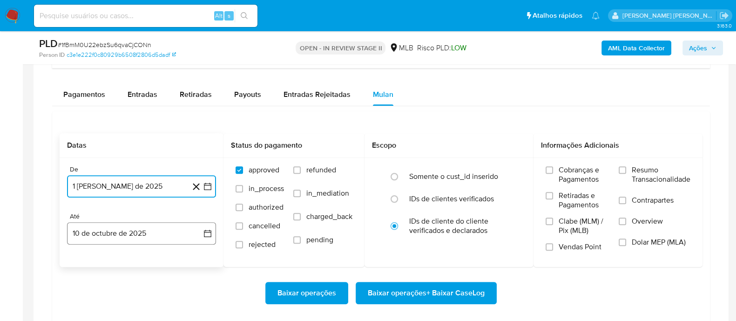
click at [155, 230] on button "10 de octubre de 2025" at bounding box center [141, 233] width 149 height 22
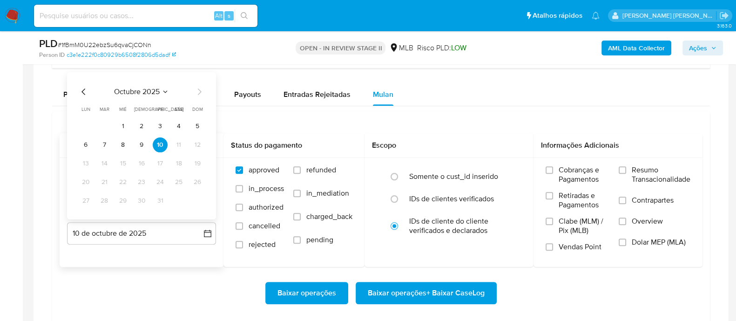
drag, startPoint x: 120, startPoint y: 141, endPoint x: 125, endPoint y: 142, distance: 5.5
click at [120, 141] on button "8" at bounding box center [122, 144] width 15 height 15
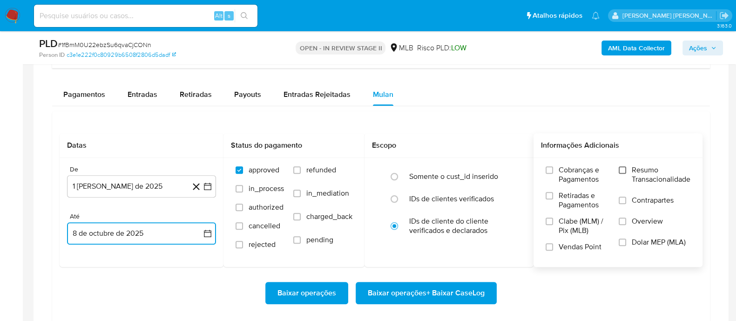
click at [622, 170] on input "Resumo Transacionalidade" at bounding box center [622, 169] width 7 height 7
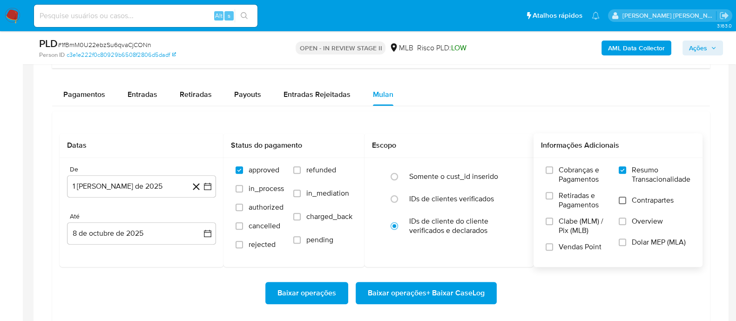
click at [622, 198] on input "Contrapartes" at bounding box center [622, 200] width 7 height 7
click at [552, 245] on input "Vendas Point" at bounding box center [549, 246] width 7 height 7
click at [466, 288] on span "Baixar operações + Baixar CaseLog" at bounding box center [426, 293] width 117 height 20
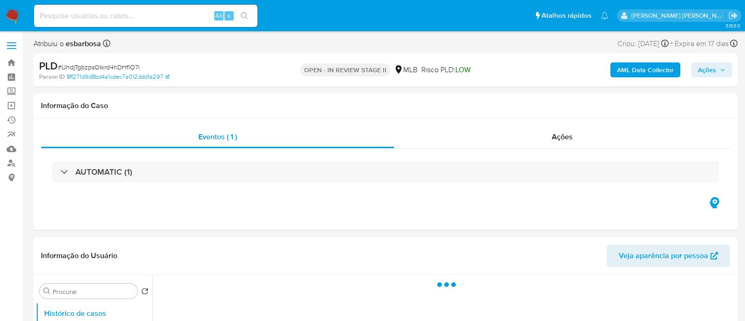
select select "10"
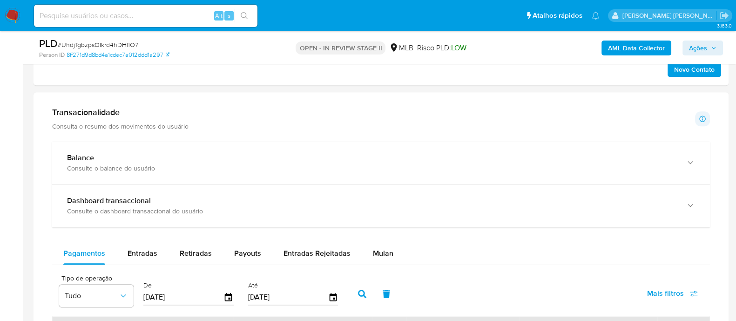
scroll to position [699, 0]
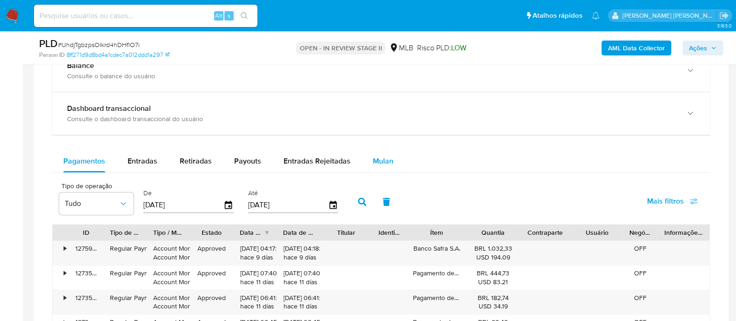
click at [392, 157] on button "Mulan" at bounding box center [383, 161] width 43 height 22
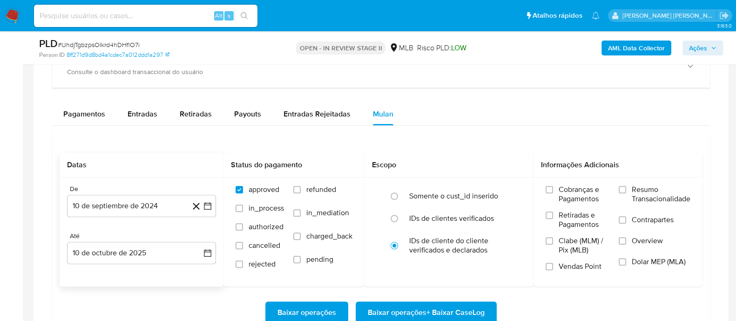
scroll to position [756, 0]
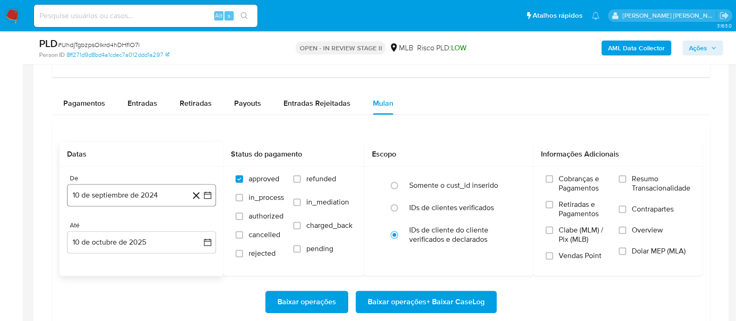
click at [158, 190] on button "10 de septiembre de 2024" at bounding box center [141, 195] width 149 height 22
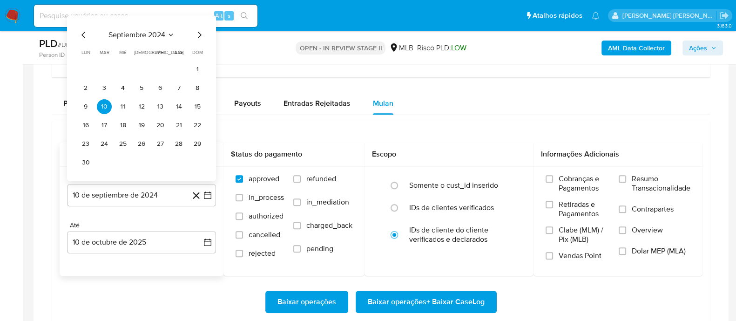
click at [149, 33] on span "septiembre 2024" at bounding box center [137, 34] width 57 height 9
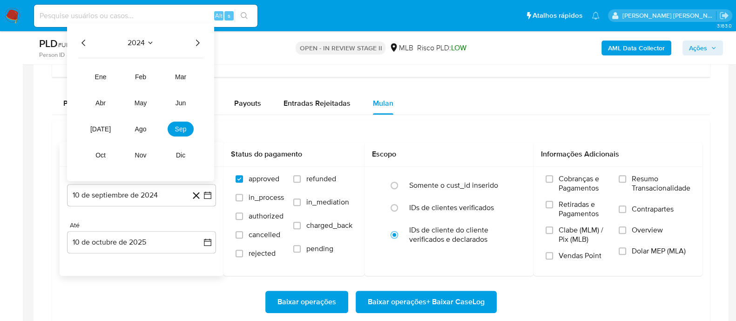
click at [194, 38] on icon "Año siguiente" at bounding box center [197, 42] width 11 height 11
click at [139, 126] on span "ago" at bounding box center [141, 128] width 12 height 7
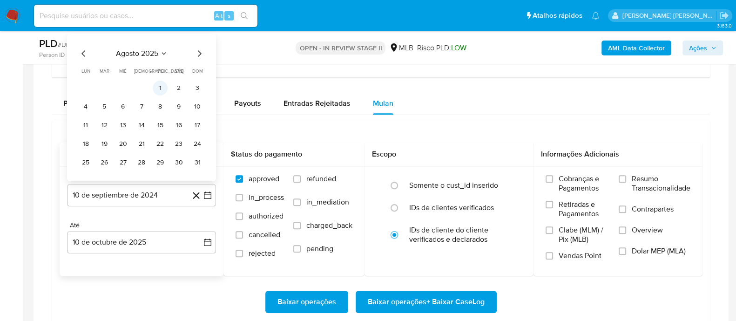
click at [159, 87] on button "1" at bounding box center [160, 88] width 15 height 15
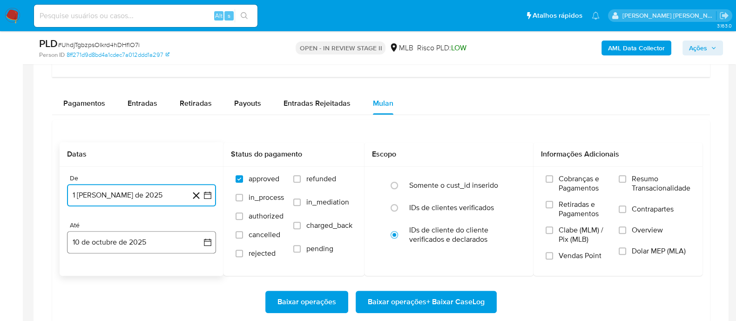
click at [154, 240] on button "10 de octubre de 2025" at bounding box center [141, 242] width 149 height 22
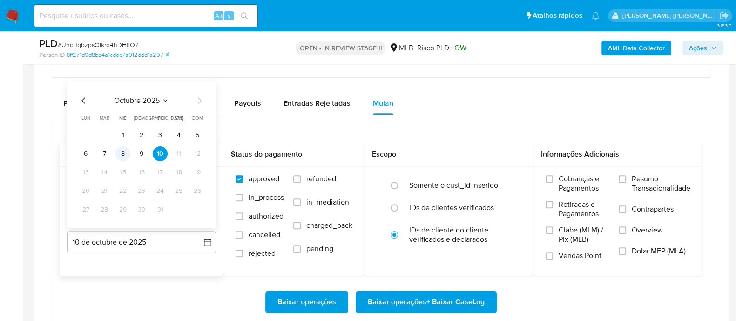
click at [122, 155] on button "8" at bounding box center [122, 153] width 15 height 15
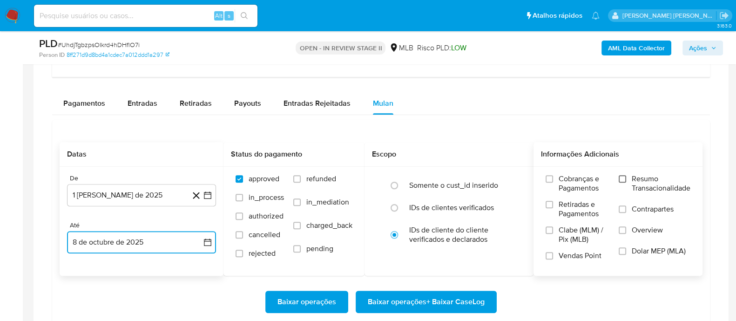
click at [621, 176] on input "Resumo Transacionalidade" at bounding box center [622, 178] width 7 height 7
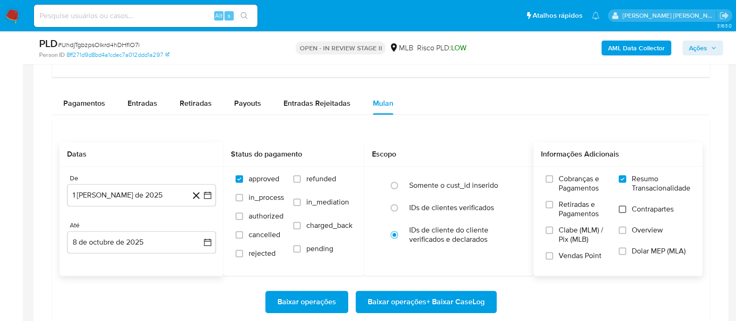
click at [621, 209] on input "Contrapartes" at bounding box center [622, 208] width 7 height 7
click at [553, 254] on input "Vendas Point" at bounding box center [549, 255] width 7 height 7
click at [430, 298] on span "Baixar operações + Baixar CaseLog" at bounding box center [426, 302] width 117 height 20
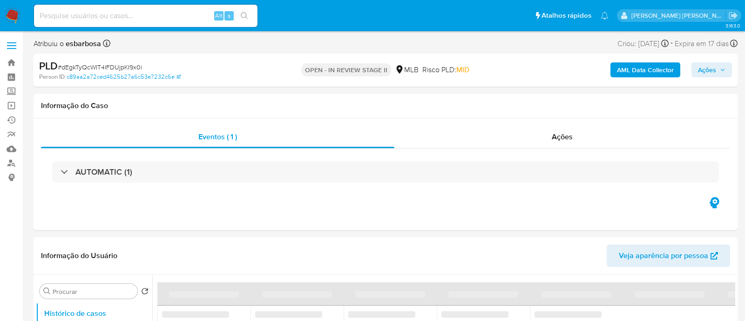
select select "10"
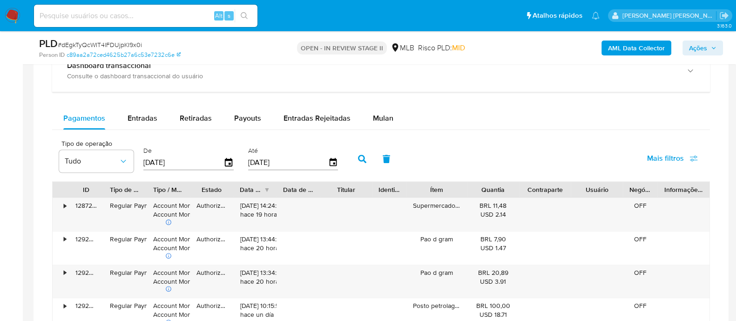
scroll to position [699, 0]
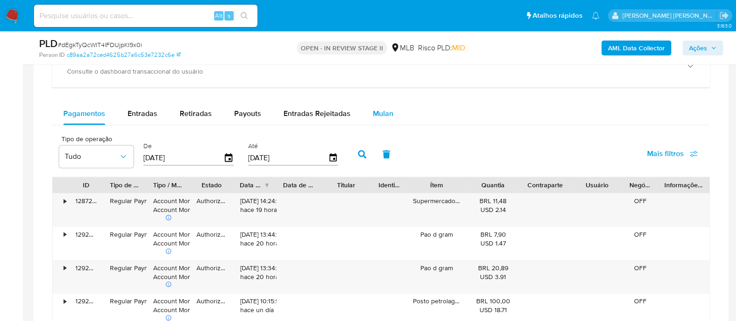
click at [381, 113] on span "Mulan" at bounding box center [383, 113] width 20 height 11
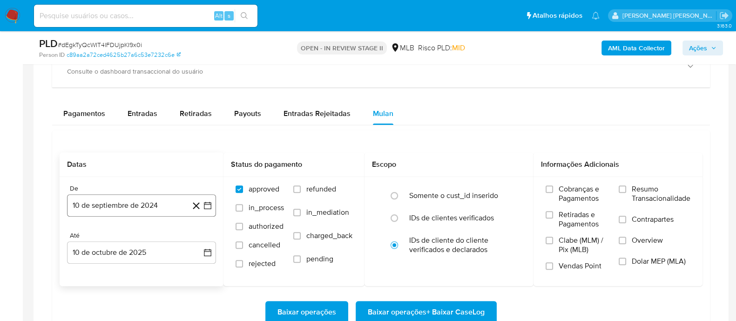
click at [155, 203] on button "10 de septiembre de 2024" at bounding box center [141, 205] width 149 height 22
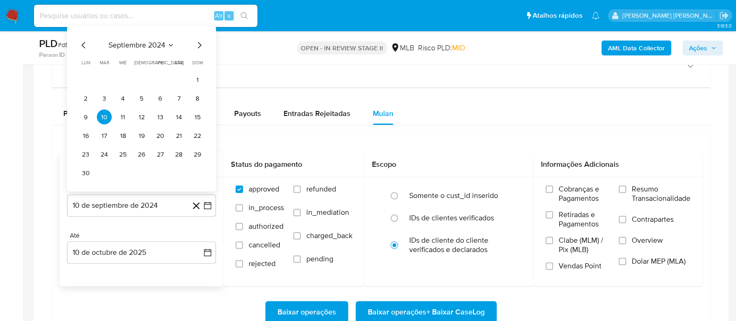
drag, startPoint x: 153, startPoint y: 39, endPoint x: 153, endPoint y: 45, distance: 6.5
click at [153, 45] on span "septiembre 2024" at bounding box center [137, 45] width 57 height 9
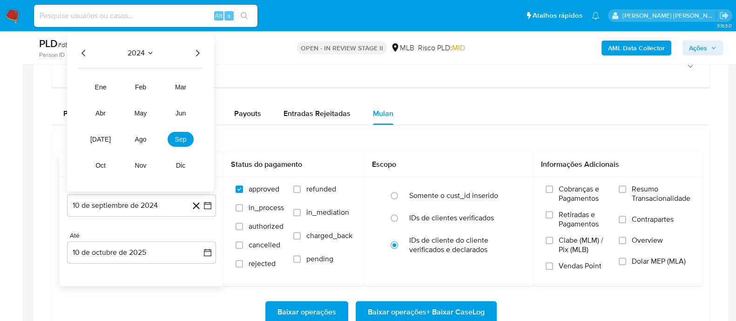
click at [195, 50] on icon "Año siguiente" at bounding box center [197, 52] width 11 height 11
click at [142, 139] on span "ago" at bounding box center [141, 139] width 12 height 7
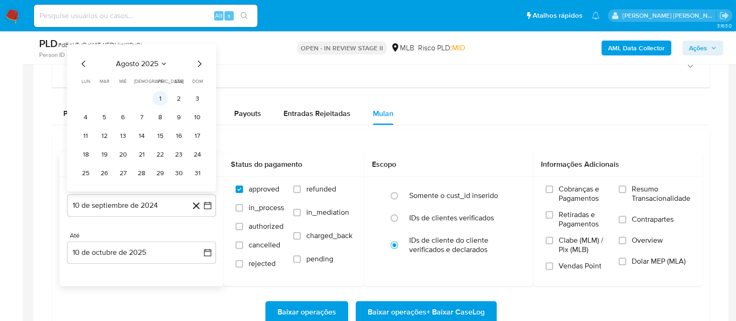
click at [161, 96] on button "1" at bounding box center [160, 98] width 15 height 15
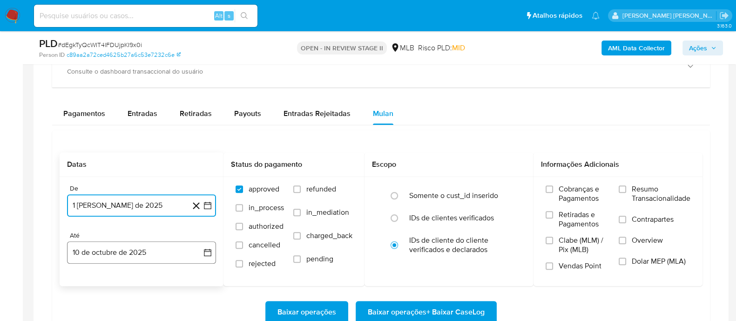
click at [158, 252] on button "10 de octubre de 2025" at bounding box center [141, 252] width 149 height 22
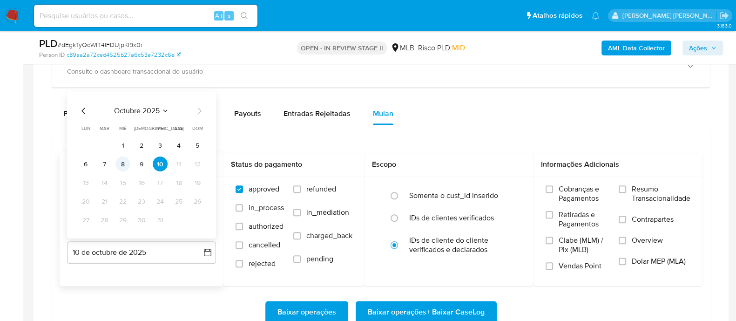
click at [121, 163] on button "8" at bounding box center [122, 163] width 15 height 15
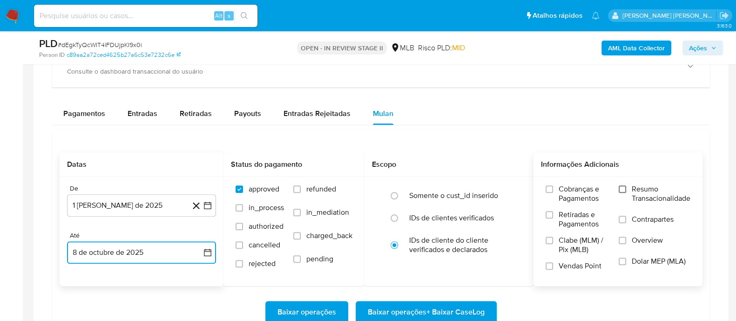
click at [620, 190] on input "Resumo Transacionalidade" at bounding box center [622, 188] width 7 height 7
click at [622, 218] on input "Contrapartes" at bounding box center [622, 219] width 7 height 7
click at [552, 265] on input "Vendas Point" at bounding box center [549, 265] width 7 height 7
click at [434, 312] on span "Baixar operações + Baixar CaseLog" at bounding box center [426, 312] width 117 height 20
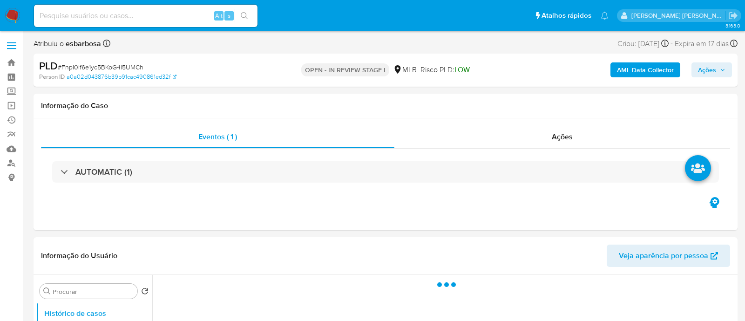
select select "10"
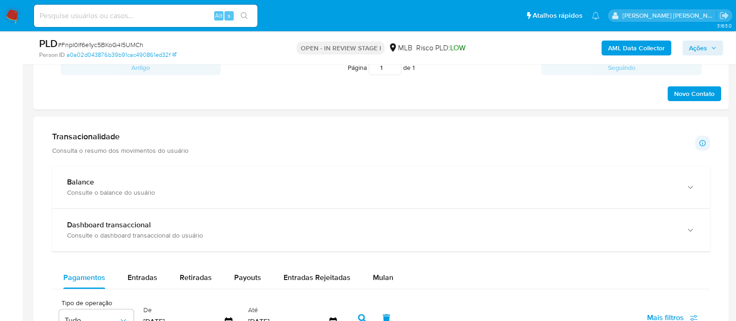
scroll to position [640, 0]
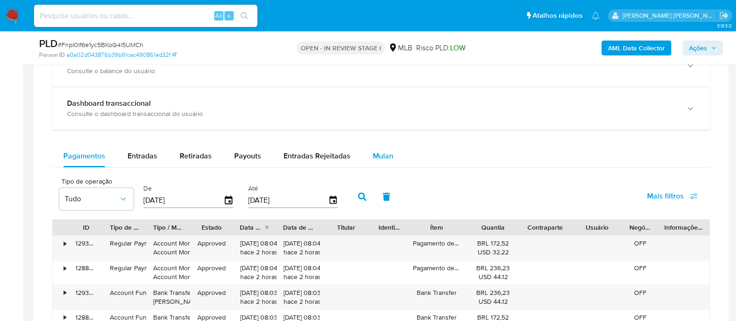
click at [382, 149] on div "Mulan" at bounding box center [383, 156] width 20 height 22
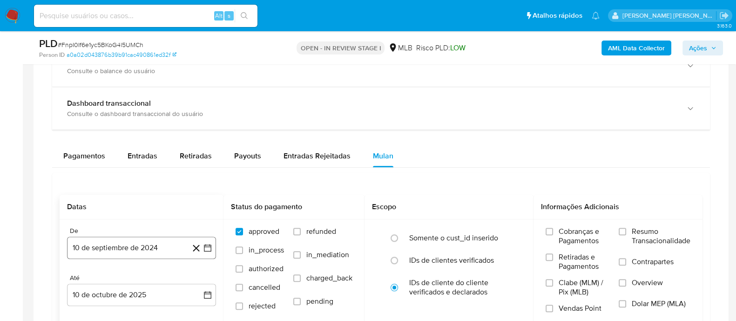
drag, startPoint x: 156, startPoint y: 249, endPoint x: 156, endPoint y: 236, distance: 13.0
click at [156, 248] on button "10 de septiembre de 2024" at bounding box center [141, 248] width 149 height 22
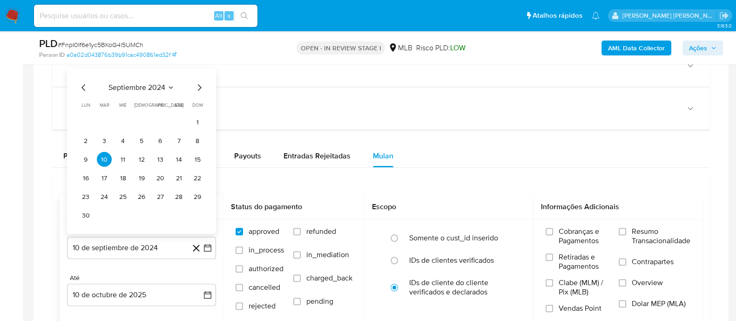
click at [154, 88] on span "septiembre 2024" at bounding box center [137, 87] width 57 height 9
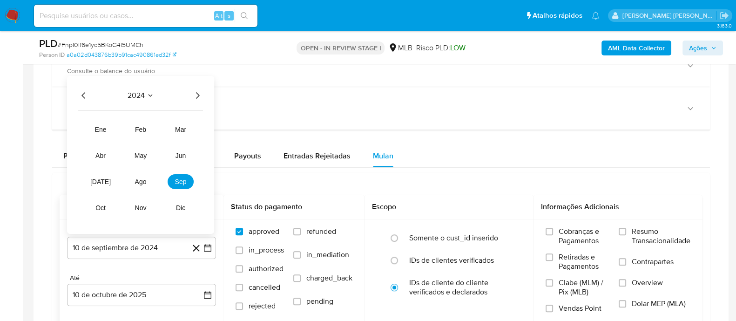
click at [199, 94] on icon "Año siguiente" at bounding box center [197, 95] width 11 height 11
click at [141, 180] on span "ago" at bounding box center [141, 181] width 12 height 7
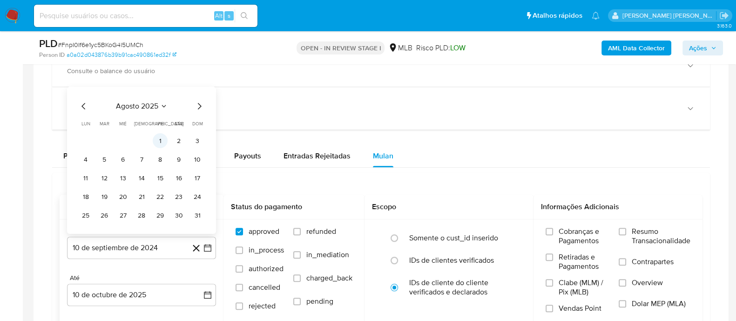
click at [158, 141] on button "1" at bounding box center [160, 140] width 15 height 15
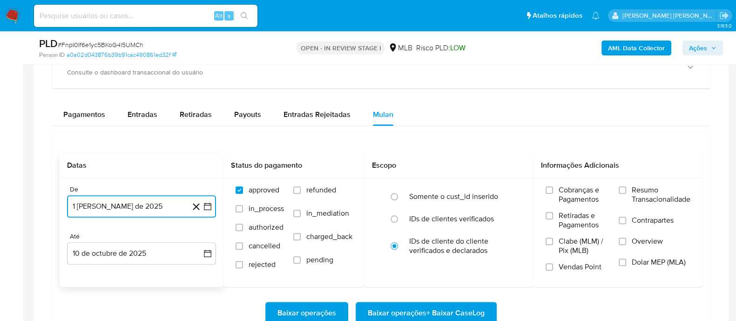
scroll to position [699, 0]
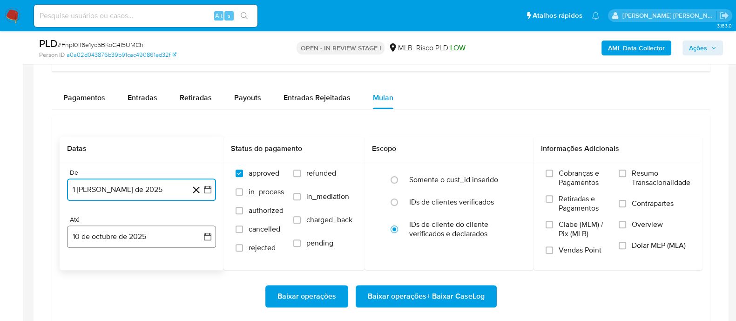
click at [136, 245] on button "10 de octubre de 2025" at bounding box center [141, 236] width 149 height 22
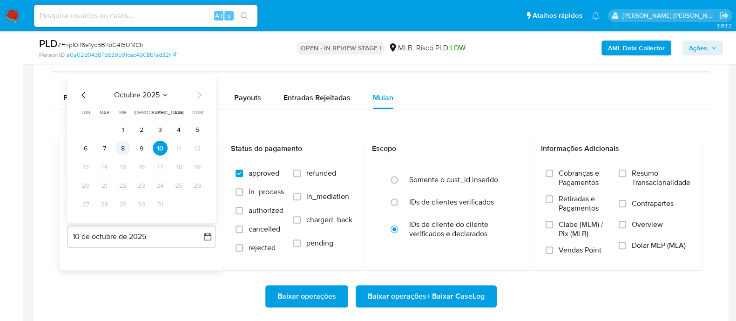
click at [120, 149] on button "8" at bounding box center [122, 148] width 15 height 15
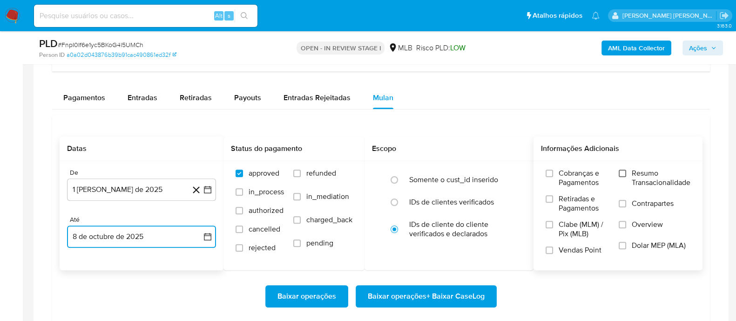
click at [622, 174] on input "Resumo Transacionalidade" at bounding box center [622, 173] width 7 height 7
click at [625, 203] on input "Contrapartes" at bounding box center [622, 203] width 7 height 7
click at [551, 249] on input "Vendas Point" at bounding box center [549, 249] width 7 height 7
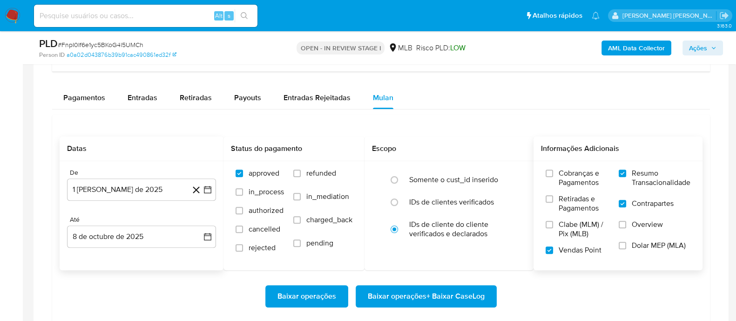
click at [418, 297] on span "Baixar operações + Baixar CaseLog" at bounding box center [426, 296] width 117 height 20
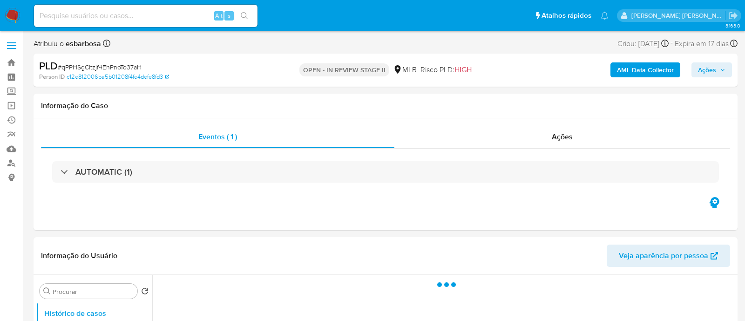
select select "10"
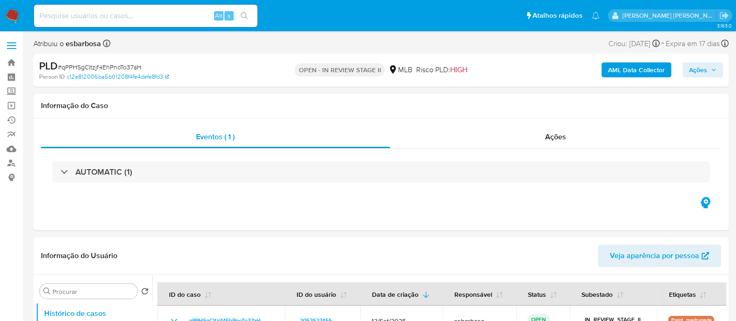
scroll to position [116, 0]
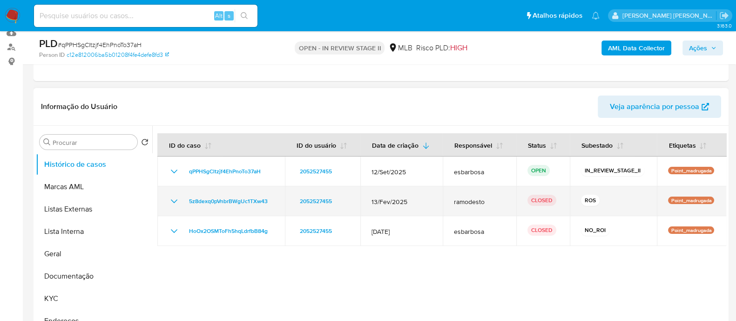
click at [174, 202] on icon "Mostrar/Ocultar" at bounding box center [174, 201] width 7 height 4
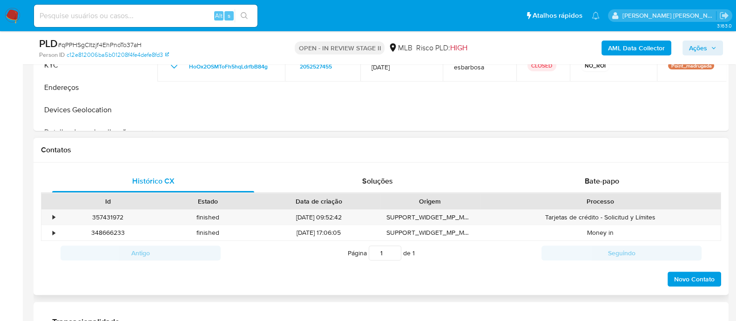
scroll to position [524, 0]
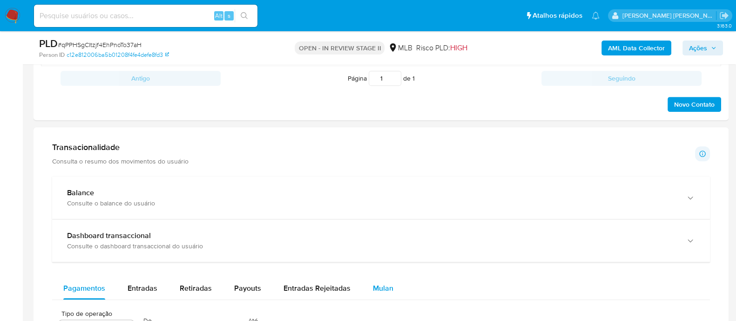
click at [375, 288] on span "Mulan" at bounding box center [383, 288] width 20 height 11
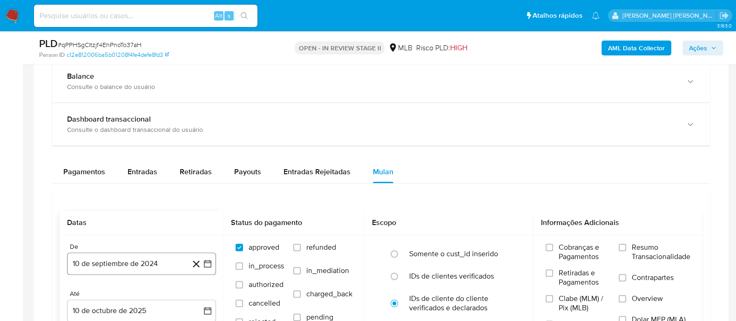
click at [128, 262] on button "10 de septiembre de 2024" at bounding box center [141, 263] width 149 height 22
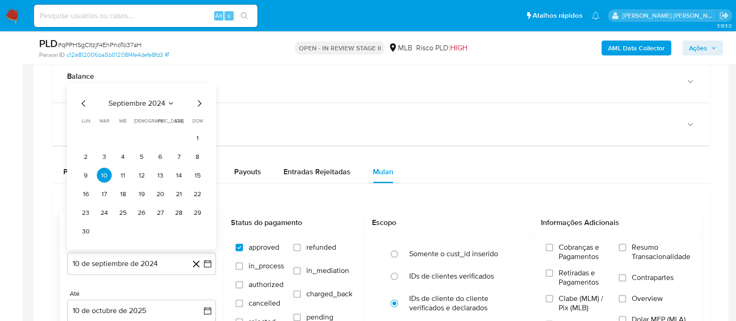
click at [154, 102] on span "septiembre 2024" at bounding box center [137, 103] width 57 height 9
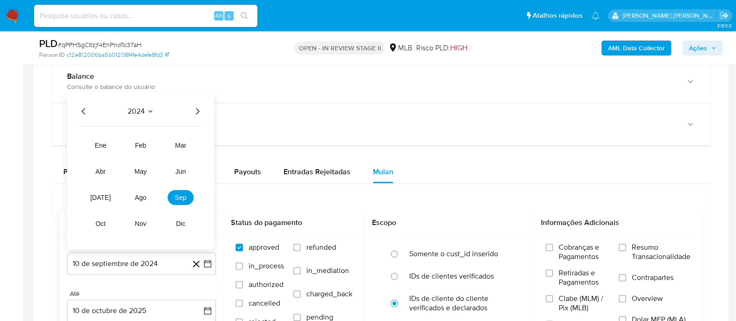
click at [197, 108] on icon "Año siguiente" at bounding box center [197, 111] width 11 height 11
click at [137, 197] on span "ago" at bounding box center [141, 197] width 12 height 7
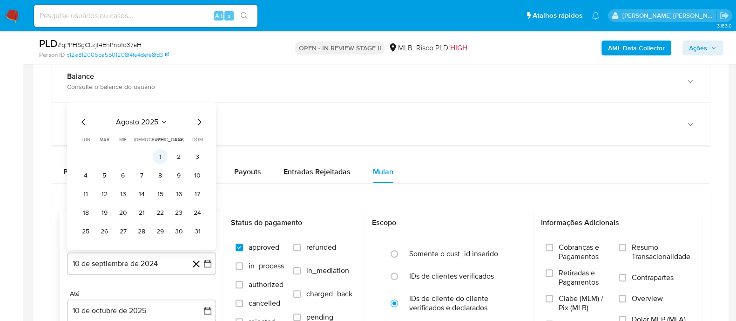
drag, startPoint x: 161, startPoint y: 149, endPoint x: 165, endPoint y: 159, distance: 10.8
click at [161, 150] on button "1" at bounding box center [160, 156] width 15 height 15
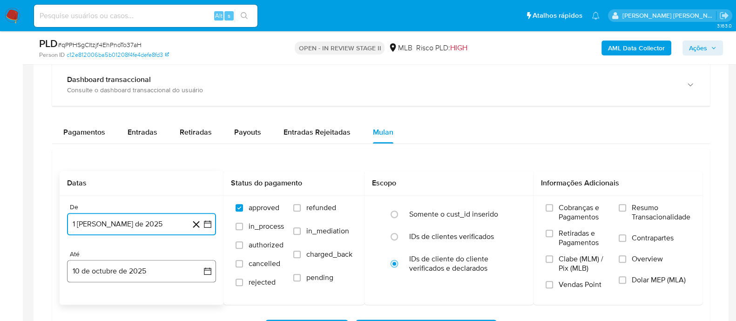
scroll to position [699, 0]
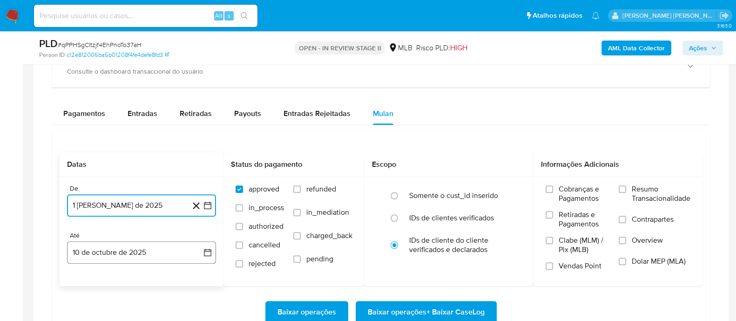
click at [158, 257] on button "10 de octubre de 2025" at bounding box center [141, 252] width 149 height 22
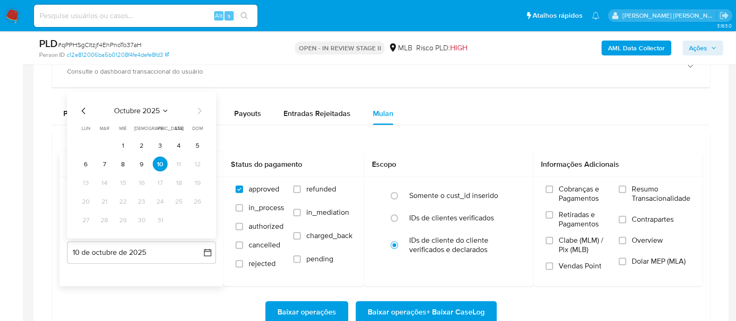
drag, startPoint x: 123, startPoint y: 166, endPoint x: 134, endPoint y: 167, distance: 10.3
click at [124, 165] on button "8" at bounding box center [122, 163] width 15 height 15
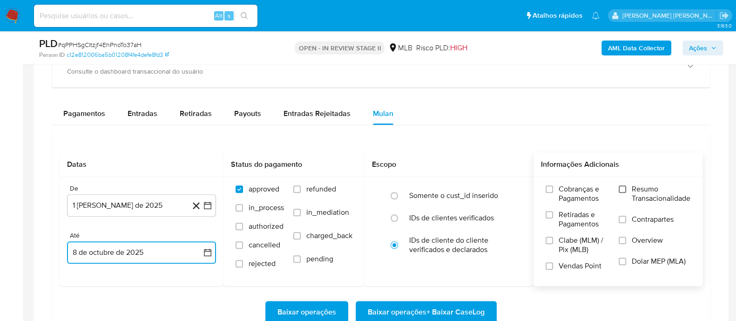
click at [624, 189] on input "Resumo Transacionalidade" at bounding box center [622, 188] width 7 height 7
click at [622, 217] on input "Contrapartes" at bounding box center [622, 219] width 7 height 7
click at [550, 263] on input "Vendas Point" at bounding box center [549, 265] width 7 height 7
click at [421, 308] on span "Baixar operações + Baixar CaseLog" at bounding box center [426, 312] width 117 height 20
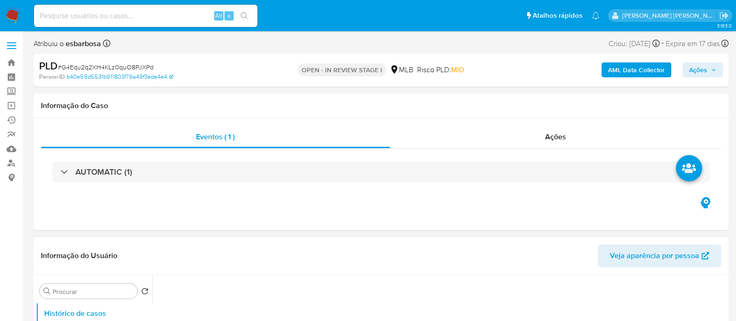
select select "10"
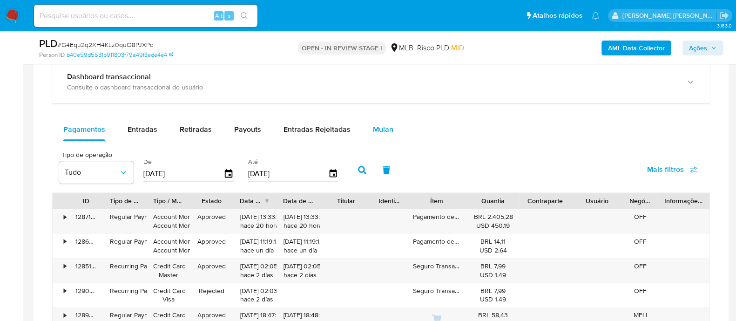
click at [383, 122] on div "Mulan" at bounding box center [383, 129] width 20 height 22
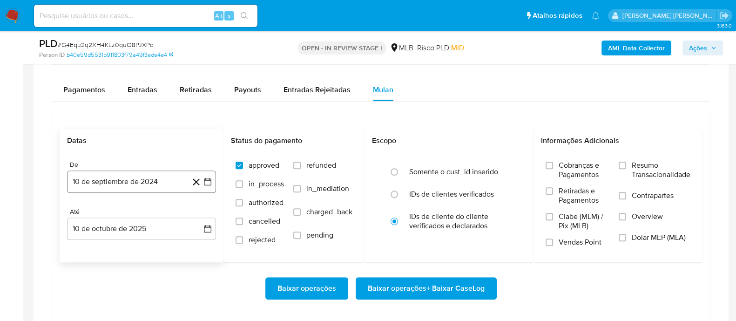
scroll to position [756, 0]
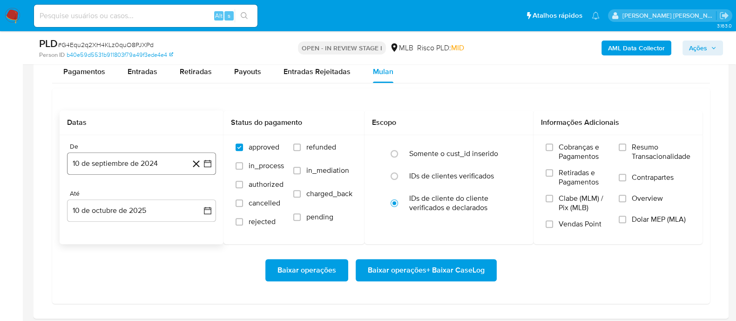
click at [151, 166] on button "10 de septiembre de 2024" at bounding box center [141, 163] width 149 height 22
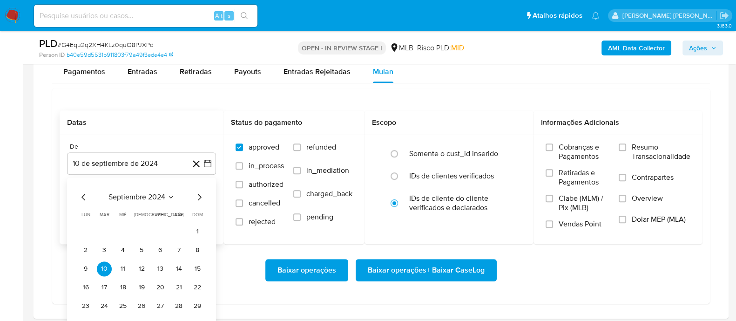
click at [137, 192] on span "septiembre 2024" at bounding box center [137, 196] width 57 height 9
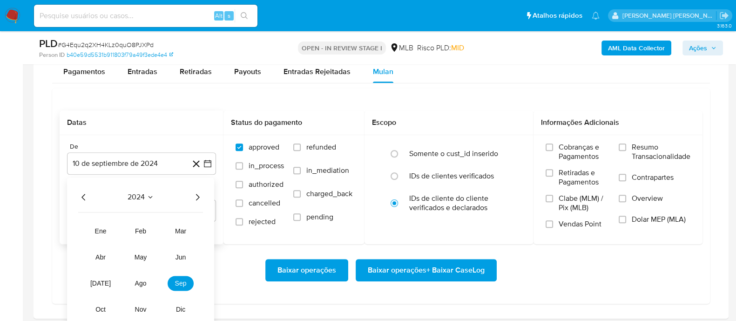
click at [197, 200] on icon "Año siguiente" at bounding box center [197, 196] width 11 height 11
click at [142, 280] on span "ago" at bounding box center [141, 282] width 12 height 7
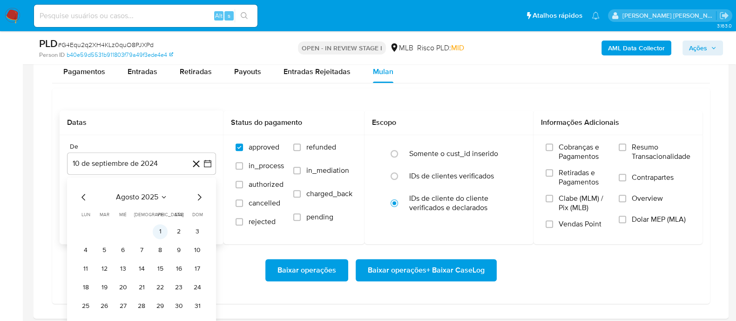
click at [162, 230] on button "1" at bounding box center [160, 231] width 15 height 15
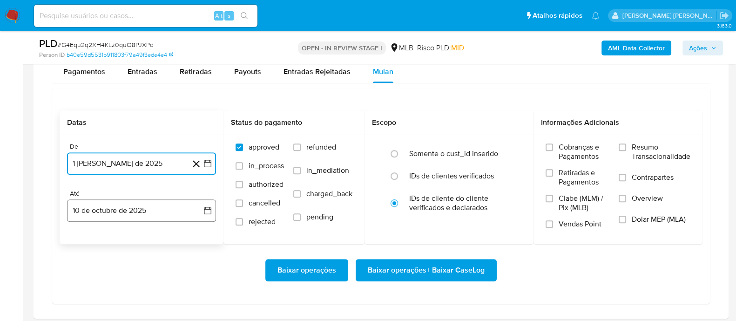
click at [162, 210] on button "10 de octubre de 2025" at bounding box center [141, 210] width 149 height 22
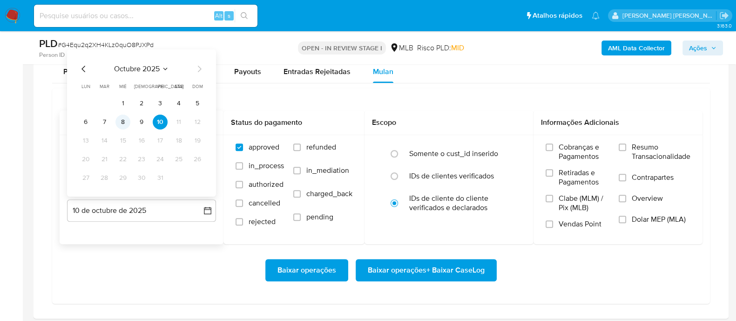
click at [123, 124] on button "8" at bounding box center [122, 122] width 15 height 15
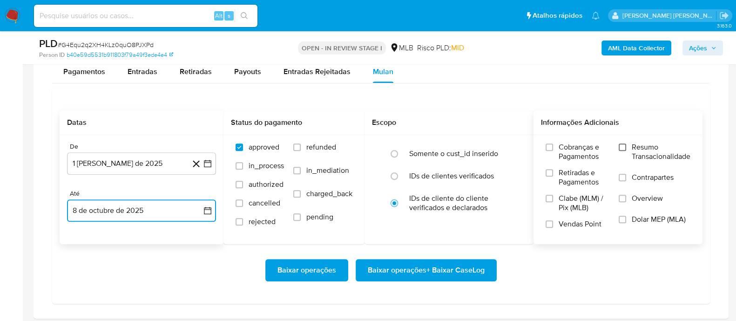
click at [623, 145] on input "Resumo Transacionalidade" at bounding box center [622, 146] width 7 height 7
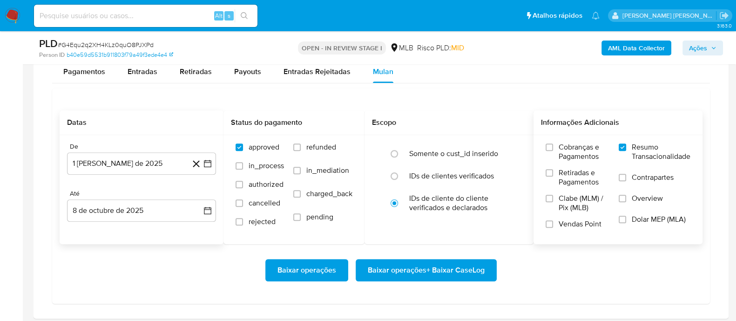
click at [626, 175] on label "Contrapartes" at bounding box center [655, 183] width 72 height 21
click at [626, 175] on input "Contrapartes" at bounding box center [622, 177] width 7 height 7
click at [552, 221] on input "Vendas Point" at bounding box center [549, 223] width 7 height 7
click at [437, 267] on span "Baixar operações + Baixar CaseLog" at bounding box center [426, 270] width 117 height 20
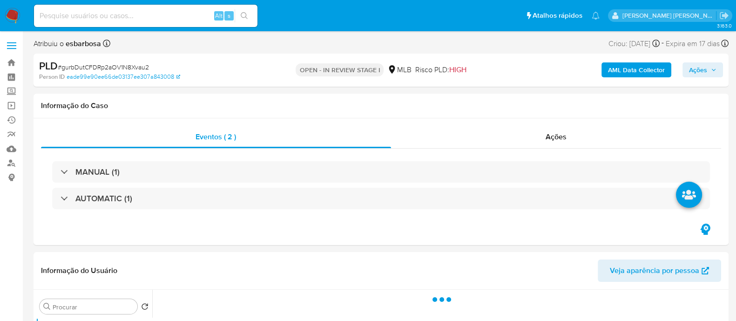
select select "10"
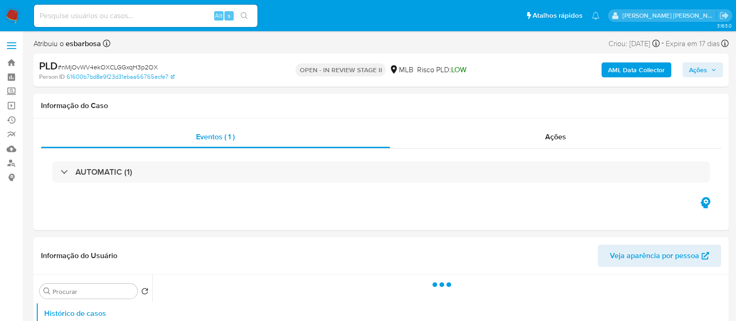
select select "10"
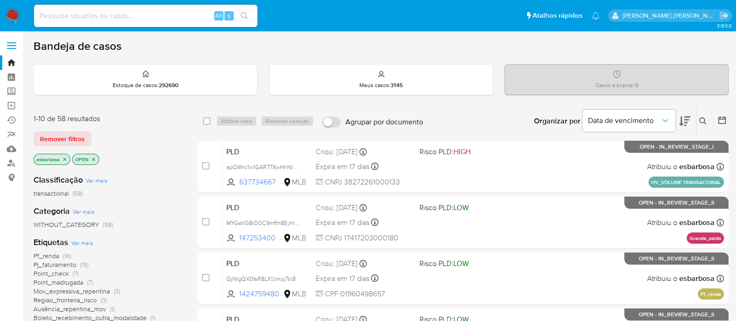
click at [157, 13] on input at bounding box center [146, 16] width 224 height 12
paste input "337258016"
type input "337258016"
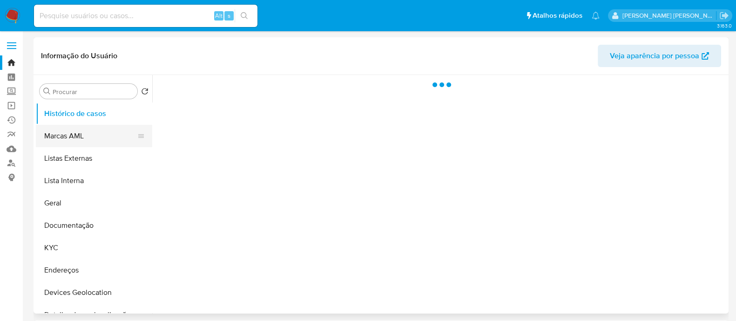
select select "10"
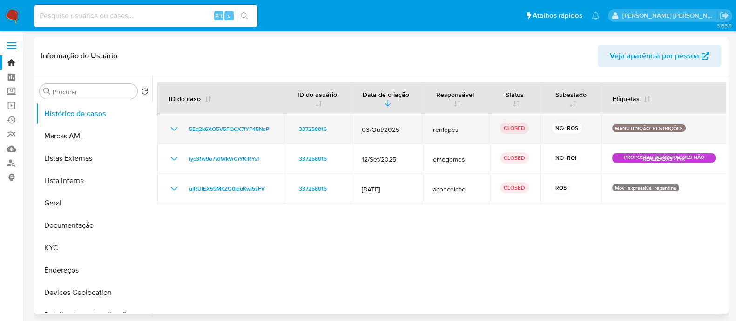
click at [172, 128] on icon "Mostrar/Ocultar" at bounding box center [174, 128] width 11 height 11
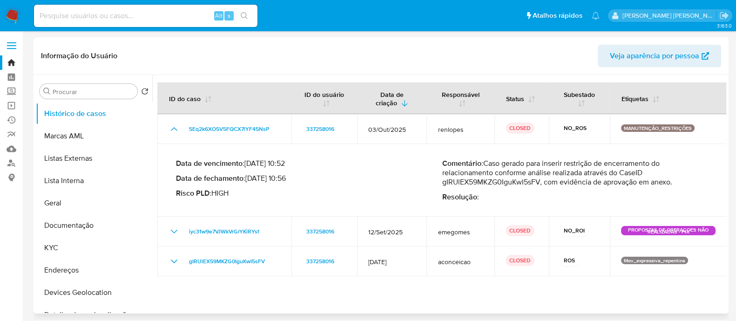
drag, startPoint x: 540, startPoint y: 183, endPoint x: 502, endPoint y: 168, distance: 41.8
click at [502, 168] on p "Comentário : Caso gerado para inserir restrição de encerramento do relacionamen…" at bounding box center [575, 173] width 266 height 28
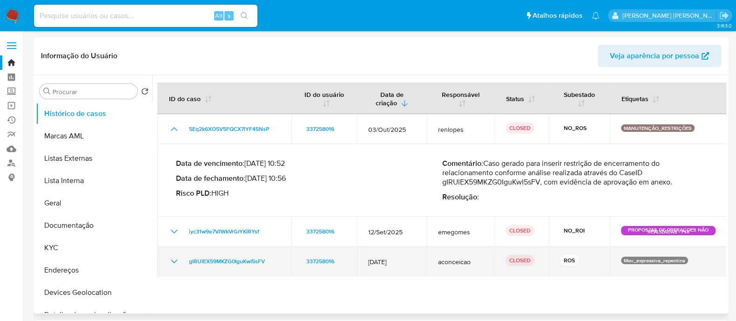
click at [175, 259] on icon "Mostrar/Ocultar" at bounding box center [174, 261] width 11 height 11
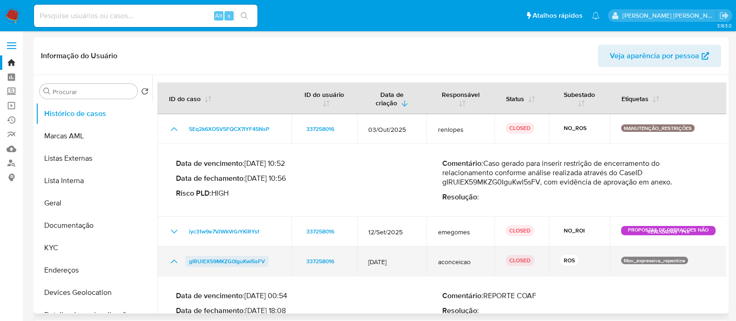
scroll to position [36, 0]
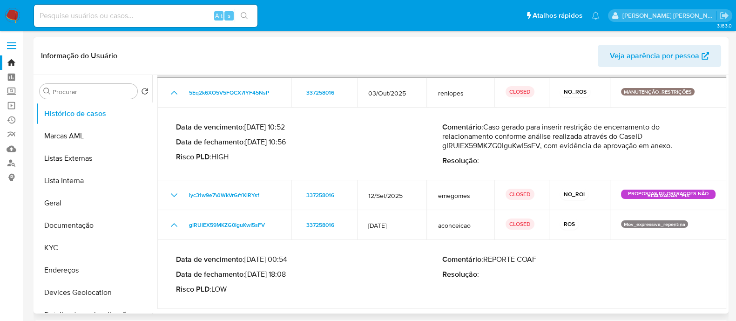
drag, startPoint x: 287, startPoint y: 276, endPoint x: 251, endPoint y: 274, distance: 36.3
click at [251, 274] on p "Data de fechamento : 21/08/2025 18:08" at bounding box center [309, 274] width 266 height 9
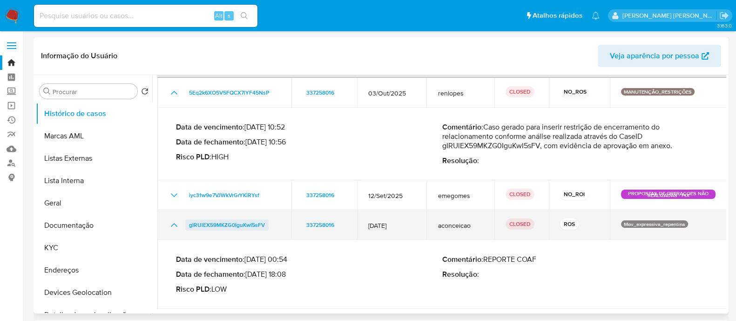
click at [216, 220] on span "gIRUlEX59MKZG0IguKwI5sFV" at bounding box center [227, 224] width 76 height 11
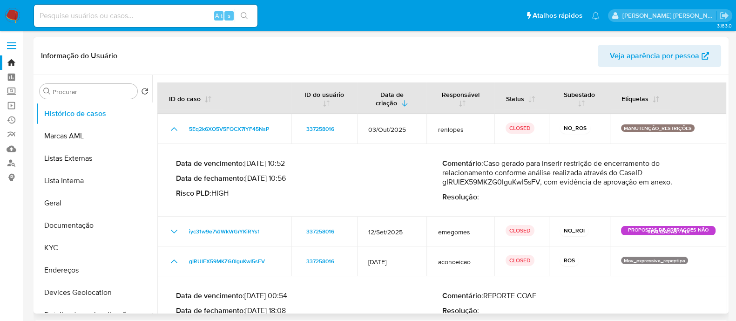
scroll to position [0, 0]
click at [85, 114] on button "Histórico de casos" at bounding box center [90, 113] width 109 height 22
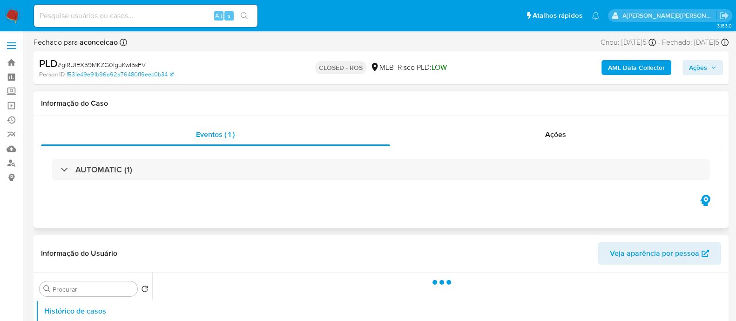
click at [452, 146] on div "AUTOMATIC (1)" at bounding box center [381, 169] width 680 height 47
click at [455, 143] on div "Ações" at bounding box center [556, 134] width 332 height 22
select select "10"
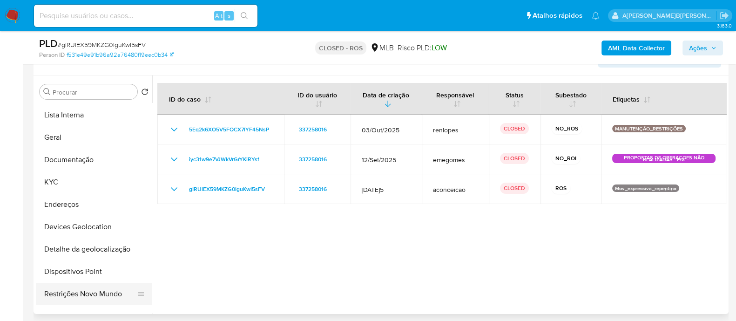
scroll to position [116, 0]
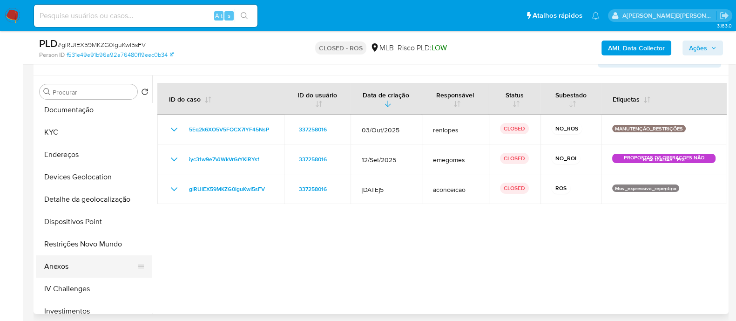
click at [60, 269] on button "Anexos" at bounding box center [90, 266] width 109 height 22
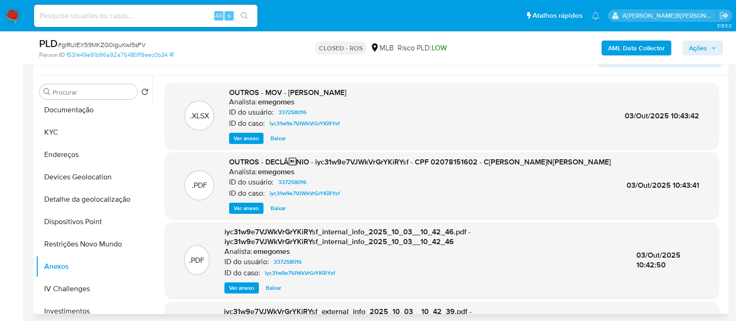
click at [249, 204] on span "Ver anexo" at bounding box center [246, 207] width 25 height 9
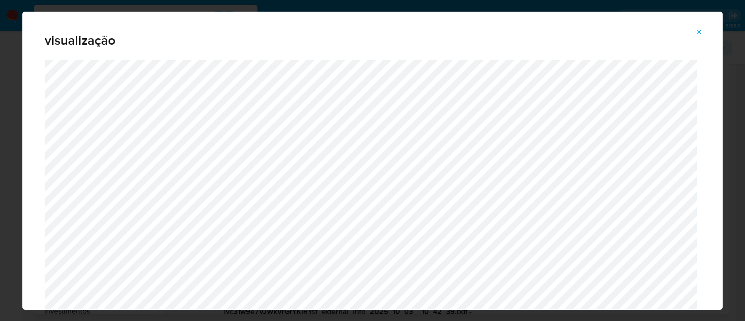
click at [697, 31] on icon "Attachment preview" at bounding box center [699, 31] width 7 height 7
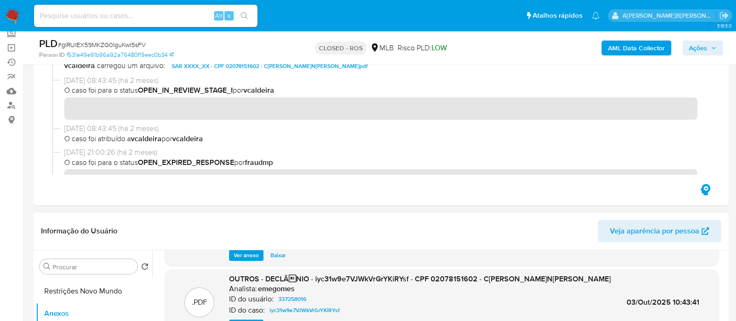
scroll to position [232, 0]
click at [87, 299] on button "Restrições Novo Mundo" at bounding box center [90, 302] width 109 height 22
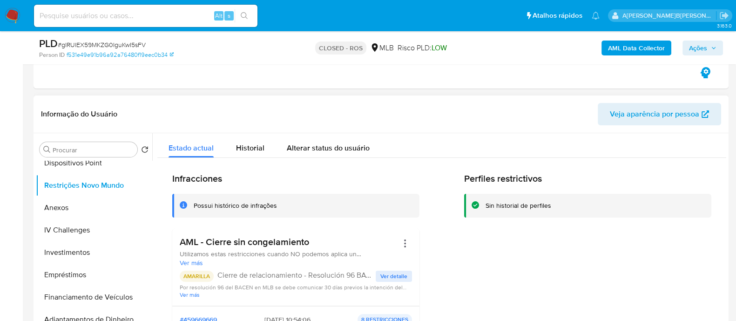
scroll to position [58, 0]
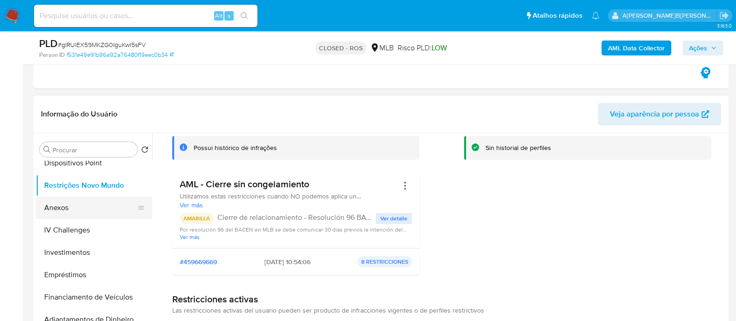
click at [57, 208] on button "Anexos" at bounding box center [90, 208] width 109 height 22
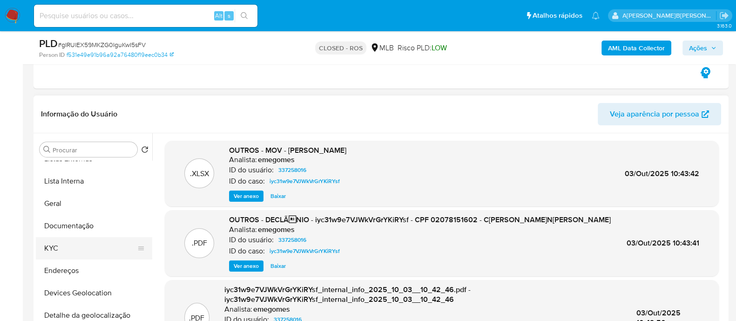
click at [64, 244] on button "KYC" at bounding box center [90, 248] width 109 height 22
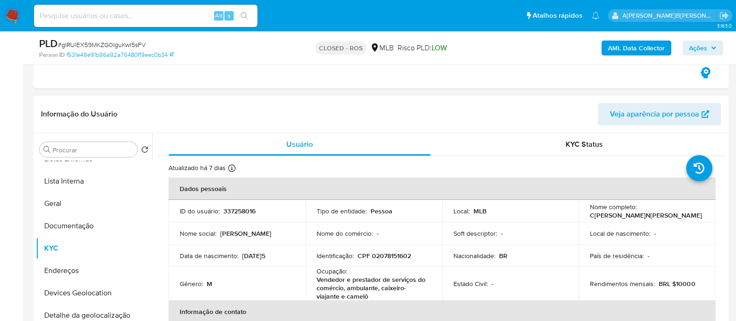
click at [662, 212] on p "C[PERSON_NAME]N[PERSON_NAME]" at bounding box center [646, 215] width 112 height 8
copy div "Nome completo : Carlos Luiz Bellocchio Neto"
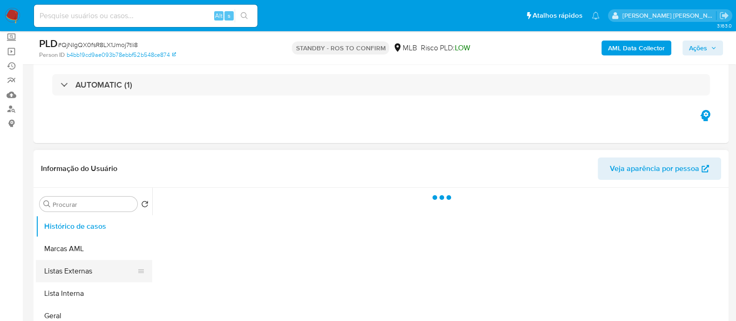
scroll to position [116, 0]
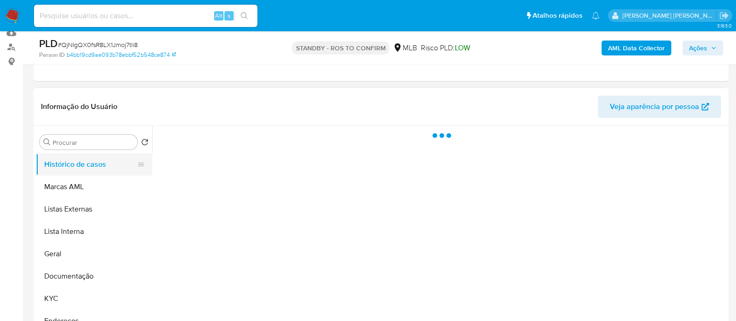
select select "10"
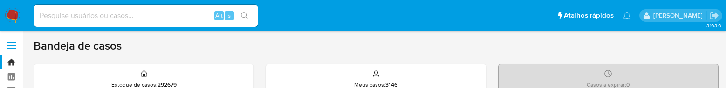
scroll to position [279, 0]
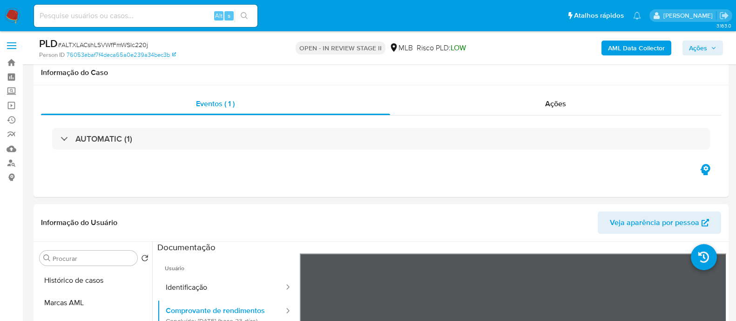
select select "10"
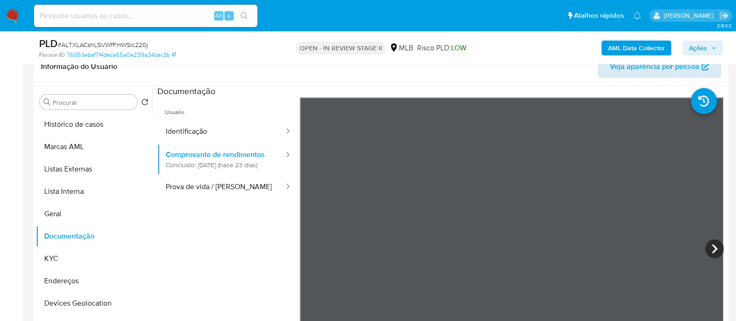
scroll to position [175, 0]
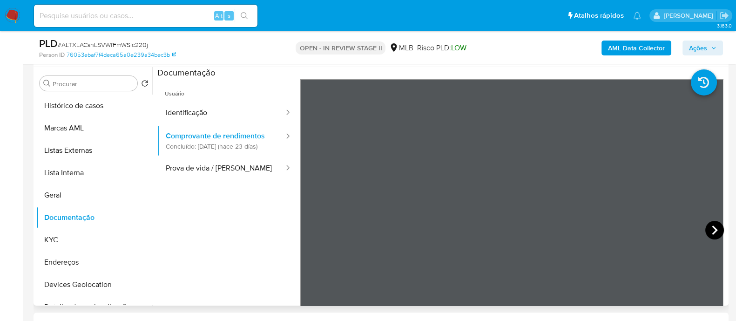
click at [716, 225] on icon at bounding box center [714, 230] width 19 height 19
click at [319, 228] on icon at bounding box center [311, 230] width 19 height 19
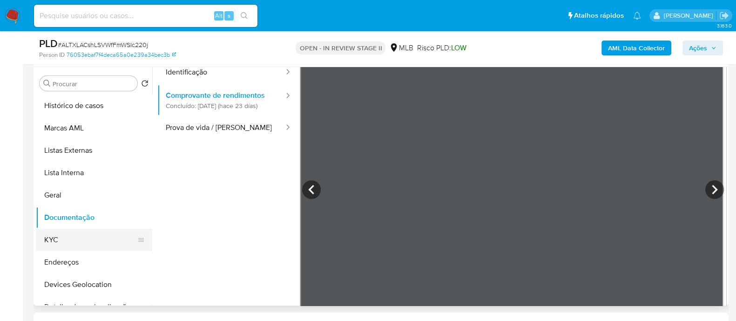
click at [61, 239] on button "KYC" at bounding box center [90, 240] width 109 height 22
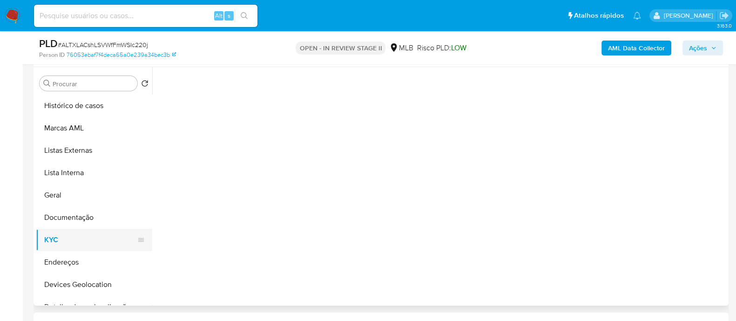
scroll to position [0, 0]
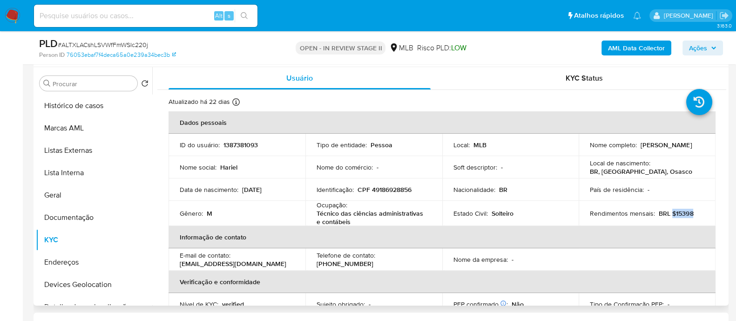
drag, startPoint x: 682, startPoint y: 215, endPoint x: 669, endPoint y: 217, distance: 13.1
click at [669, 217] on div "Rendimentos mensais : BRL $15398" at bounding box center [647, 213] width 115 height 8
copy p "$15398"
click at [91, 218] on button "Documentação" at bounding box center [90, 217] width 109 height 22
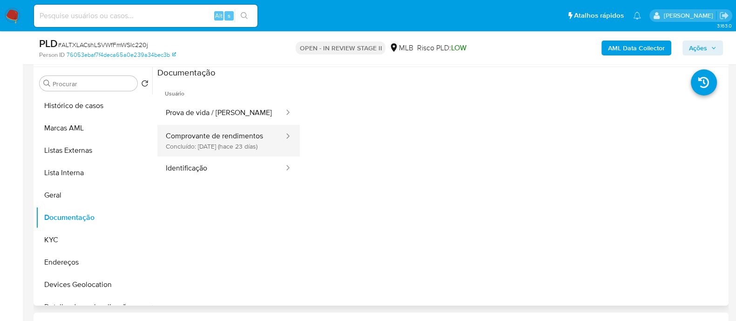
click at [242, 138] on button "Comprovante de rendimentos Concluído: 17/09/2025 (hace 23 días)" at bounding box center [221, 141] width 128 height 32
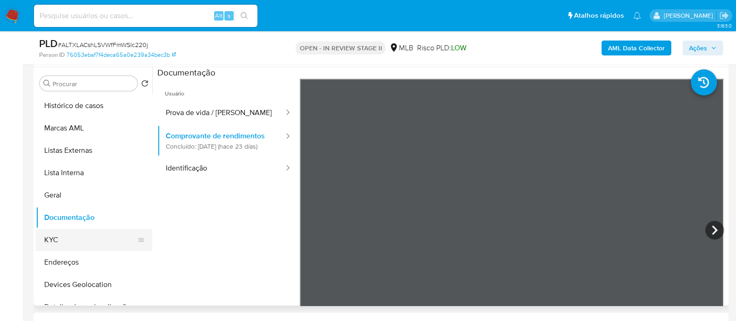
click at [64, 243] on button "KYC" at bounding box center [90, 240] width 109 height 22
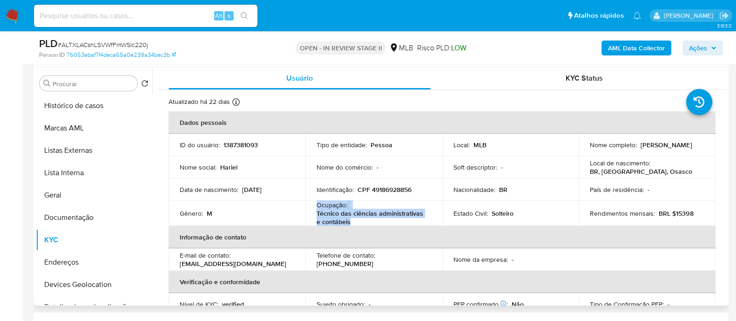
drag, startPoint x: 349, startPoint y: 222, endPoint x: 313, endPoint y: 203, distance: 40.6
click at [313, 203] on td "Ocupação : Técnico das ciências administrativas e contábeis" at bounding box center [373, 213] width 137 height 25
copy div "Ocupação : Técnico das ciências administrativas e contábeis"
click at [640, 49] on b "AML Data Collector" at bounding box center [636, 48] width 57 height 15
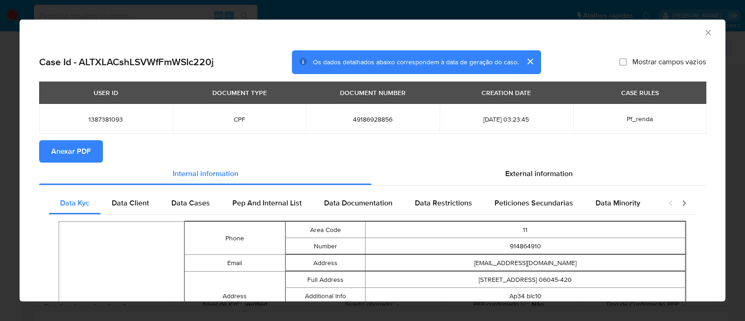
drag, startPoint x: 701, startPoint y: 33, endPoint x: 692, endPoint y: 33, distance: 9.3
click at [704, 33] on icon "Fechar a janela" at bounding box center [708, 32] width 9 height 9
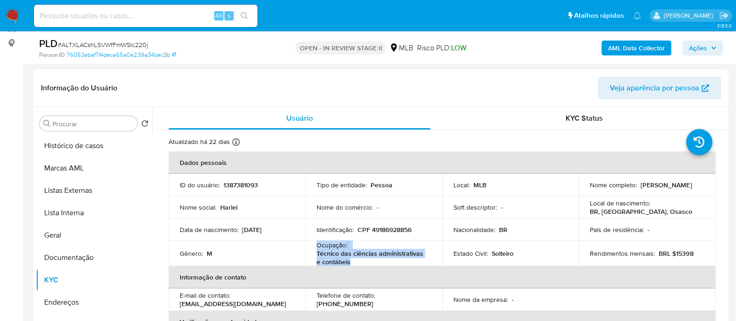
scroll to position [116, 0]
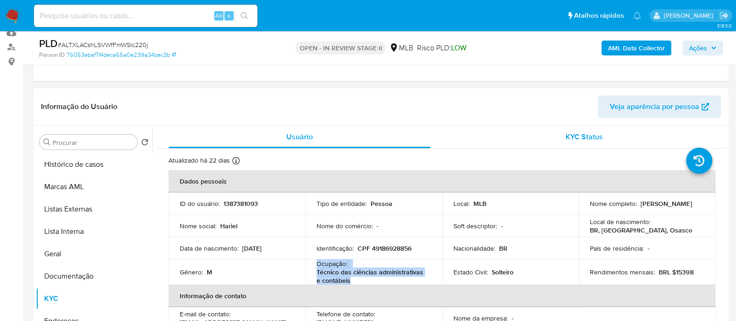
click at [523, 136] on div "KYC Status" at bounding box center [584, 137] width 262 height 22
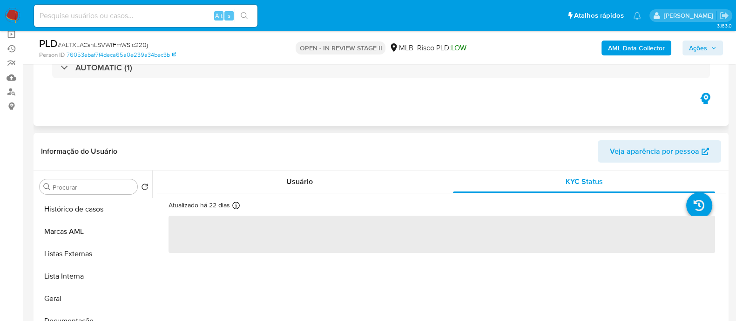
scroll to position [0, 0]
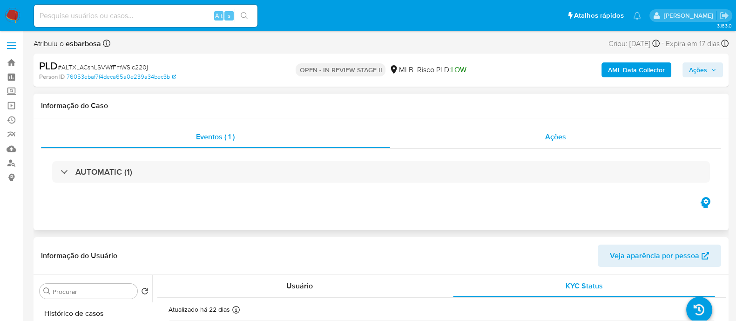
click at [512, 133] on div "Ações" at bounding box center [556, 137] width 332 height 22
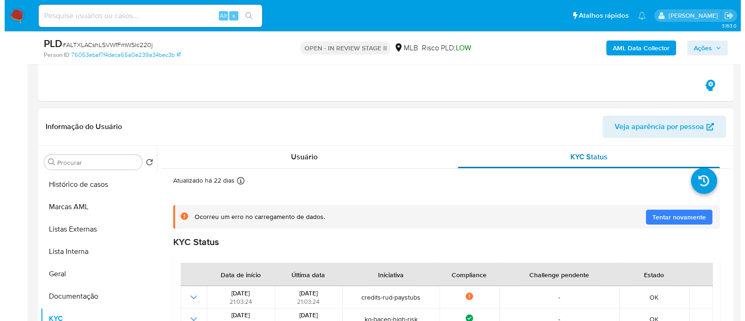
scroll to position [116, 0]
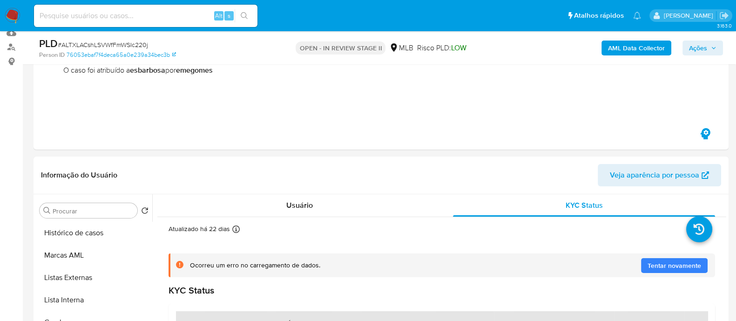
click at [638, 50] on b "AML Data Collector" at bounding box center [636, 48] width 57 height 15
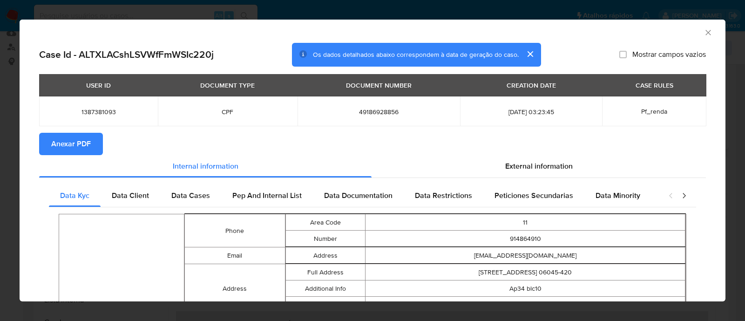
click at [71, 148] on span "Anexar PDF" at bounding box center [71, 144] width 40 height 20
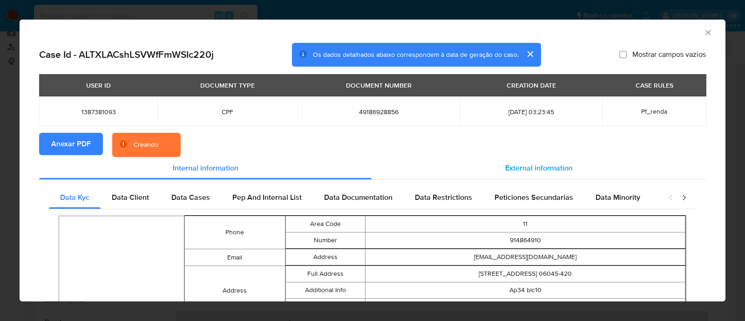
click at [530, 170] on span "External information" at bounding box center [539, 168] width 68 height 11
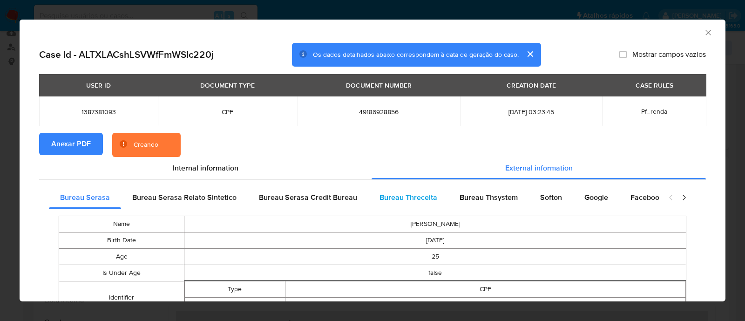
click at [424, 199] on span "Bureau Threceita" at bounding box center [409, 197] width 58 height 11
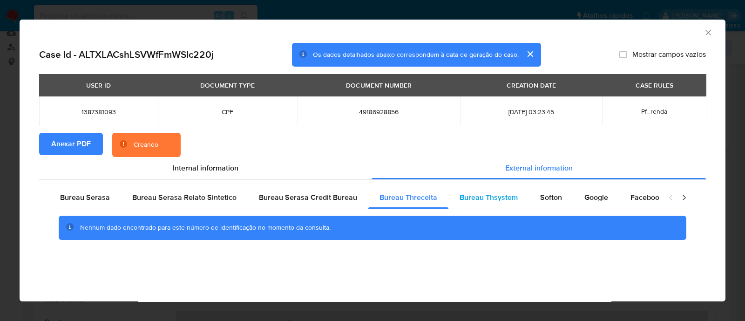
click at [479, 196] on span "Bureau Thsystem" at bounding box center [489, 197] width 58 height 11
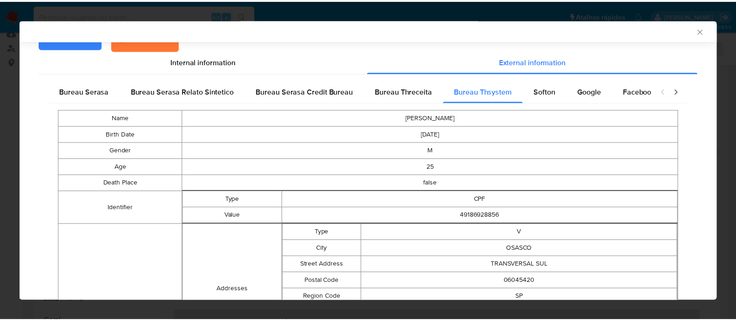
scroll to position [0, 0]
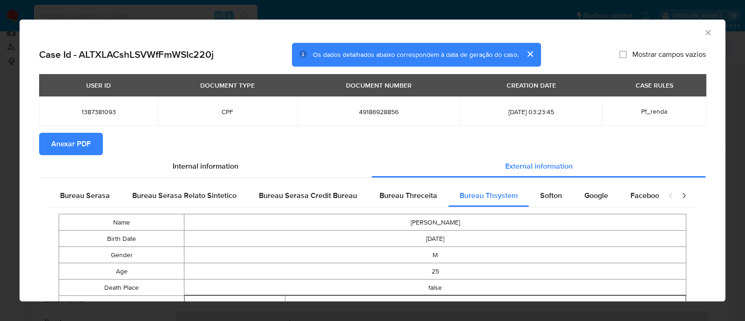
click at [705, 34] on icon "Fechar a janela" at bounding box center [707, 32] width 5 height 5
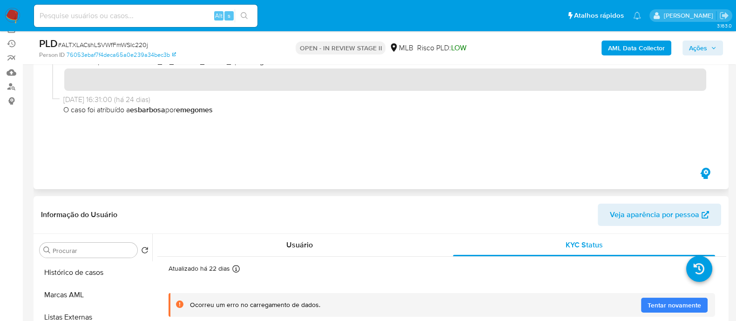
scroll to position [58, 0]
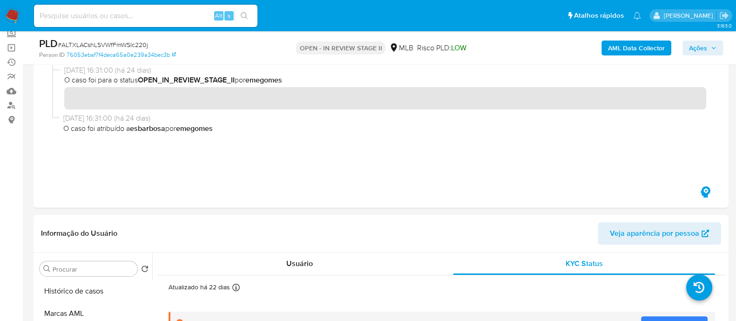
click at [122, 46] on span "# ALTXLACshLSVWfFmWSIc220j" at bounding box center [103, 44] width 90 height 9
copy span "ALTXLACshLSVWfFmWSIc220j"
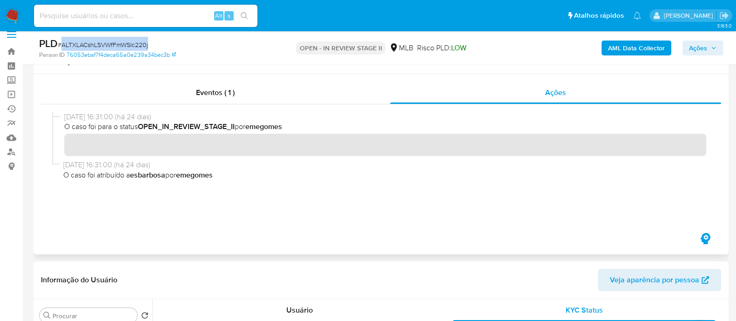
scroll to position [0, 0]
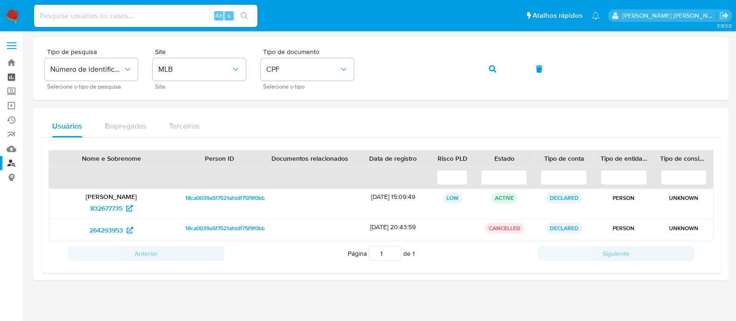
click at [14, 80] on link "Painel" at bounding box center [55, 77] width 111 height 14
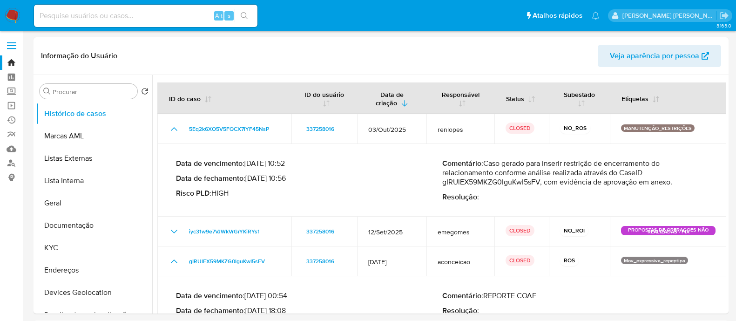
select select "10"
click at [11, 163] on link "Localizador de pessoas" at bounding box center [55, 163] width 111 height 14
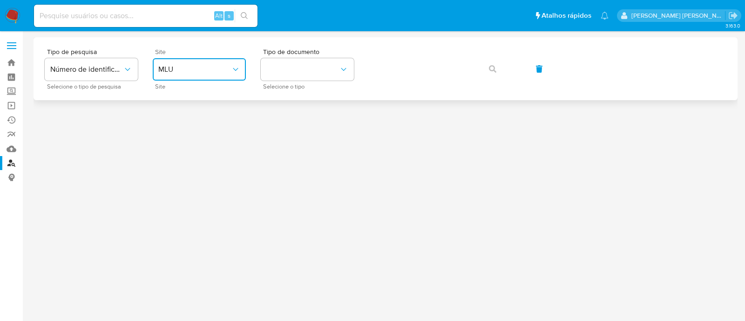
click at [221, 75] on button "MLU" at bounding box center [199, 69] width 93 height 22
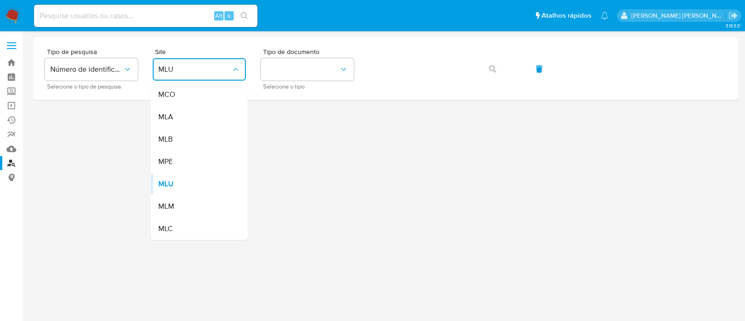
click at [201, 136] on div "MLB" at bounding box center [196, 139] width 76 height 22
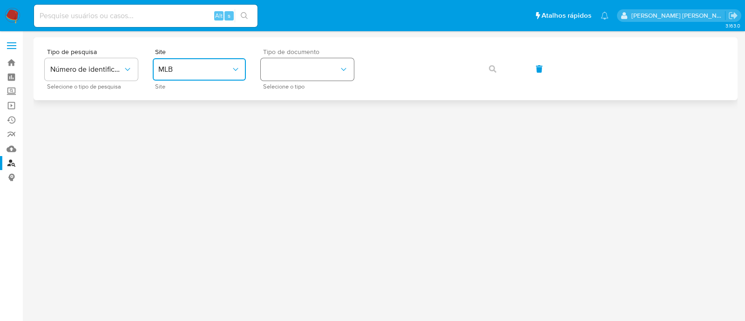
click at [312, 68] on button "identificationType" at bounding box center [307, 69] width 93 height 22
click at [286, 127] on div "CPF CPF" at bounding box center [304, 131] width 76 height 32
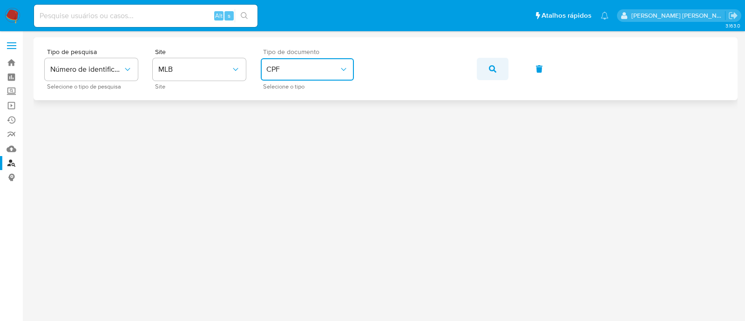
click at [490, 72] on icon "button" at bounding box center [492, 68] width 7 height 7
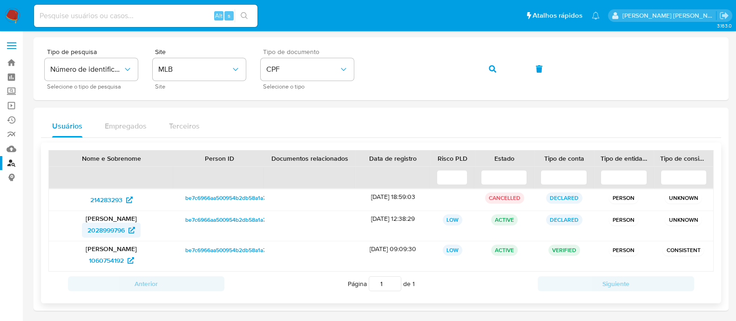
click at [112, 226] on span "2028999796" at bounding box center [106, 230] width 37 height 15
click at [96, 256] on span "1060754192" at bounding box center [106, 260] width 35 height 15
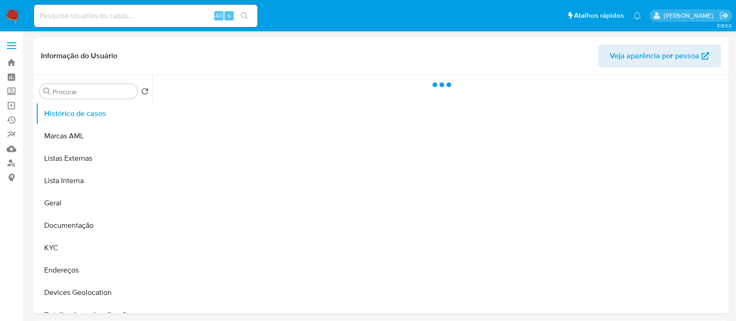
select select "10"
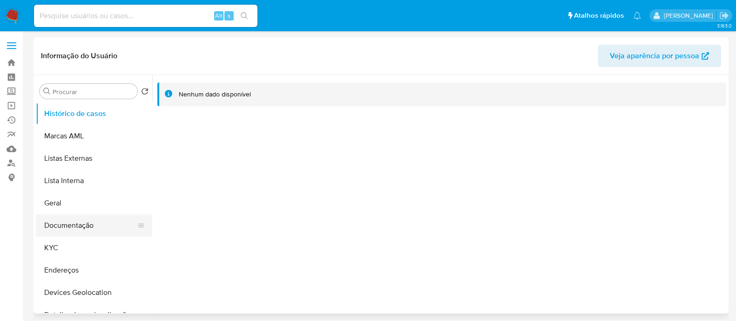
click at [69, 221] on button "Documentação" at bounding box center [90, 225] width 109 height 22
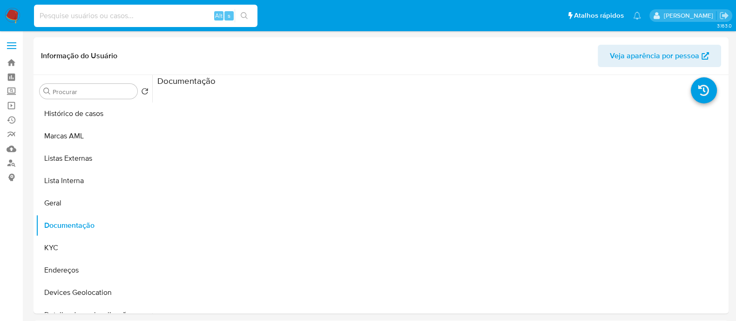
drag, startPoint x: 156, startPoint y: 20, endPoint x: 156, endPoint y: 15, distance: 5.1
click at [156, 18] on input at bounding box center [146, 16] width 224 height 12
paste input "384157612"
type input "384157612"
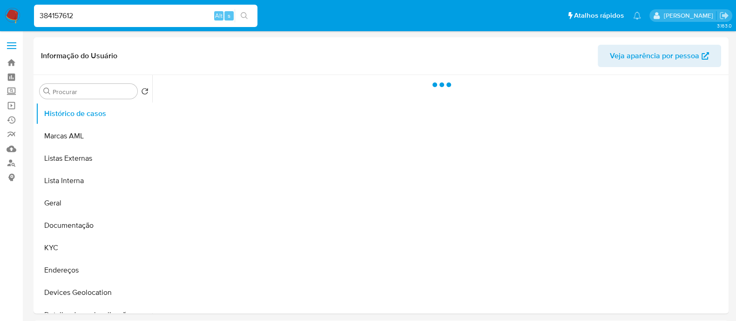
select select "10"
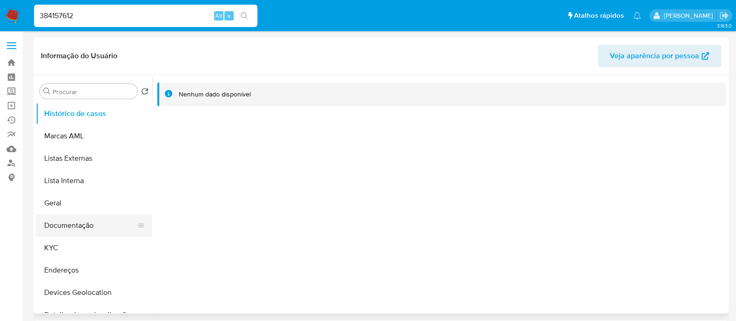
click at [73, 223] on button "Documentação" at bounding box center [90, 225] width 109 height 22
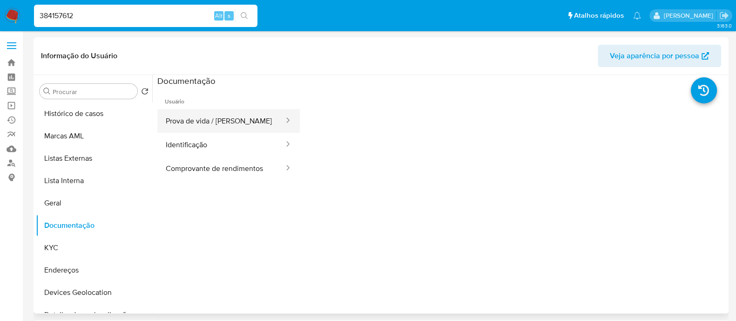
click at [206, 117] on button "Prova de vida / Selfie" at bounding box center [221, 121] width 128 height 24
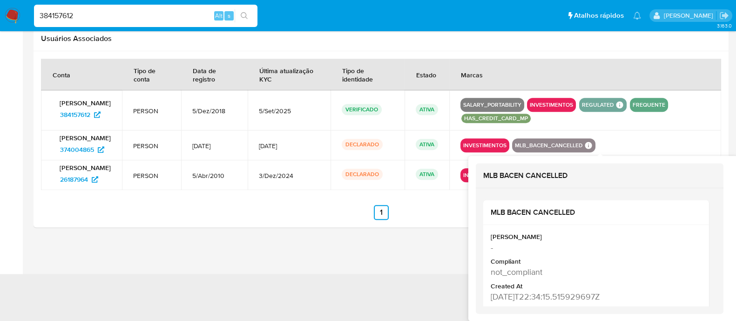
scroll to position [908, 0]
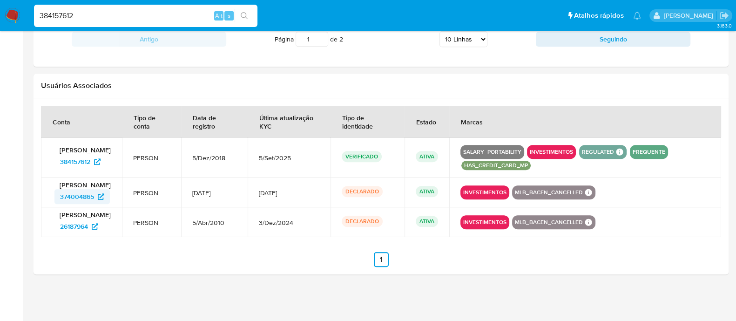
click at [70, 194] on span "374004865" at bounding box center [77, 196] width 34 height 15
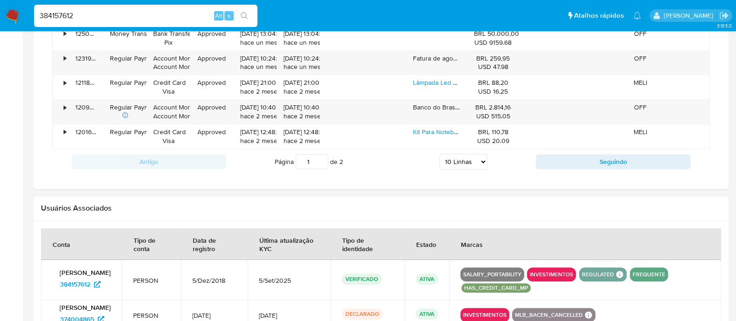
scroll to position [733, 0]
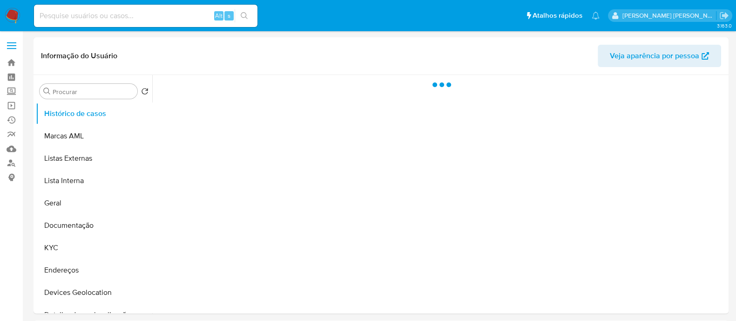
select select "10"
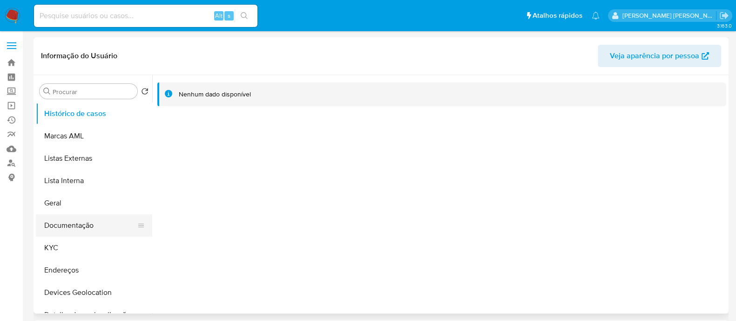
click at [75, 222] on button "Documentação" at bounding box center [90, 225] width 109 height 22
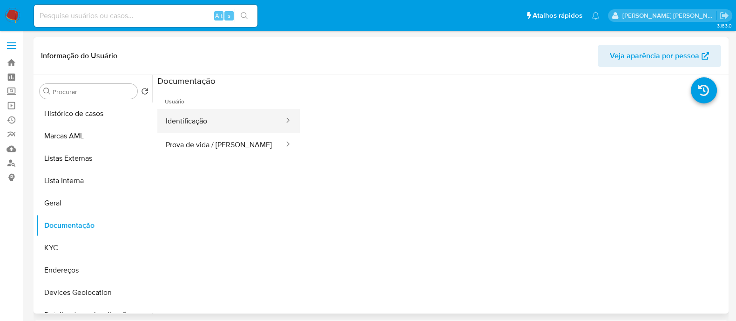
click at [210, 123] on button "Identificação" at bounding box center [221, 121] width 128 height 24
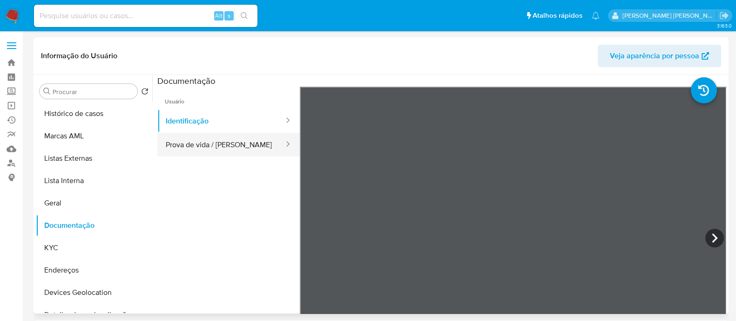
click at [213, 144] on button "Prova de vida / [PERSON_NAME]" at bounding box center [221, 145] width 128 height 24
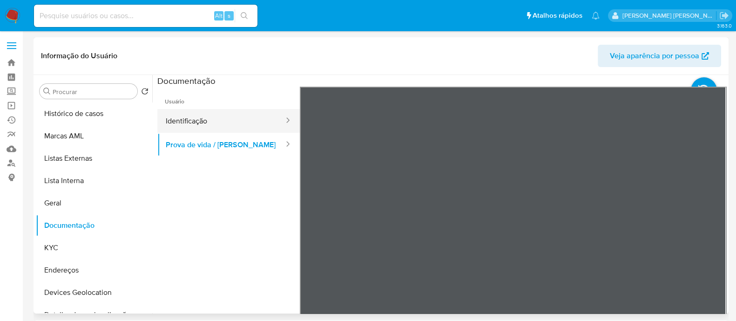
click at [217, 125] on button "Identificação" at bounding box center [221, 121] width 128 height 24
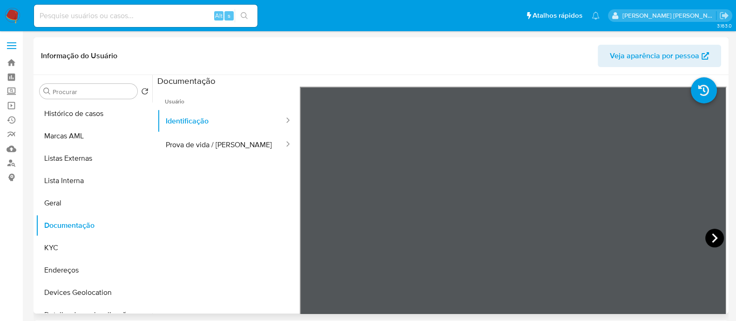
click at [705, 234] on icon at bounding box center [714, 238] width 19 height 19
click at [68, 197] on button "Geral" at bounding box center [90, 203] width 109 height 22
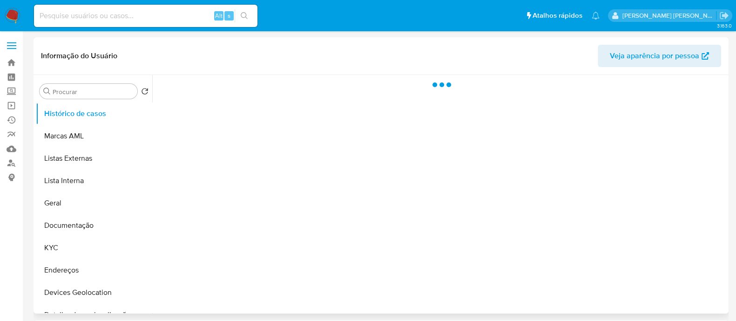
select select "10"
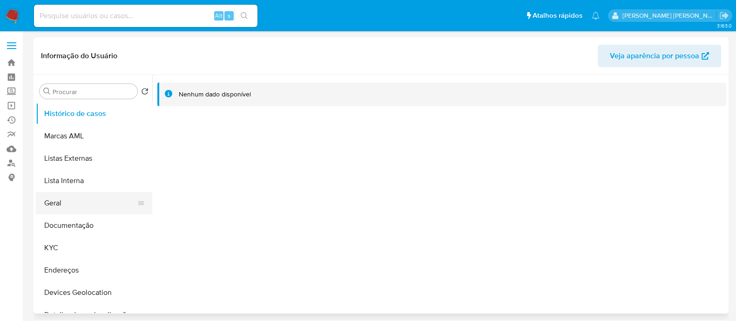
click at [60, 198] on button "Geral" at bounding box center [90, 203] width 109 height 22
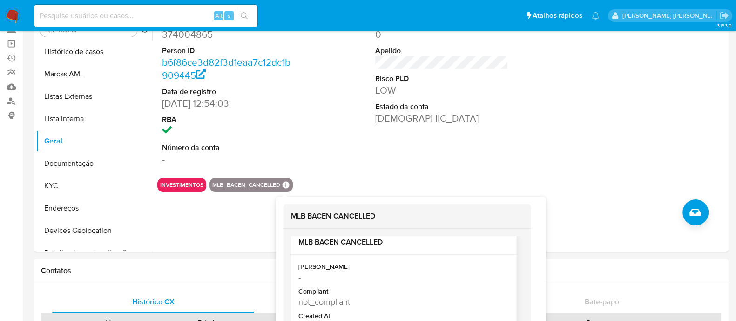
scroll to position [116, 0]
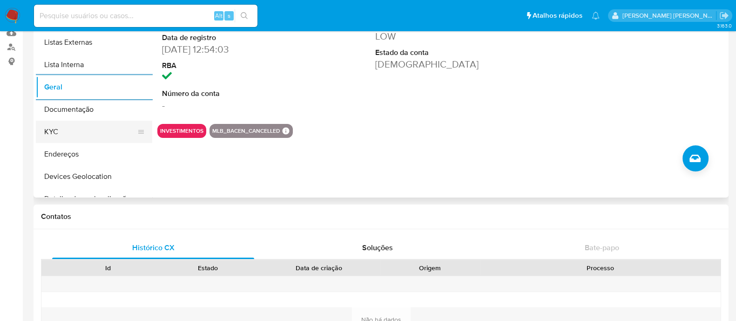
click at [81, 131] on button "KYC" at bounding box center [90, 132] width 109 height 22
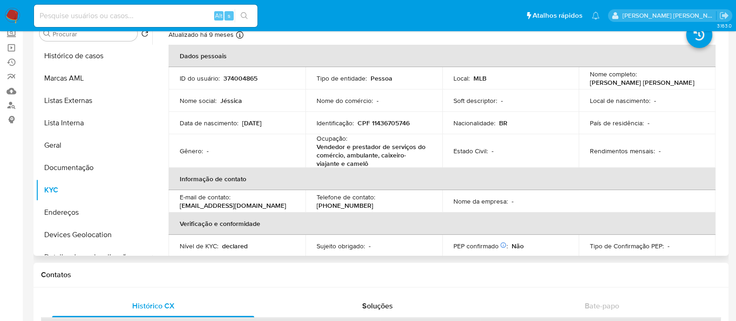
scroll to position [0, 0]
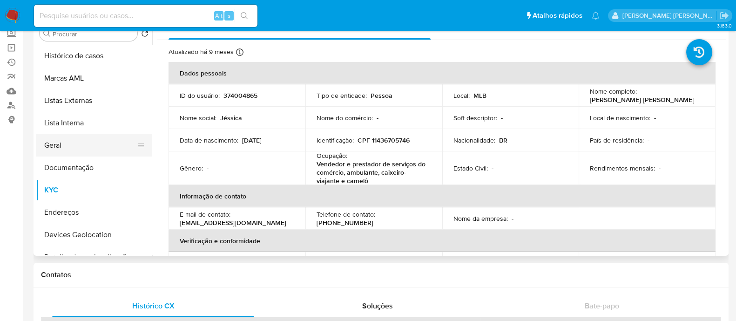
click at [72, 148] on button "Geral" at bounding box center [90, 145] width 109 height 22
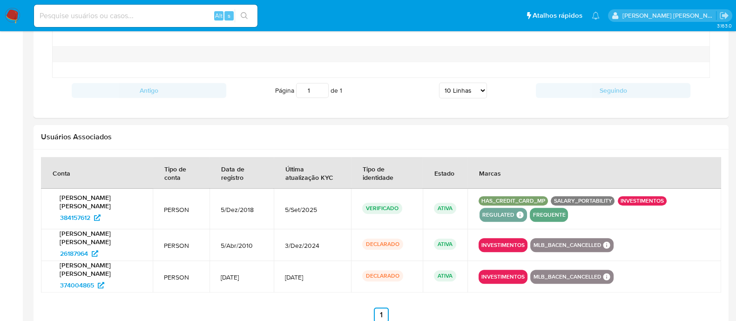
scroll to position [824, 0]
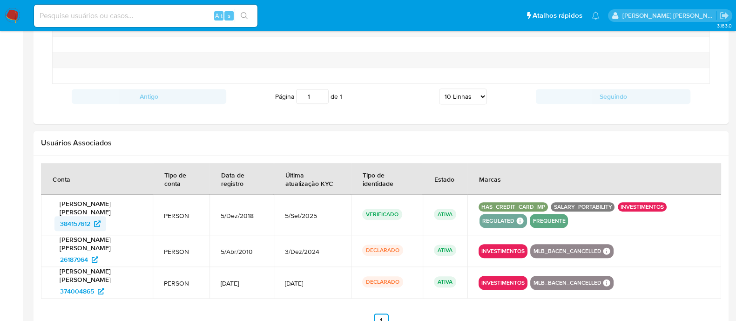
click at [79, 222] on span "384157612" at bounding box center [75, 223] width 30 height 15
drag, startPoint x: 594, startPoint y: 250, endPoint x: 537, endPoint y: 250, distance: 57.3
click at [537, 250] on button "MLB_BACEN_CANCELLED" at bounding box center [567, 251] width 68 height 4
drag, startPoint x: 528, startPoint y: 249, endPoint x: 258, endPoint y: 143, distance: 289.6
click at [542, 238] on td at bounding box center [595, 251] width 254 height 32
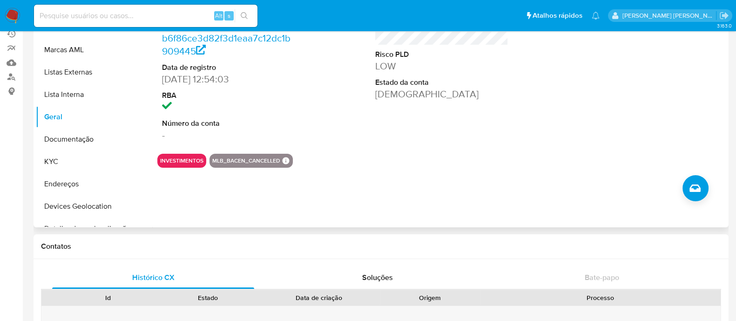
scroll to position [68, 0]
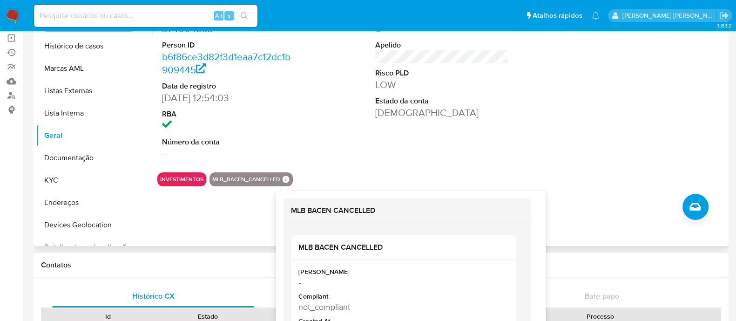
drag, startPoint x: 214, startPoint y: 175, endPoint x: 286, endPoint y: 177, distance: 72.7
click at [286, 177] on div "MLB_BACEN_CANCELLED MLB BACEN CANCELLED MLB BACEN CANCELLED Mark Id - Compliant…" at bounding box center [251, 179] width 83 height 14
drag, startPoint x: 376, startPoint y: 211, endPoint x: 291, endPoint y: 209, distance: 85.7
click at [291, 209] on h2 "MLB BACEN CANCELLED" at bounding box center [407, 210] width 233 height 9
copy h2 "MLB BACEN CANCELLED"
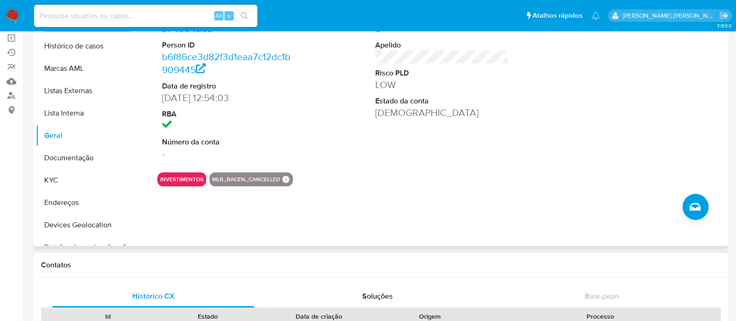
drag, startPoint x: 212, startPoint y: 177, endPoint x: 260, endPoint y: 163, distance: 50.4
click at [265, 170] on section "ID do usuário 374004865 Person ID b6f86ce3d82f3d1eaa7c12dc1b909445 Data de regi…" at bounding box center [441, 96] width 569 height 179
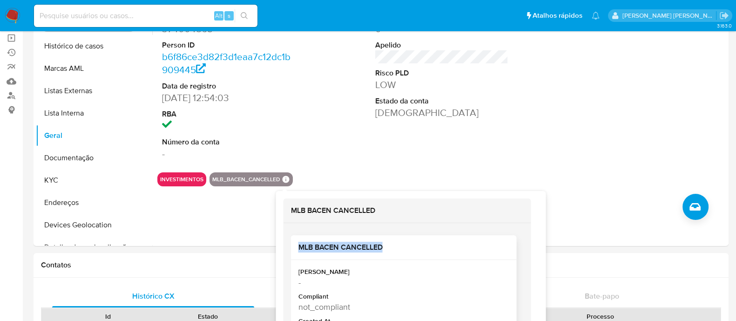
drag, startPoint x: 295, startPoint y: 246, endPoint x: 388, endPoint y: 252, distance: 93.4
click at [388, 252] on div "MLB BACEN CANCELLED" at bounding box center [404, 247] width 226 height 25
copy h2 "MLB BACEN CANCELLED"
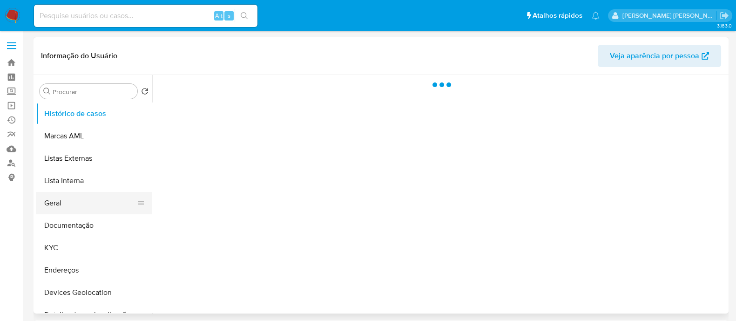
select select "10"
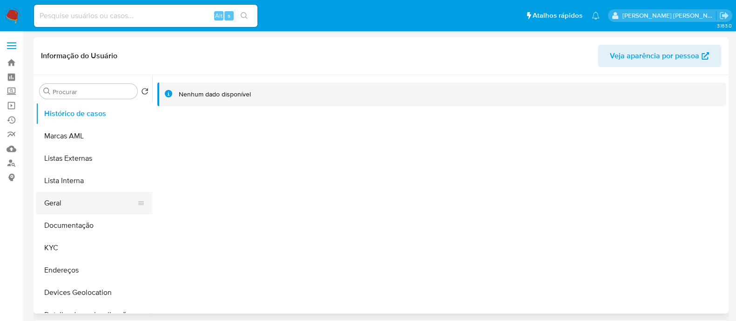
click at [93, 206] on button "Geral" at bounding box center [90, 203] width 109 height 22
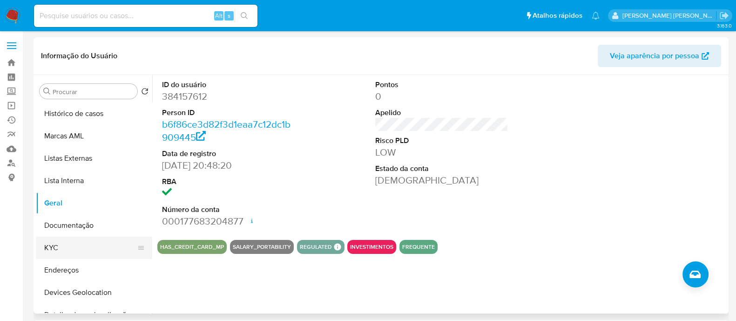
click at [84, 248] on button "KYC" at bounding box center [90, 248] width 109 height 22
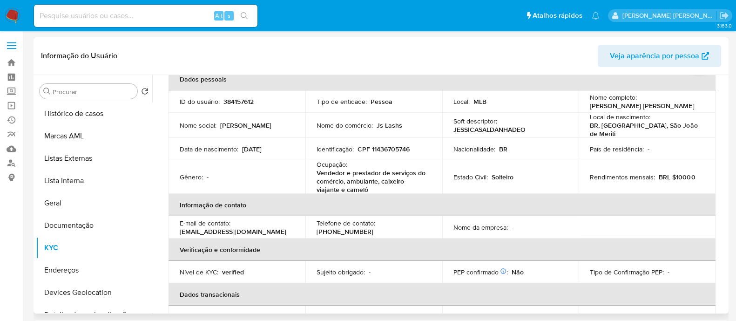
scroll to position [175, 0]
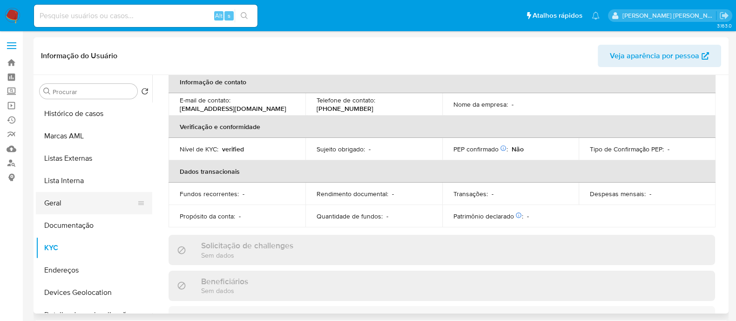
click at [85, 202] on button "Geral" at bounding box center [90, 203] width 109 height 22
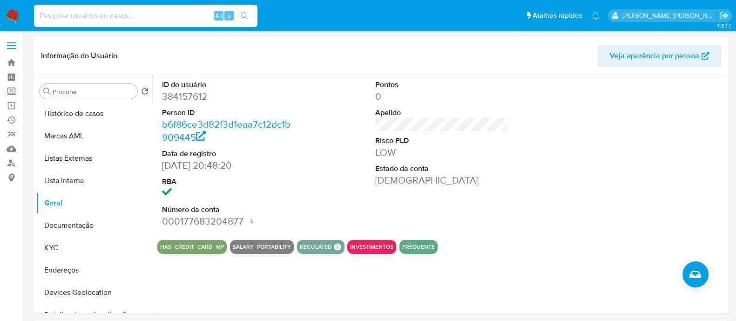
click at [163, 21] on input at bounding box center [146, 16] width 224 height 12
paste input "ALTXLACshLSVWfFmWSIc220j"
type input "ALTXLACshLSVWfFmWSIc220j"
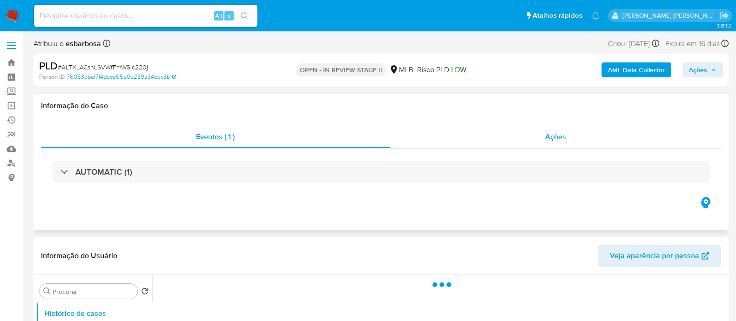
select select "10"
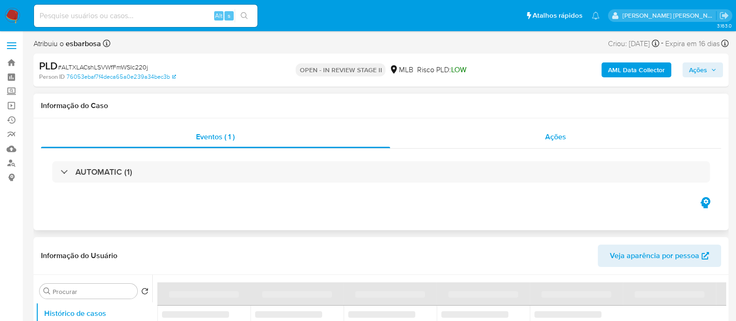
click at [453, 145] on div "Ações" at bounding box center [556, 137] width 332 height 22
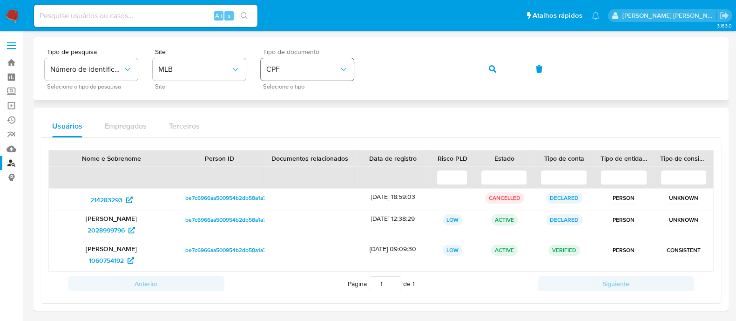
click at [303, 75] on button "CPF" at bounding box center [307, 69] width 93 height 22
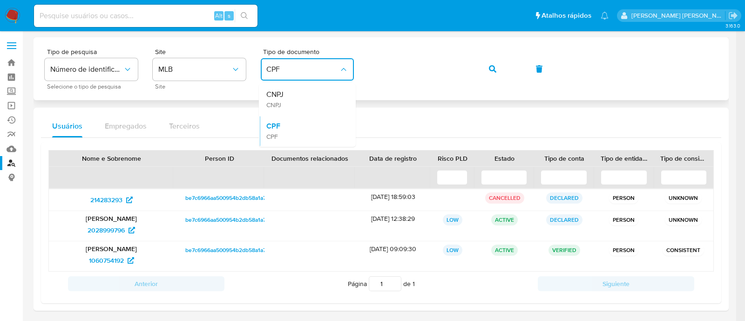
drag, startPoint x: 298, startPoint y: 98, endPoint x: 368, endPoint y: 85, distance: 70.6
click at [298, 97] on div "CNPJ CNPJ" at bounding box center [304, 99] width 76 height 32
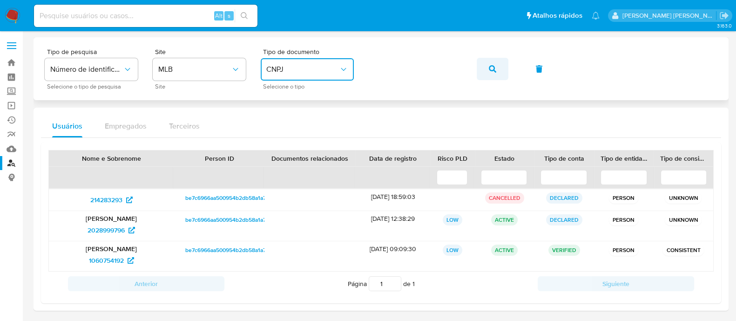
click at [489, 68] on icon "button" at bounding box center [492, 68] width 7 height 7
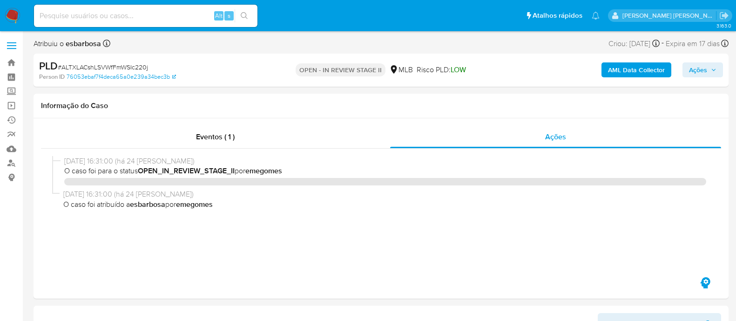
select select "10"
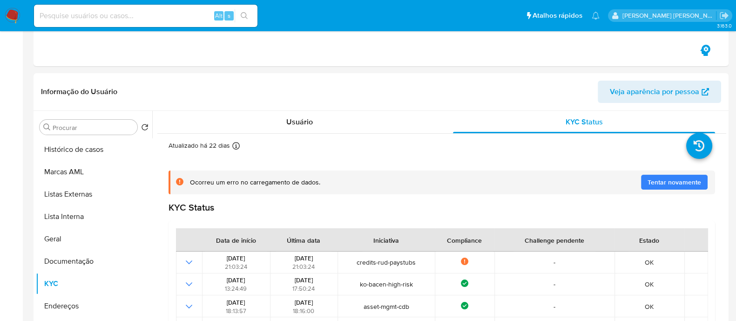
scroll to position [232, 0]
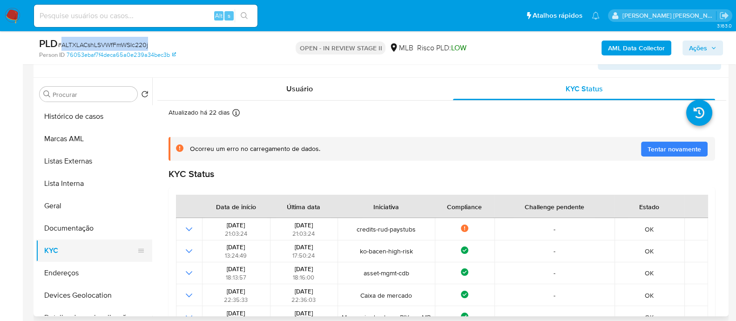
click at [53, 257] on button "KYC" at bounding box center [90, 250] width 109 height 22
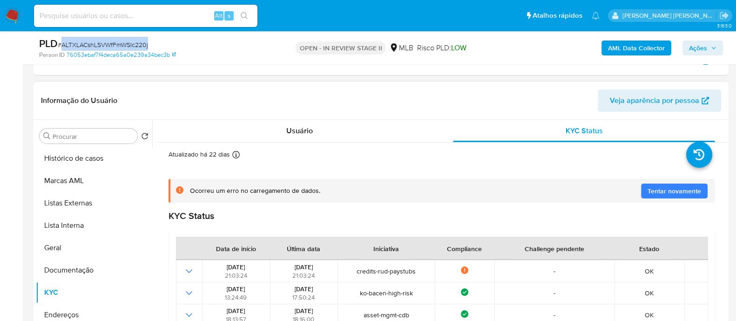
scroll to position [116, 0]
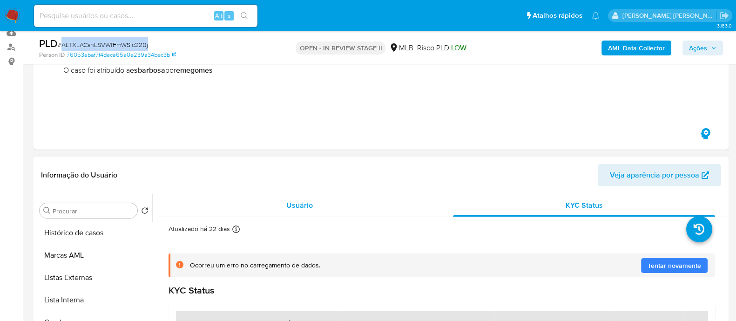
click at [284, 202] on div "Usuário" at bounding box center [300, 205] width 262 height 22
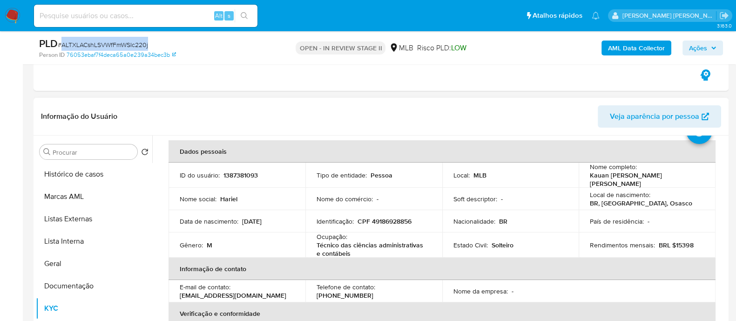
scroll to position [58, 0]
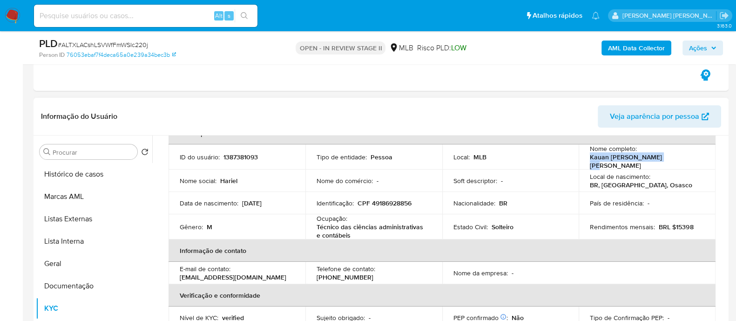
drag, startPoint x: 620, startPoint y: 162, endPoint x: 586, endPoint y: 163, distance: 34.0
click at [586, 163] on td "Nome completo : Kauan [PERSON_NAME] [PERSON_NAME]" at bounding box center [647, 156] width 137 height 25
copy p "Kauan [PERSON_NAME] [PERSON_NAME]"
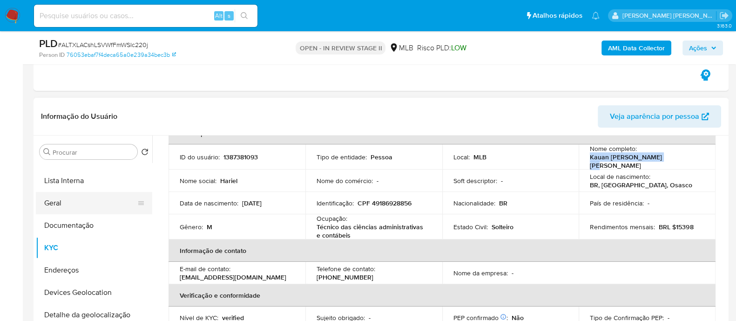
scroll to position [116, 0]
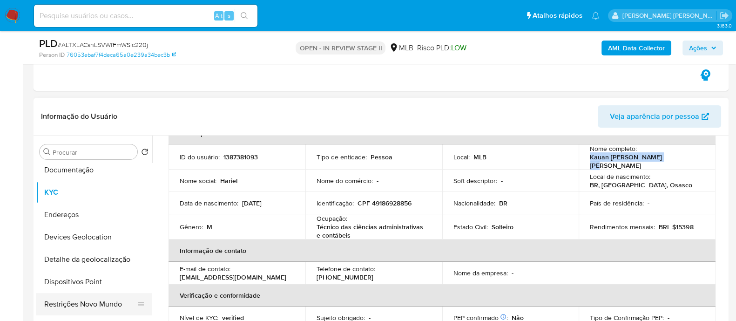
click at [81, 295] on button "Restrições Novo Mundo" at bounding box center [90, 304] width 109 height 22
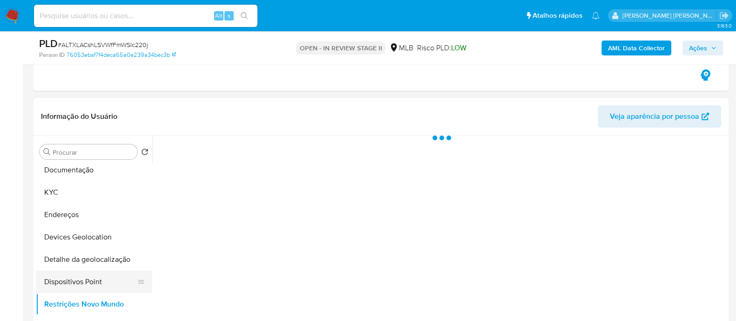
scroll to position [0, 0]
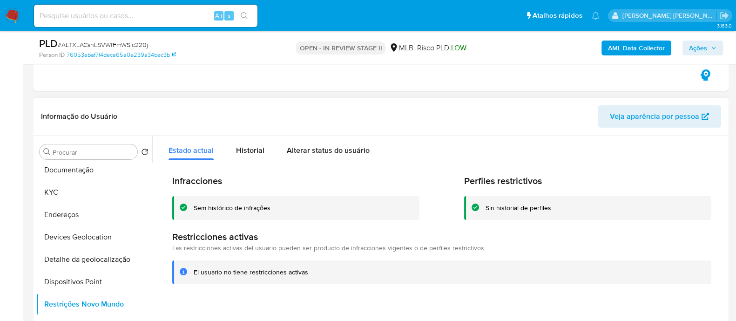
click at [240, 210] on div "Sem histórico de infrações" at bounding box center [232, 207] width 77 height 9
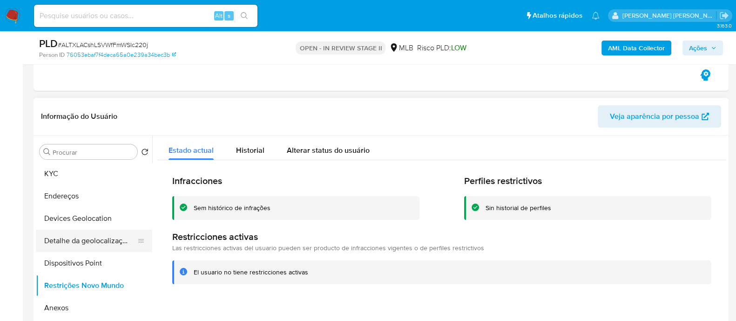
scroll to position [116, 0]
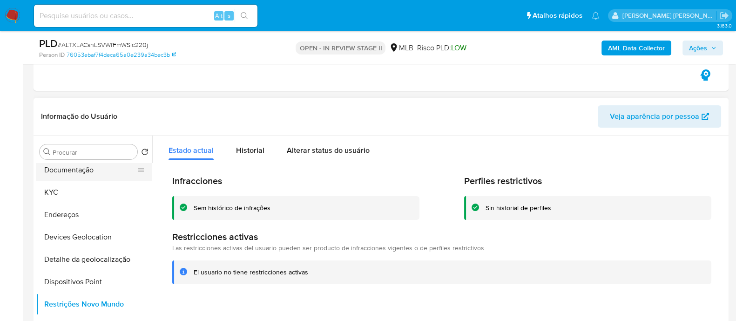
click at [79, 169] on button "Documentação" at bounding box center [90, 170] width 109 height 22
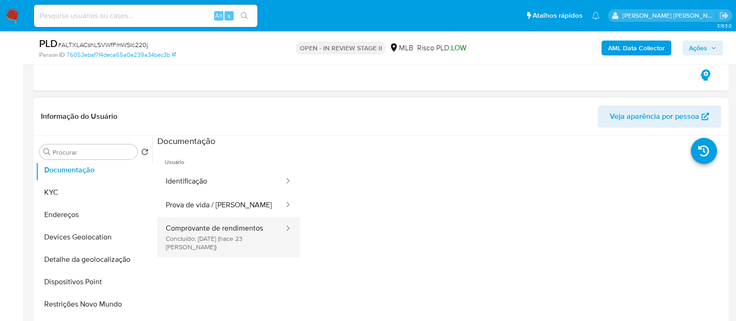
click at [219, 237] on button "Comprovante de rendimentos Concluído: [DATE] (hace 23 [PERSON_NAME])" at bounding box center [221, 237] width 128 height 40
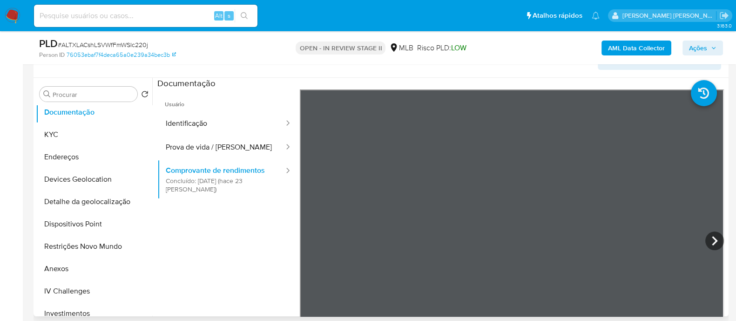
scroll to position [41, 0]
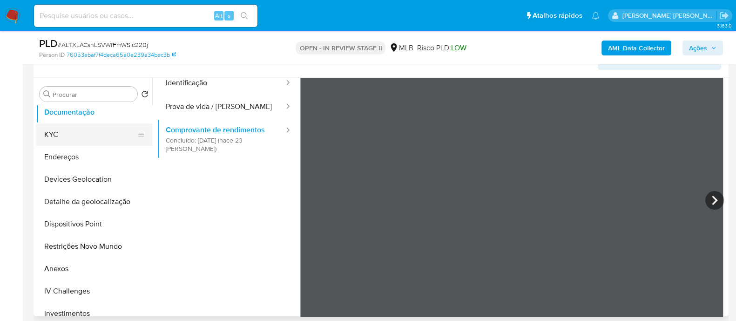
click at [74, 136] on button "KYC" at bounding box center [90, 134] width 109 height 22
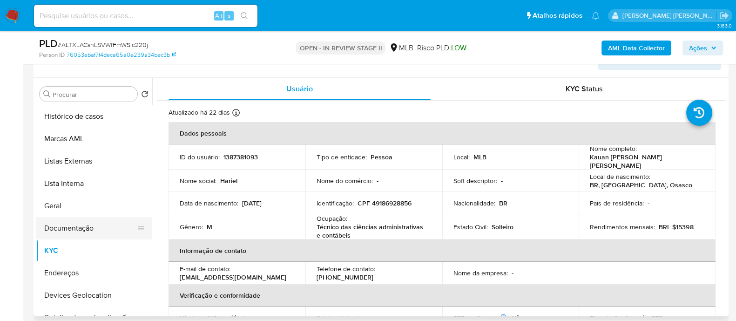
scroll to position [0, 0]
click at [71, 204] on button "Geral" at bounding box center [90, 206] width 109 height 22
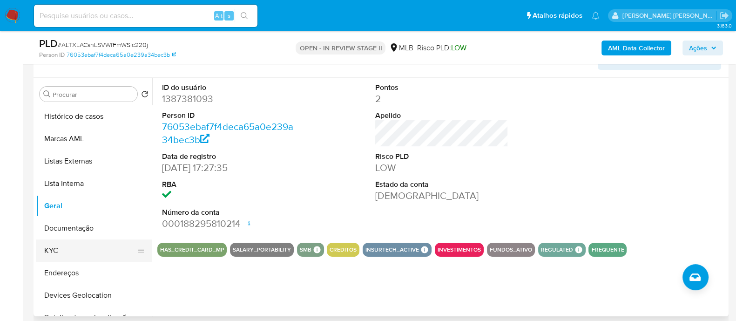
click at [64, 248] on button "KYC" at bounding box center [90, 250] width 109 height 22
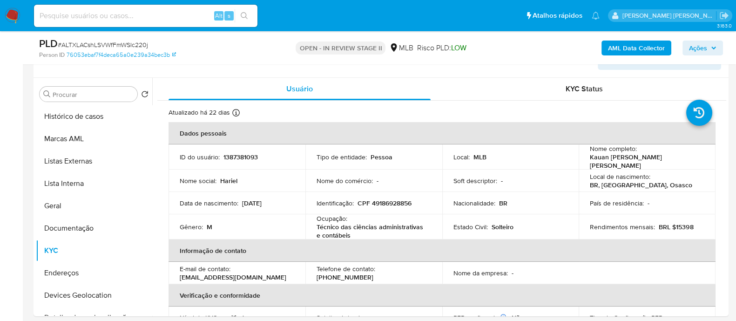
click at [155, 20] on input at bounding box center [146, 16] width 224 height 12
paste input "33960074"
type input "33960074"
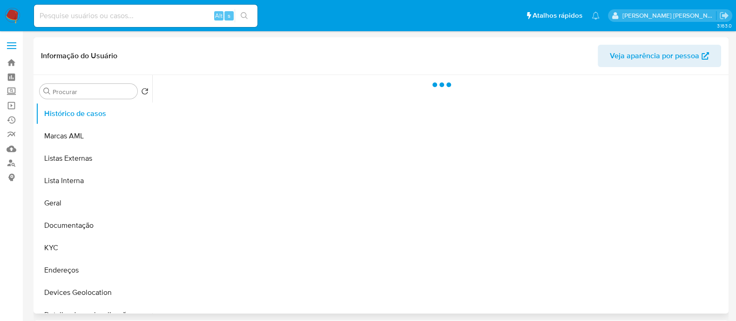
select select "10"
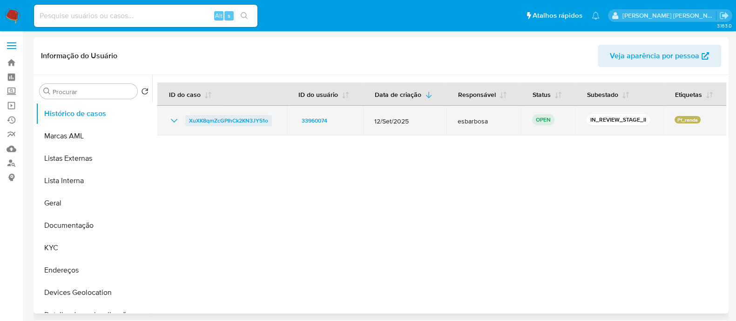
click at [239, 118] on span "XuXK8qmZcGPIhCk2KN3JY51o" at bounding box center [228, 120] width 79 height 11
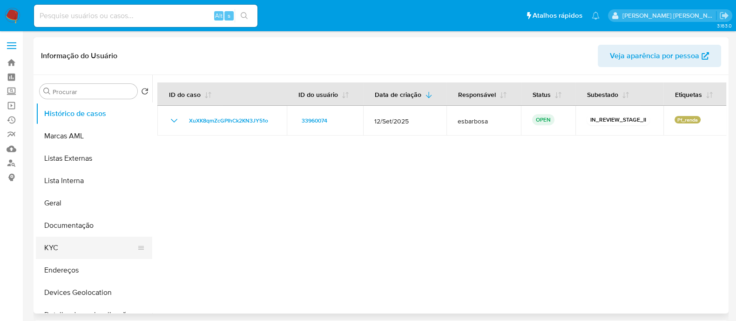
click at [61, 246] on button "KYC" at bounding box center [90, 248] width 109 height 22
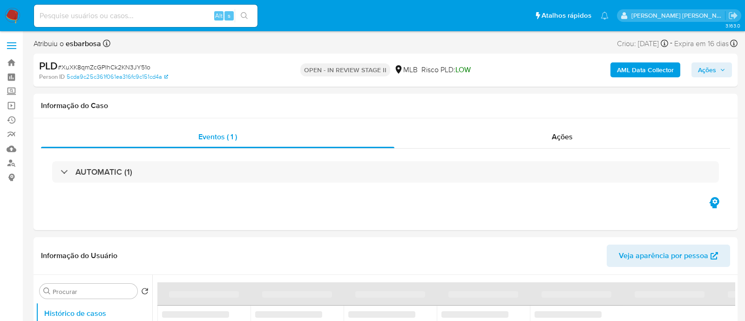
select select "10"
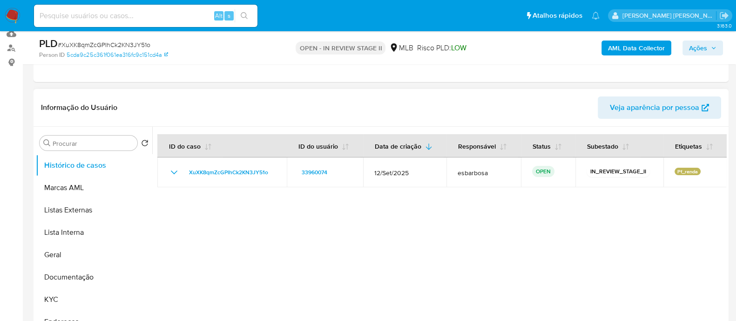
scroll to position [116, 0]
click at [58, 297] on button "KYC" at bounding box center [90, 298] width 109 height 22
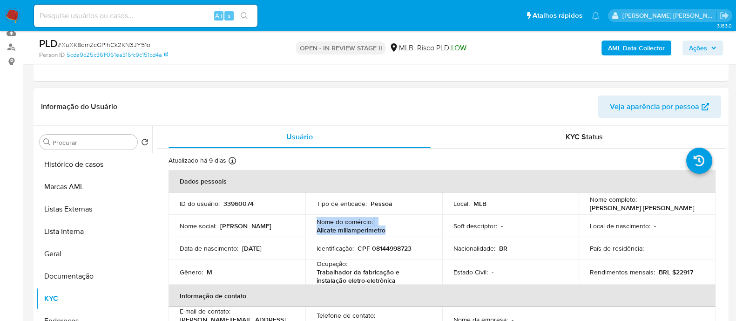
drag, startPoint x: 385, startPoint y: 227, endPoint x: 316, endPoint y: 222, distance: 69.1
click at [317, 222] on div "Nome do comércio : Alicate miliamperimetro" at bounding box center [374, 225] width 115 height 17
copy div "Nome do comércio : Alicate miliamperimetro"
click at [617, 50] on b "AML Data Collector" at bounding box center [636, 48] width 57 height 15
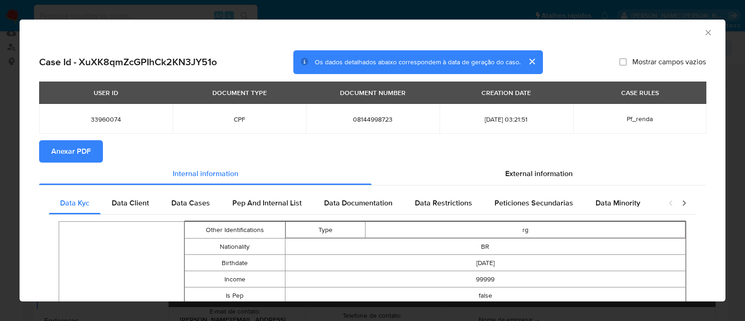
click at [704, 32] on icon "Fechar a janela" at bounding box center [708, 32] width 9 height 9
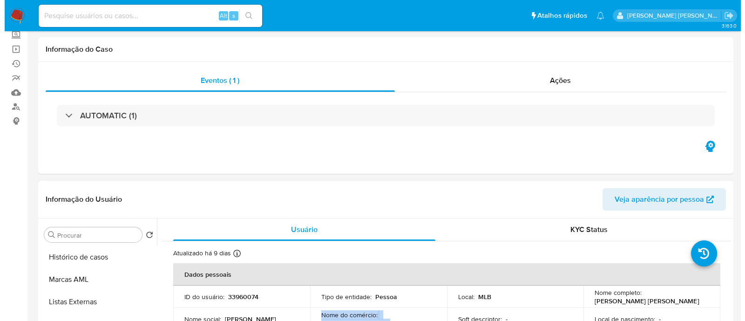
scroll to position [0, 0]
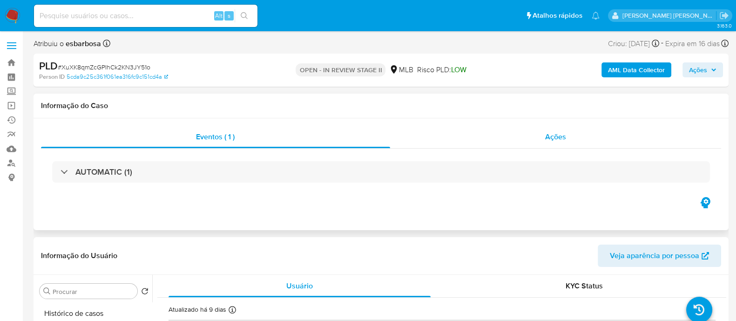
click at [505, 130] on div "Ações" at bounding box center [556, 137] width 332 height 22
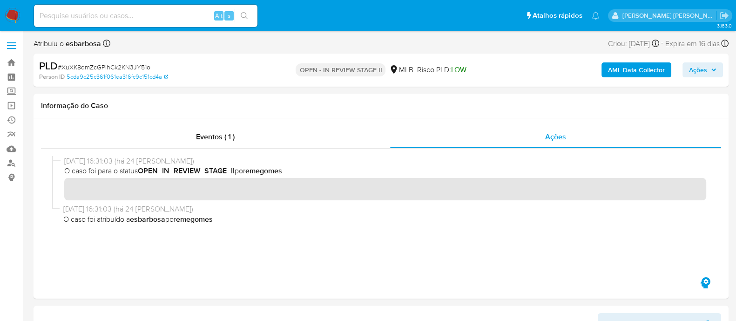
click at [629, 70] on b "AML Data Collector" at bounding box center [636, 69] width 57 height 15
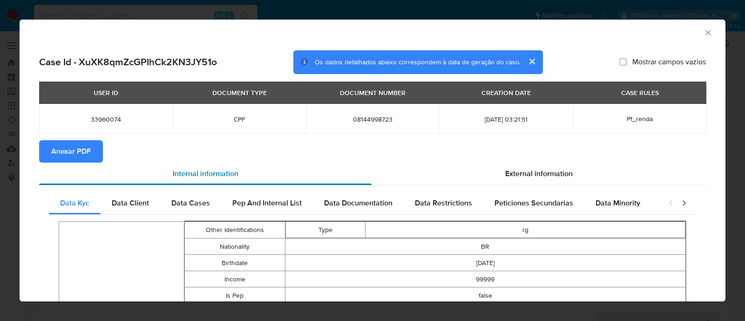
drag, startPoint x: 80, startPoint y: 155, endPoint x: 317, endPoint y: 180, distance: 237.8
click at [80, 155] on span "Anexar PDF" at bounding box center [71, 151] width 40 height 20
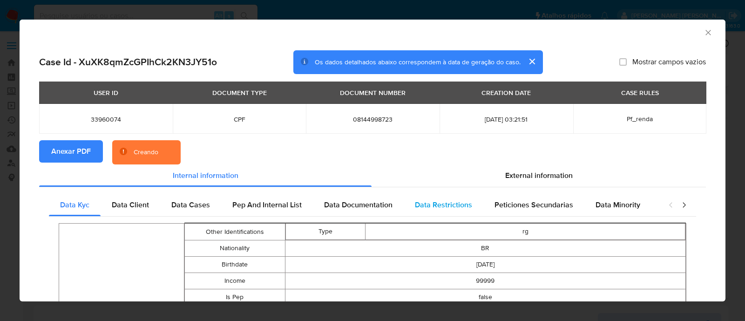
click at [435, 209] on span "Data Restrictions" at bounding box center [443, 204] width 57 height 11
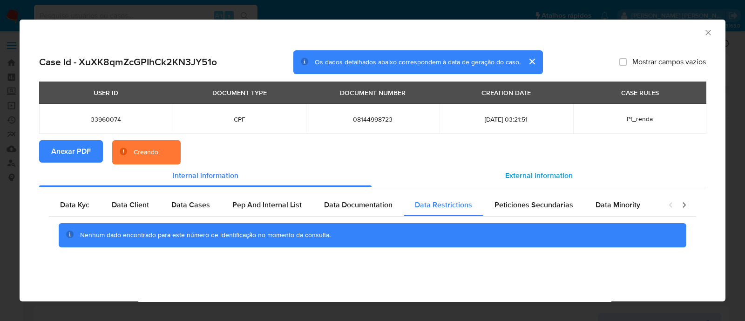
click at [535, 178] on span "External information" at bounding box center [539, 175] width 68 height 11
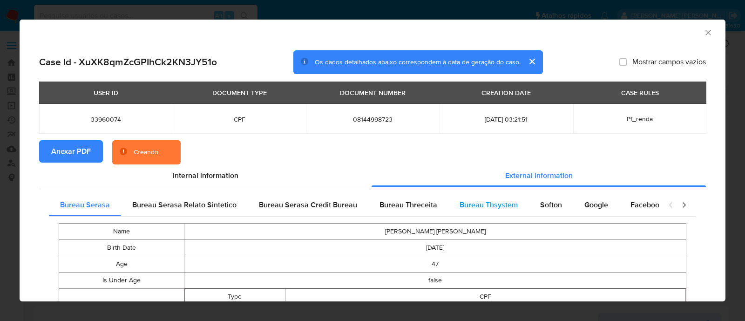
click at [481, 207] on span "Bureau Thsystem" at bounding box center [489, 204] width 58 height 11
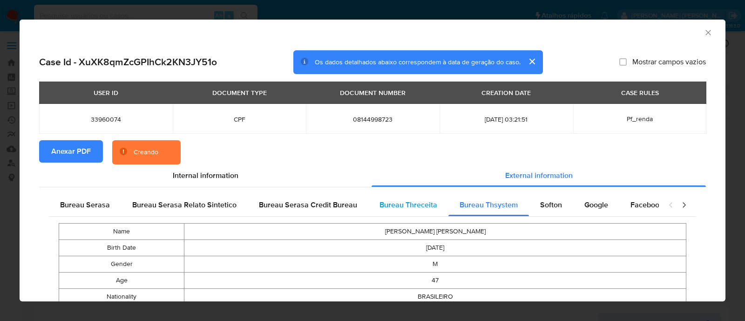
click at [421, 211] on div "Bureau Threceita" at bounding box center [408, 205] width 80 height 22
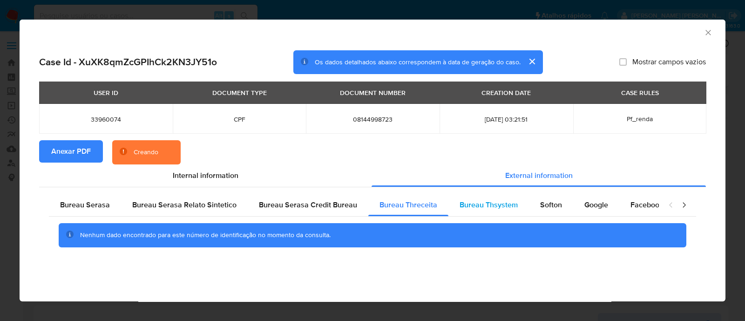
click at [475, 208] on span "Bureau Thsystem" at bounding box center [489, 204] width 58 height 11
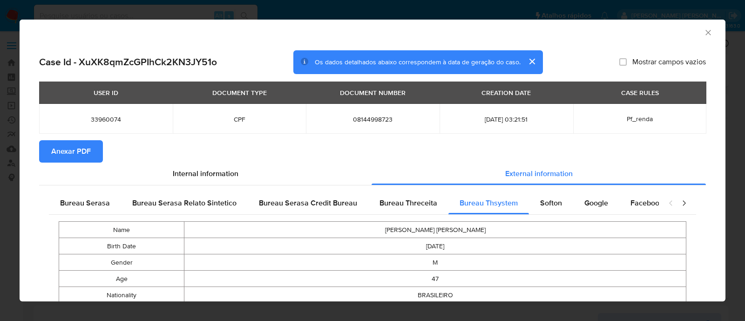
click at [704, 33] on icon "Fechar a janela" at bounding box center [708, 32] width 9 height 9
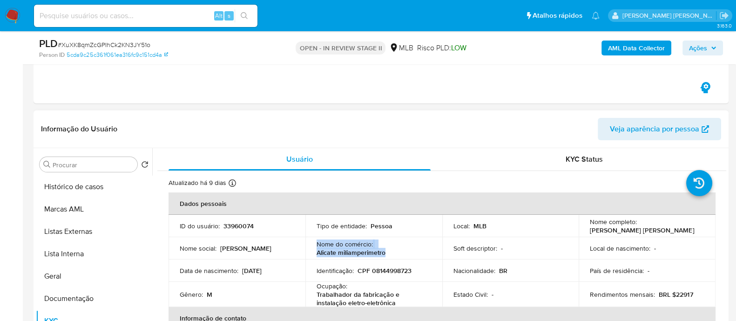
scroll to position [175, 0]
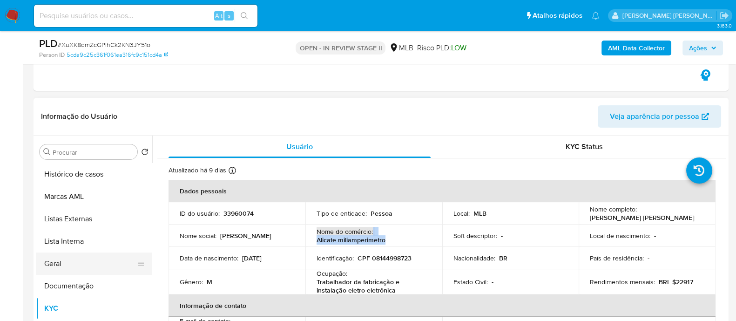
click at [61, 273] on button "Geral" at bounding box center [90, 263] width 109 height 22
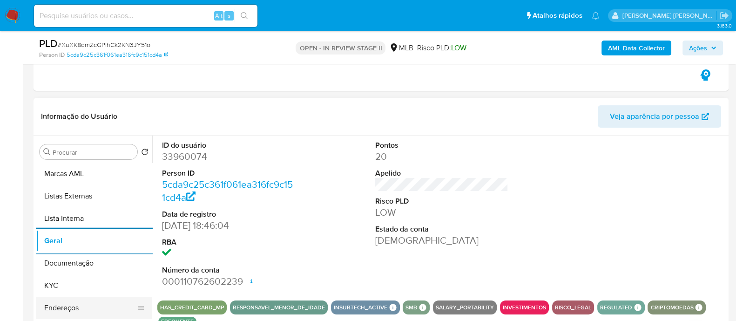
scroll to position [58, 0]
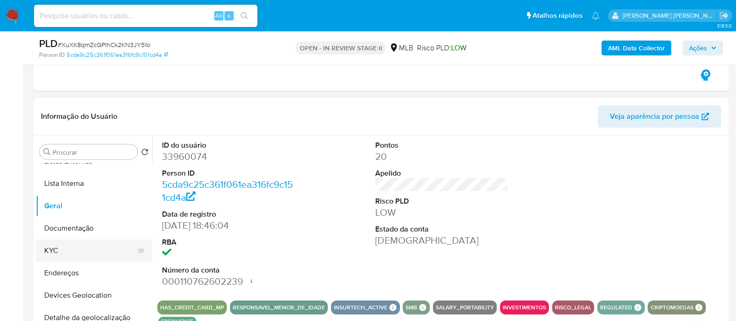
click at [86, 251] on button "KYC" at bounding box center [90, 250] width 109 height 22
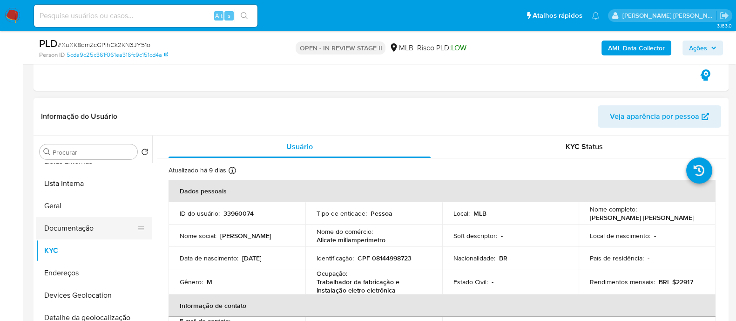
click at [82, 225] on button "Documentação" at bounding box center [90, 228] width 109 height 22
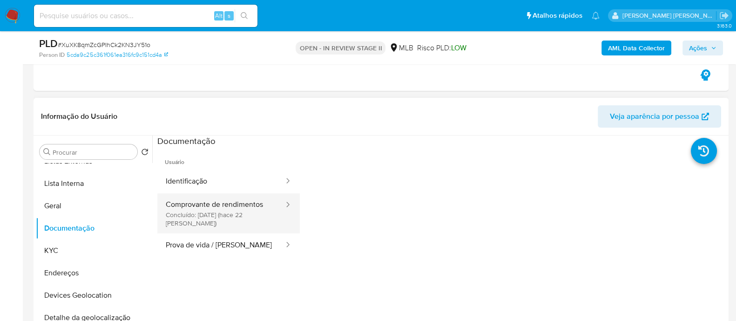
click at [213, 214] on button "Comprovante de rendimentos Concluído: 18/09/2025 (hace 22 días)" at bounding box center [221, 213] width 128 height 40
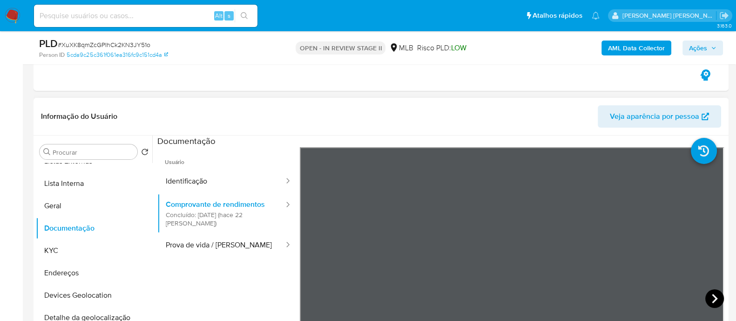
click at [708, 297] on icon at bounding box center [714, 298] width 19 height 19
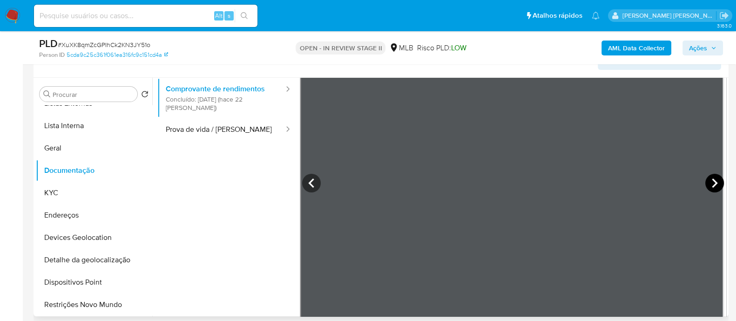
click at [714, 179] on icon at bounding box center [714, 183] width 19 height 19
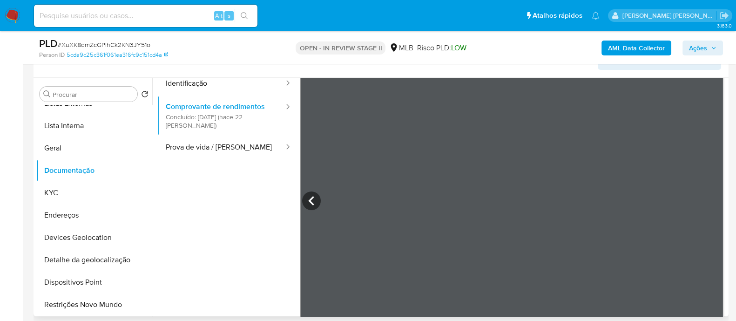
scroll to position [0, 0]
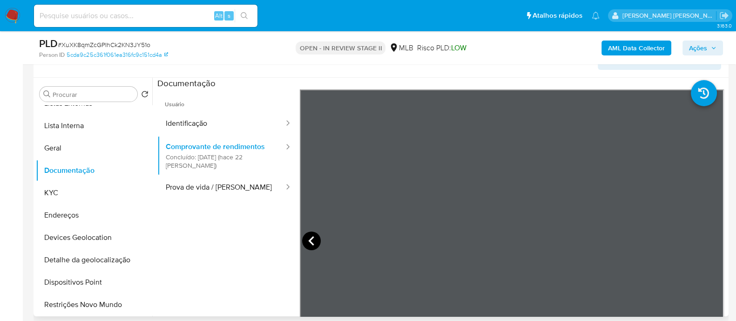
click at [310, 239] on icon at bounding box center [311, 240] width 19 height 19
click at [312, 241] on icon at bounding box center [311, 240] width 19 height 19
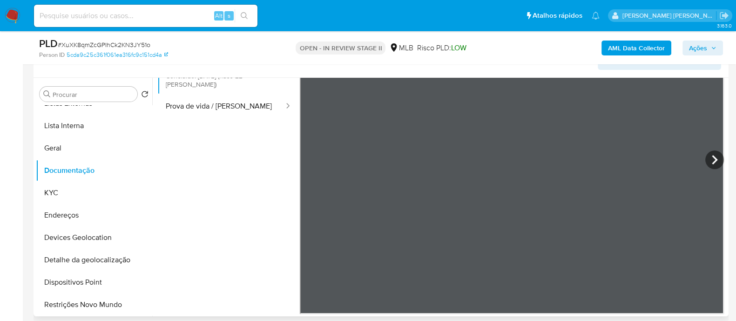
scroll to position [23, 0]
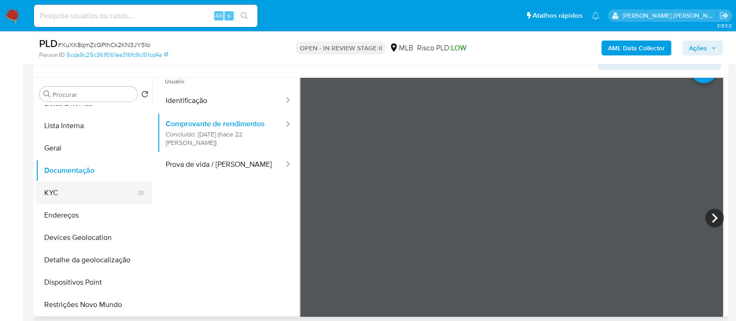
click at [81, 185] on button "KYC" at bounding box center [90, 193] width 109 height 22
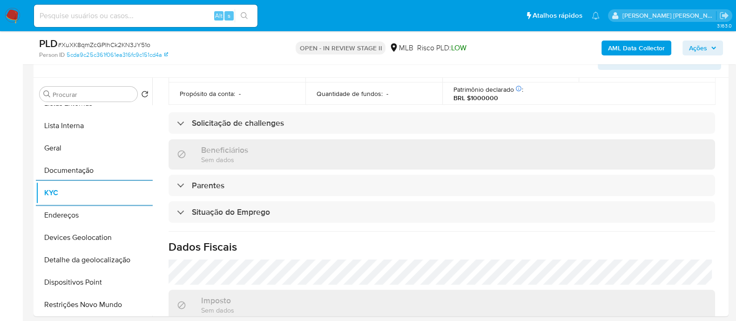
scroll to position [407, 0]
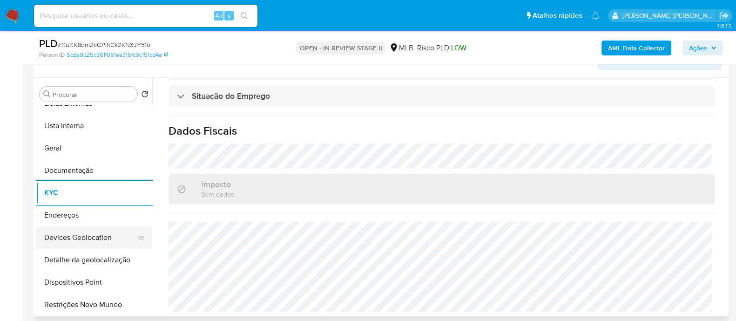
click at [105, 235] on button "Devices Geolocation" at bounding box center [90, 237] width 109 height 22
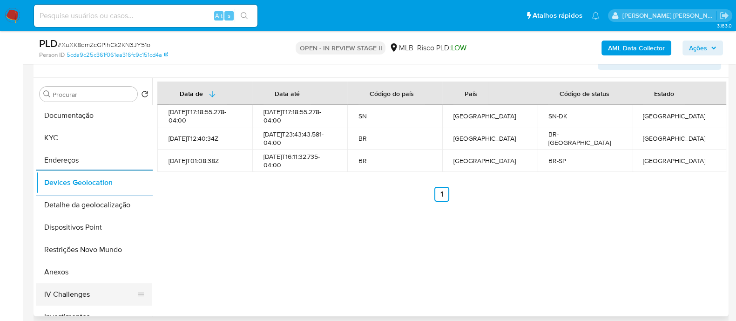
scroll to position [175, 0]
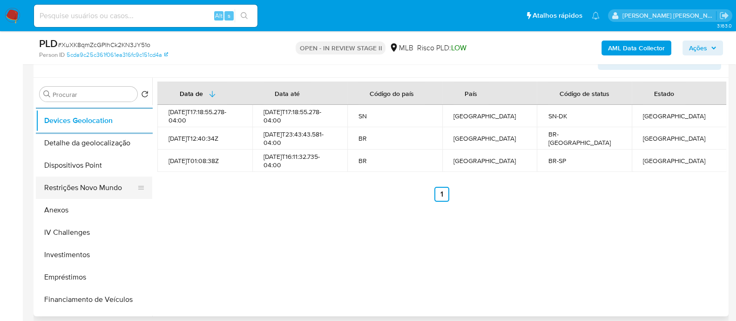
click at [100, 182] on button "Restrições Novo Mundo" at bounding box center [90, 187] width 109 height 22
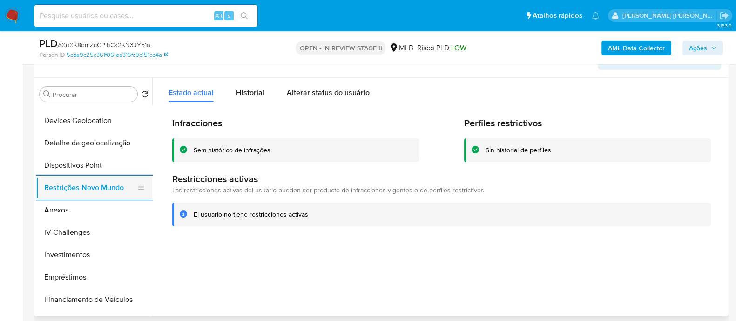
click at [106, 176] on button "Restrições Novo Mundo" at bounding box center [90, 187] width 109 height 22
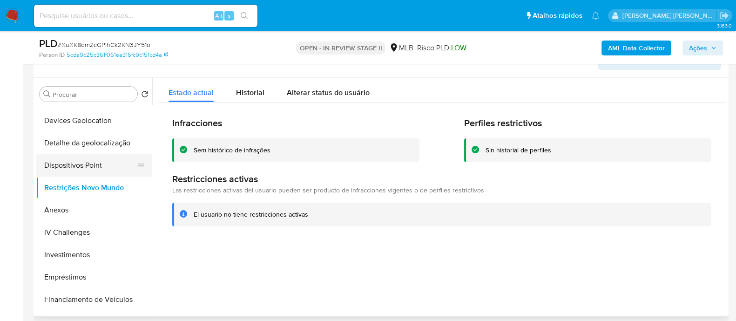
click at [107, 168] on button "Dispositivos Point" at bounding box center [90, 165] width 109 height 22
